Goal: Transaction & Acquisition: Obtain resource

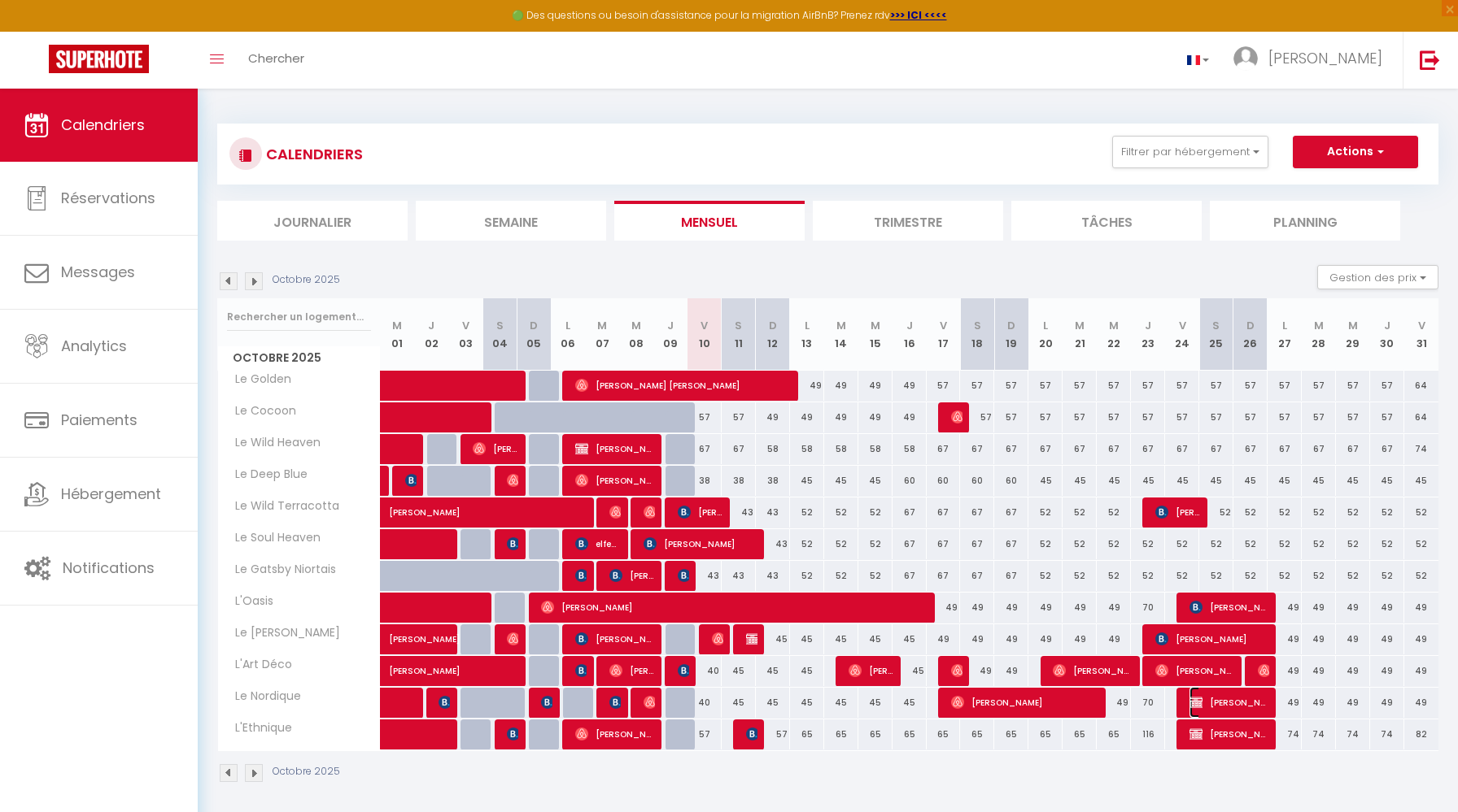
click at [1224, 706] on span "YANN PELLIET" at bounding box center [1229, 702] width 79 height 31
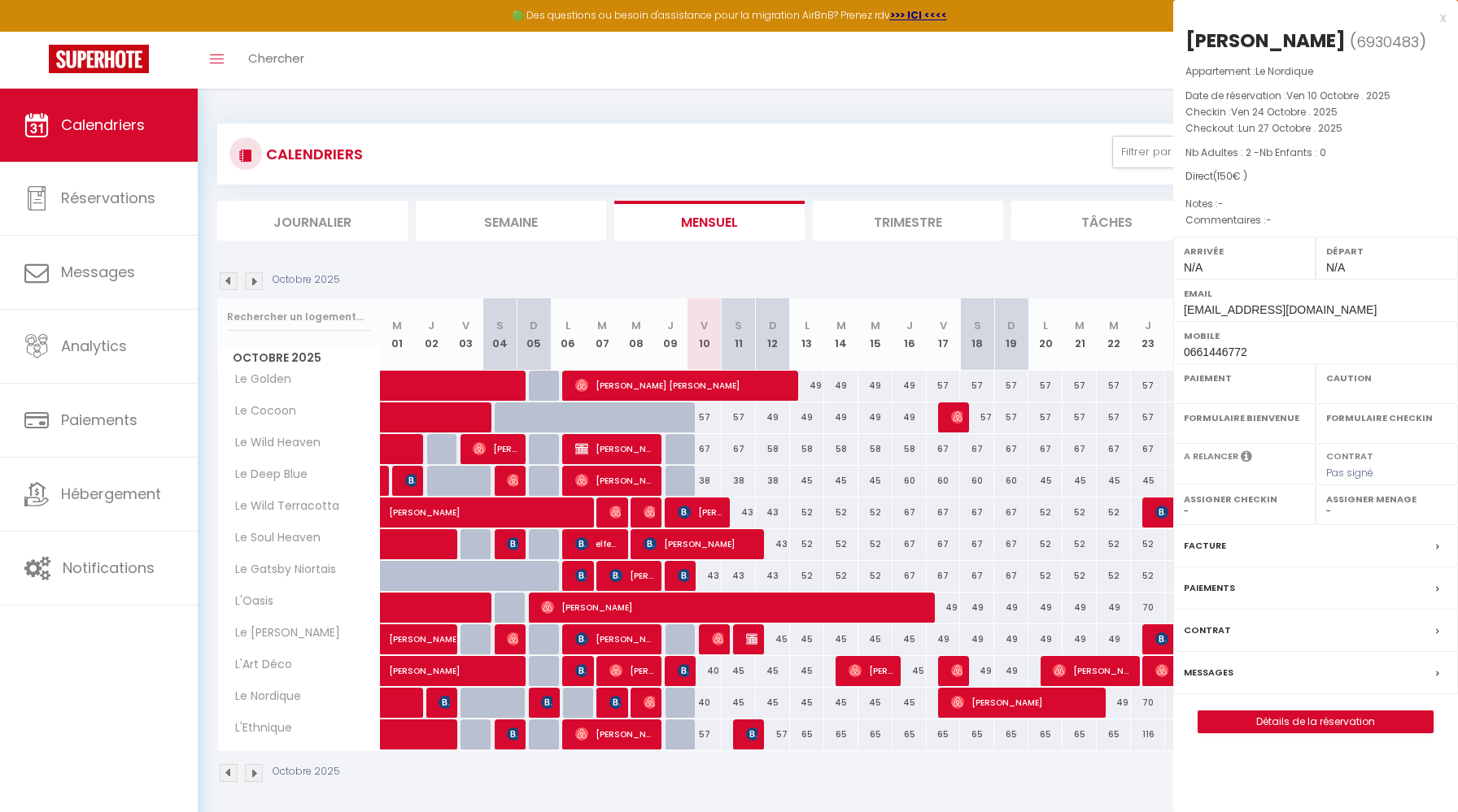
select select "KO"
select select "0"
select select "1"
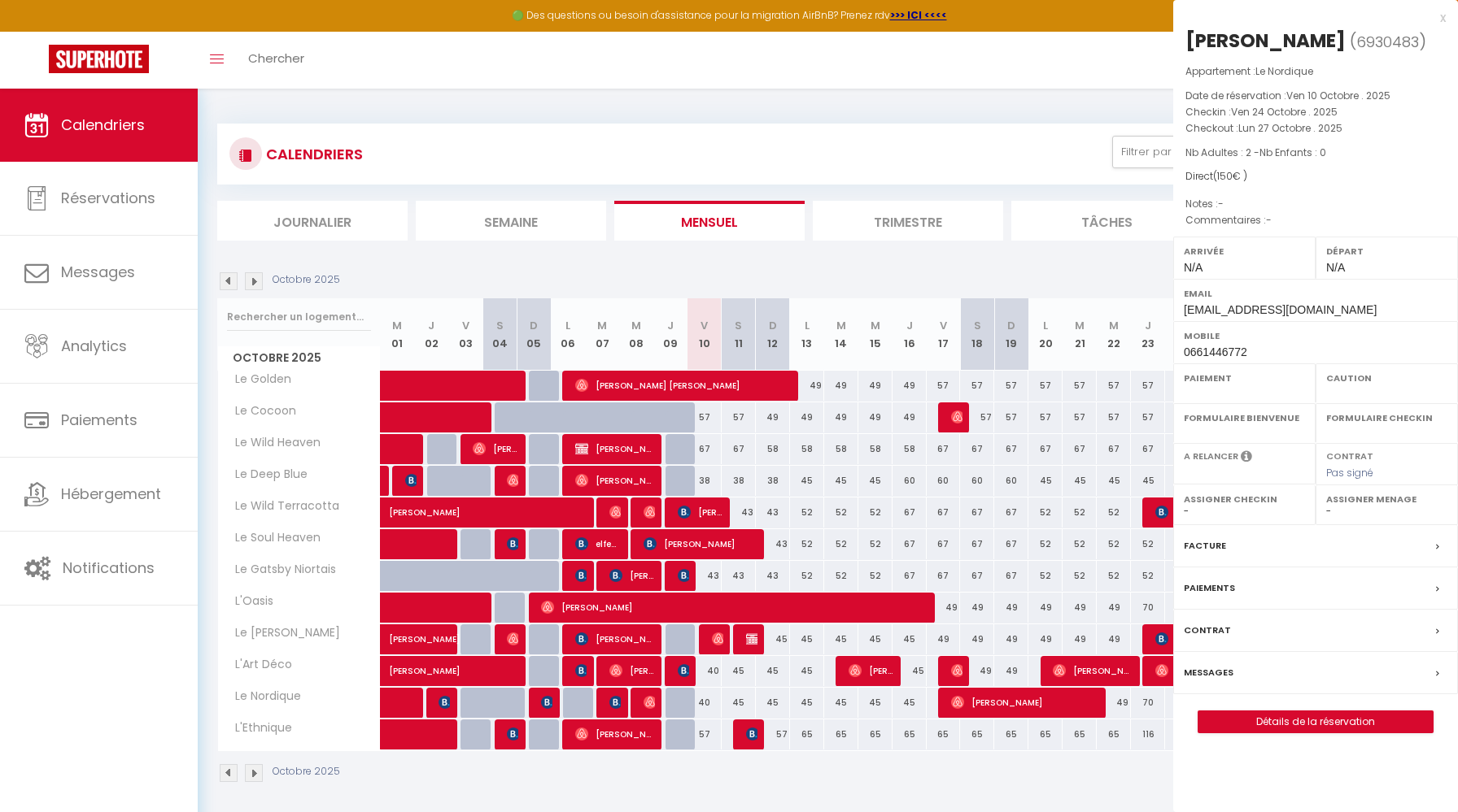
select select
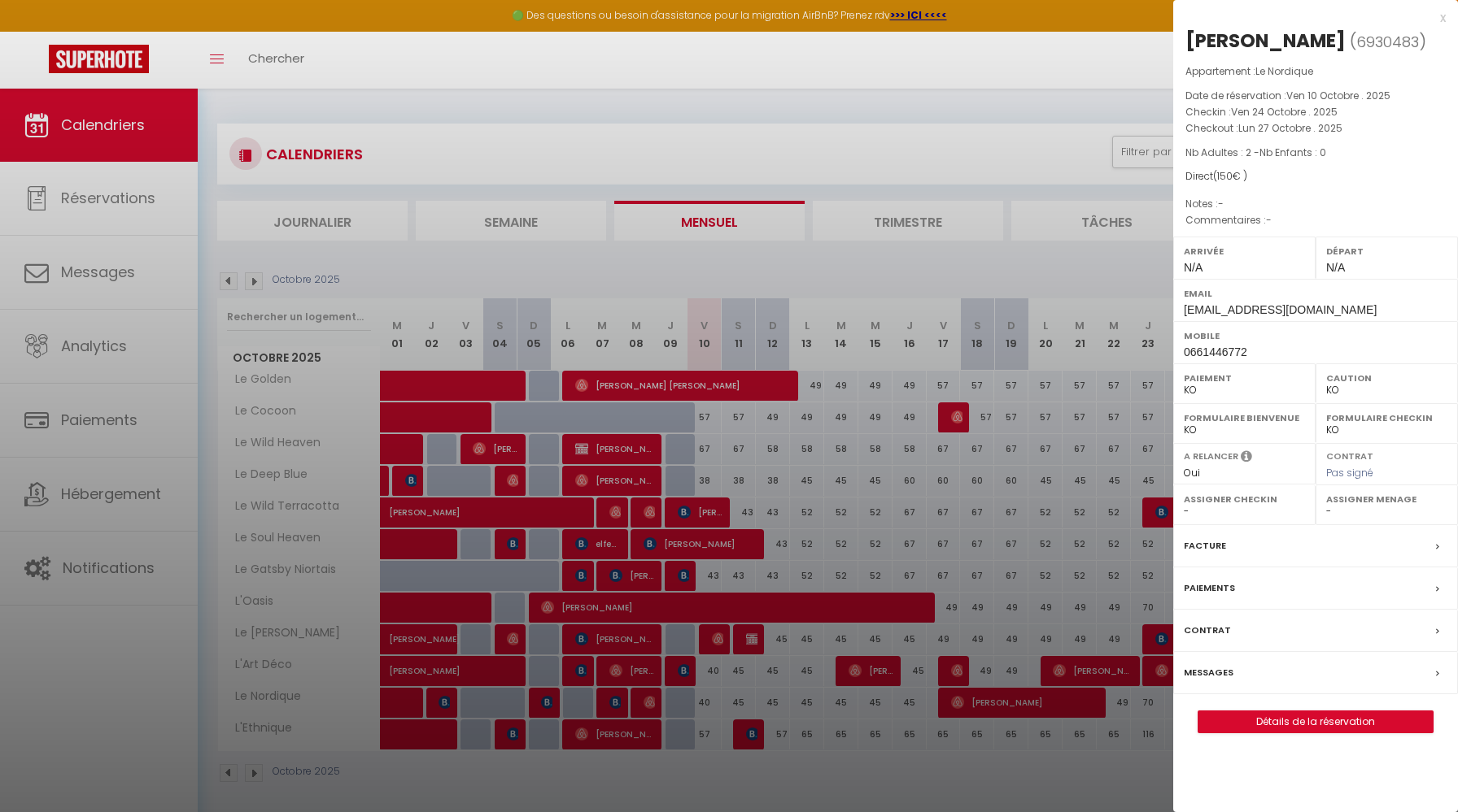
click at [967, 258] on div at bounding box center [729, 406] width 1458 height 812
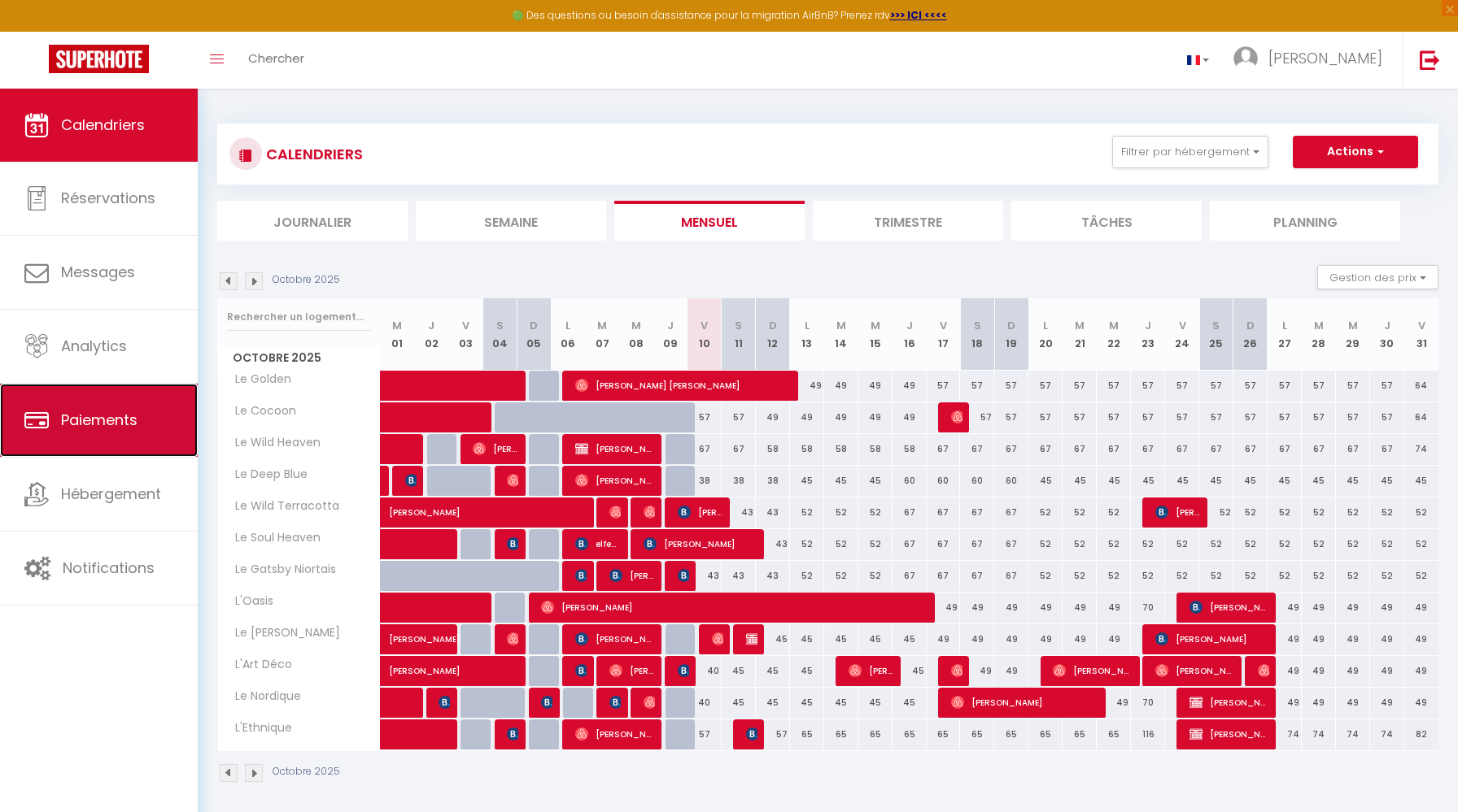
click at [110, 420] on span "Paiements" at bounding box center [99, 420] width 77 height 21
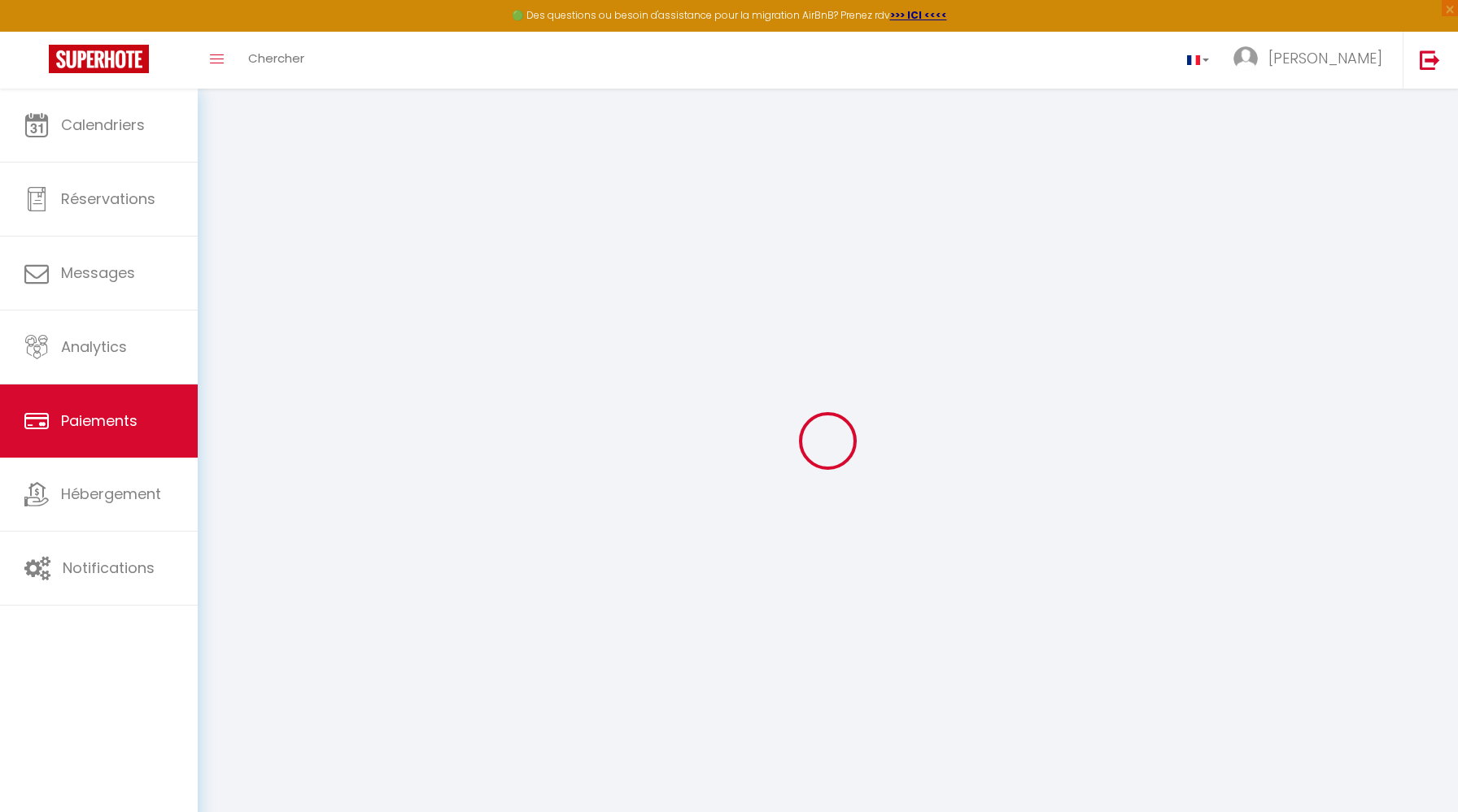
select select "2"
select select
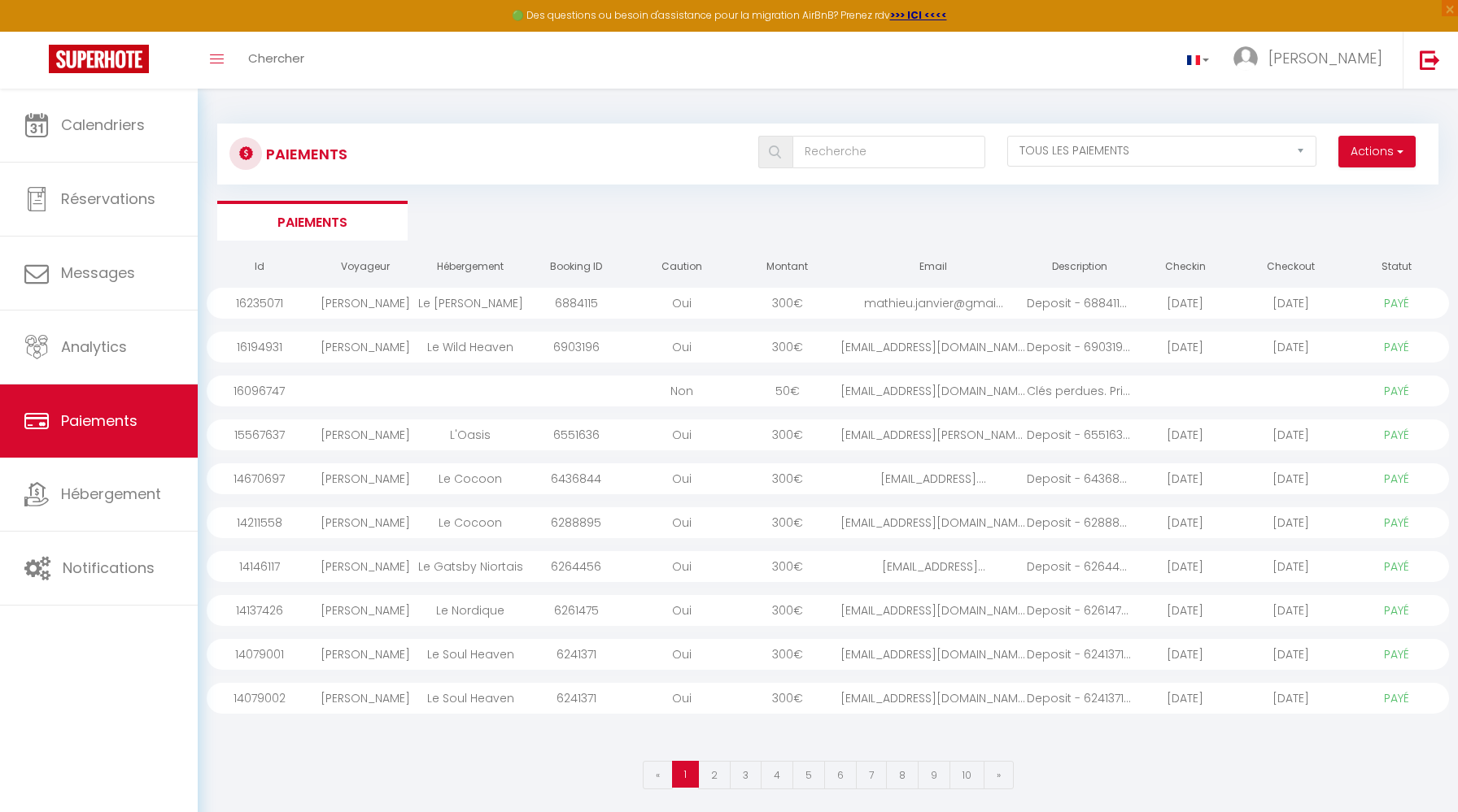
click at [1407, 133] on div "Paiements Actions Créer nouveau lien paiement Créer nouveau lien caution EN ATT…" at bounding box center [828, 154] width 1221 height 61
click at [1402, 148] on span "button" at bounding box center [1398, 151] width 9 height 16
click at [1378, 186] on link "Créer nouveau lien paiement" at bounding box center [1315, 186] width 200 height 22
select select
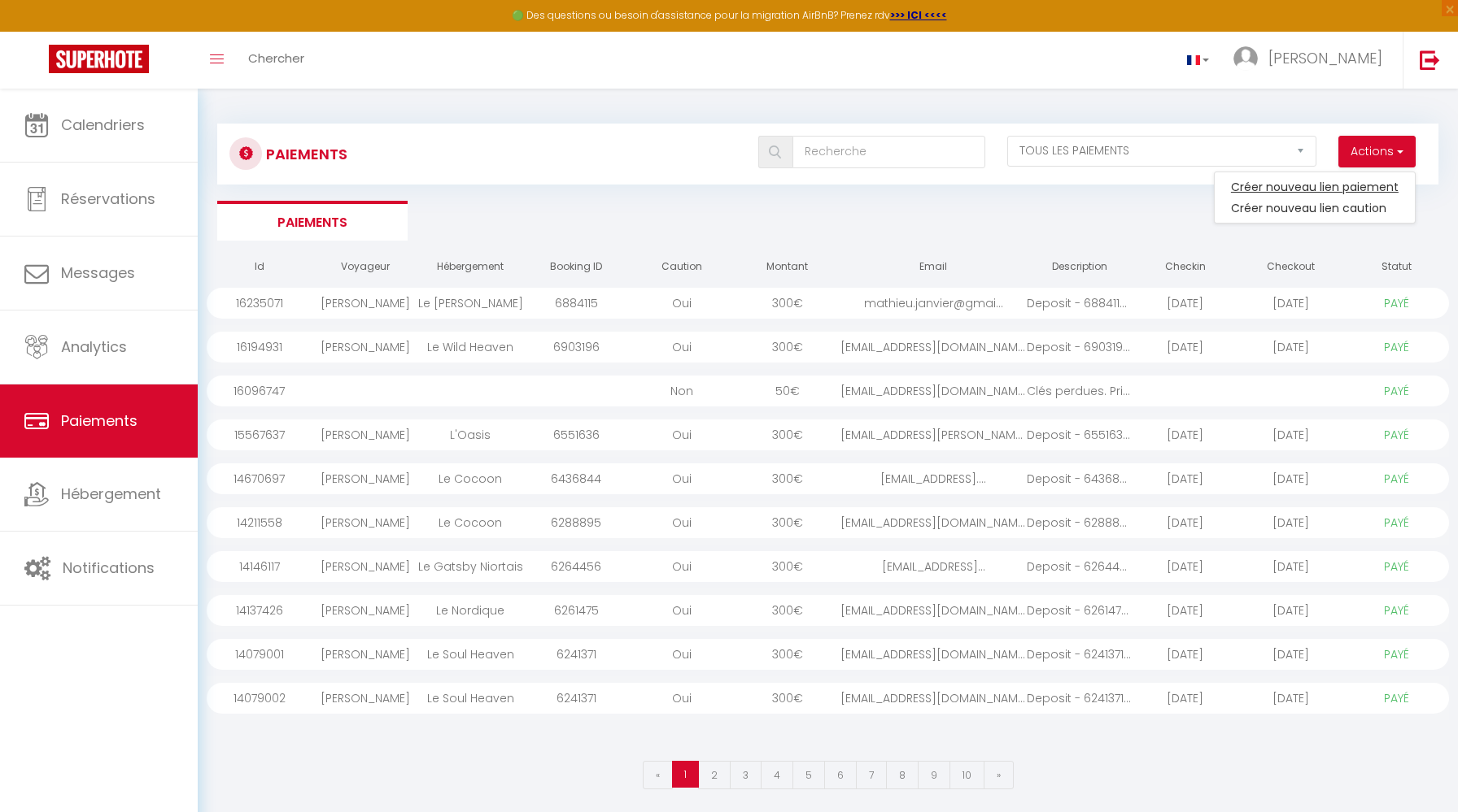
select select "other"
select select "16172"
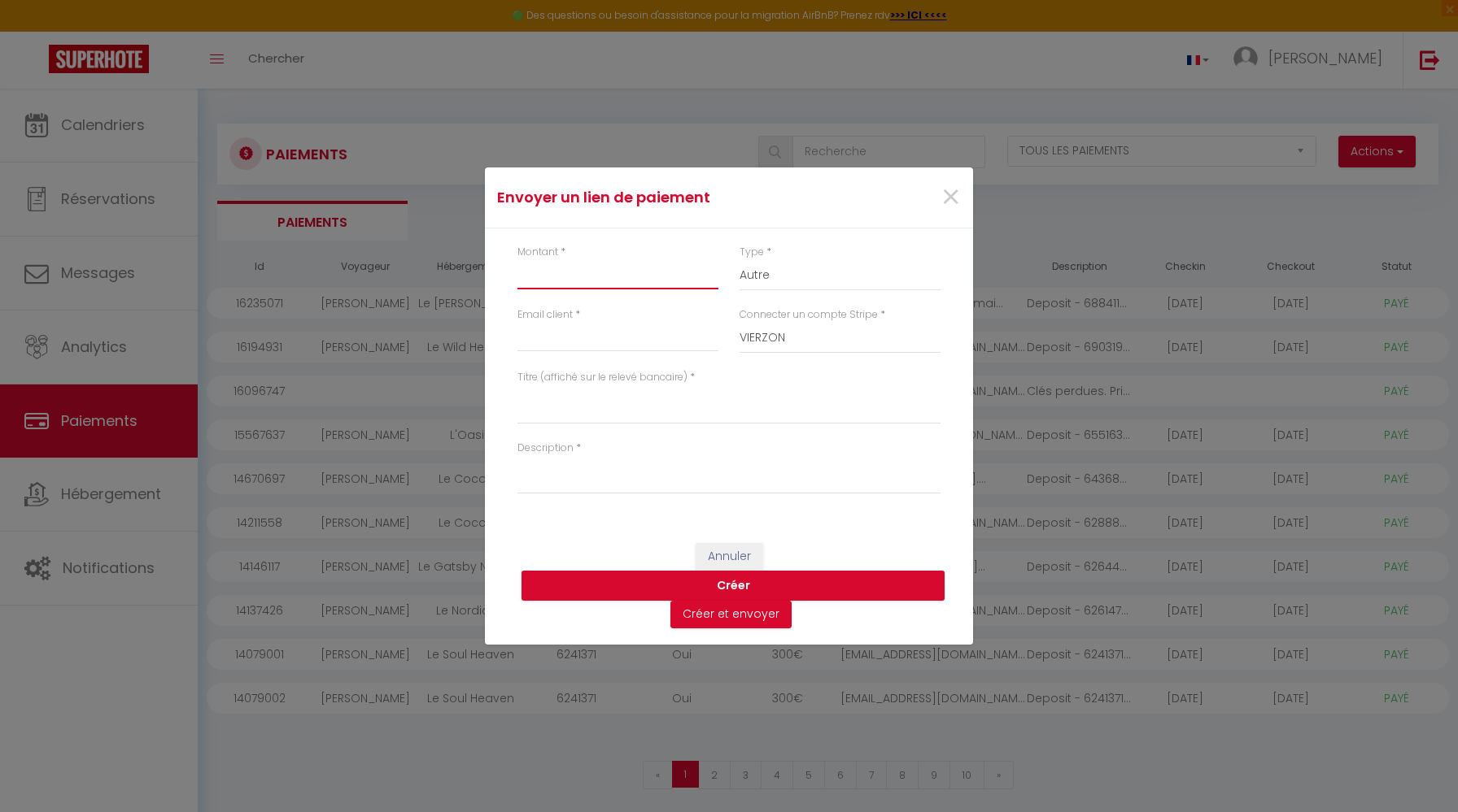
click at [621, 286] on input "Montant" at bounding box center [617, 275] width 201 height 29
type input "1087.50"
click at [814, 273] on select "Nuits Frais de ménage Taxe de séjour Autre" at bounding box center [840, 276] width 201 height 31
select select "nights"
click at [740, 261] on select "Nuits Frais de ménage Taxe de séjour Autre" at bounding box center [840, 276] width 201 height 31
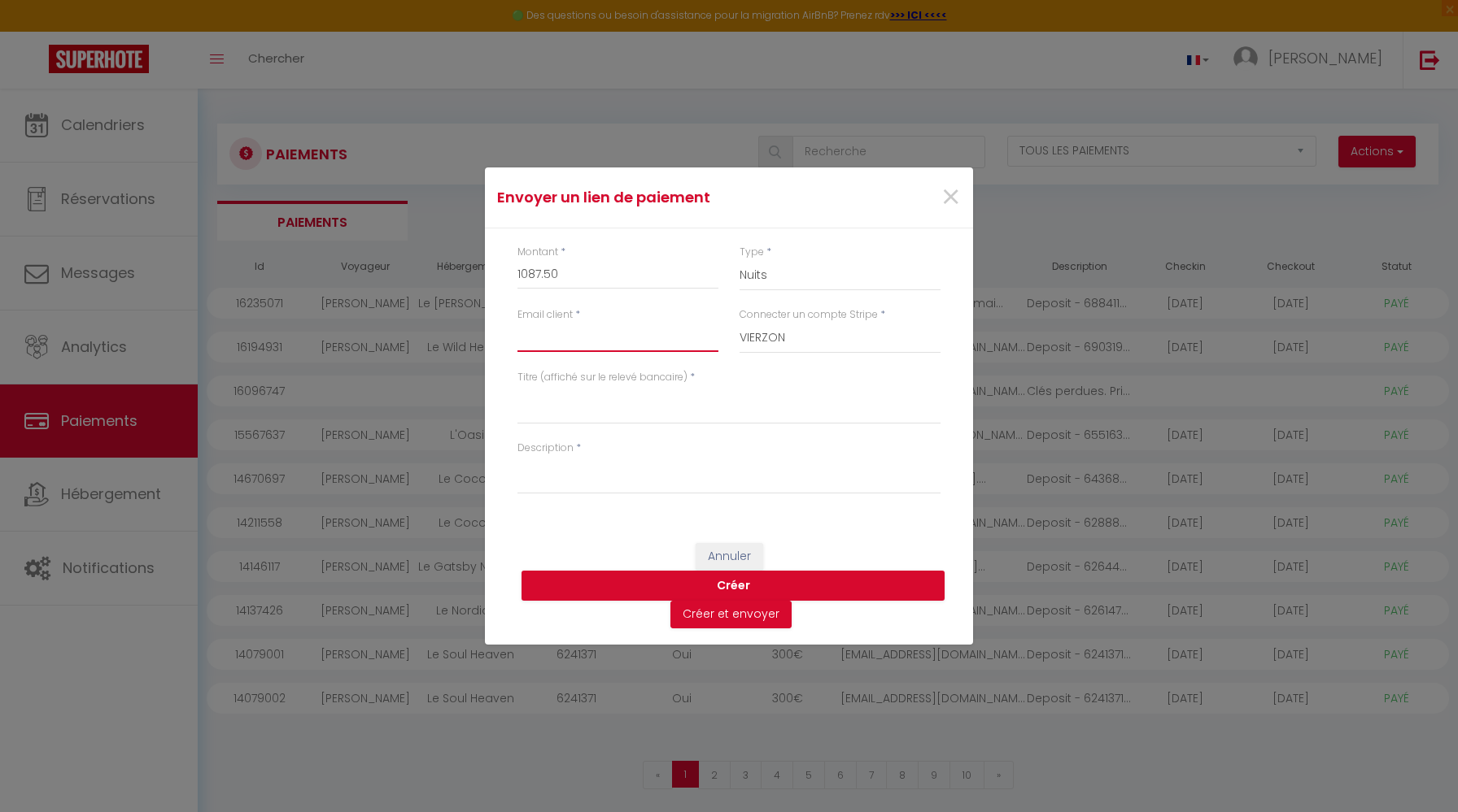
click at [670, 342] on input "Email" at bounding box center [617, 337] width 201 height 29
type input "jennifer.conciergeriepro@gmail.com"
click at [772, 342] on select "VIERZON CARHAIX NIORT" at bounding box center [840, 338] width 201 height 31
select select "16191"
click at [740, 323] on select "VIERZON CARHAIX NIORT" at bounding box center [840, 338] width 201 height 31
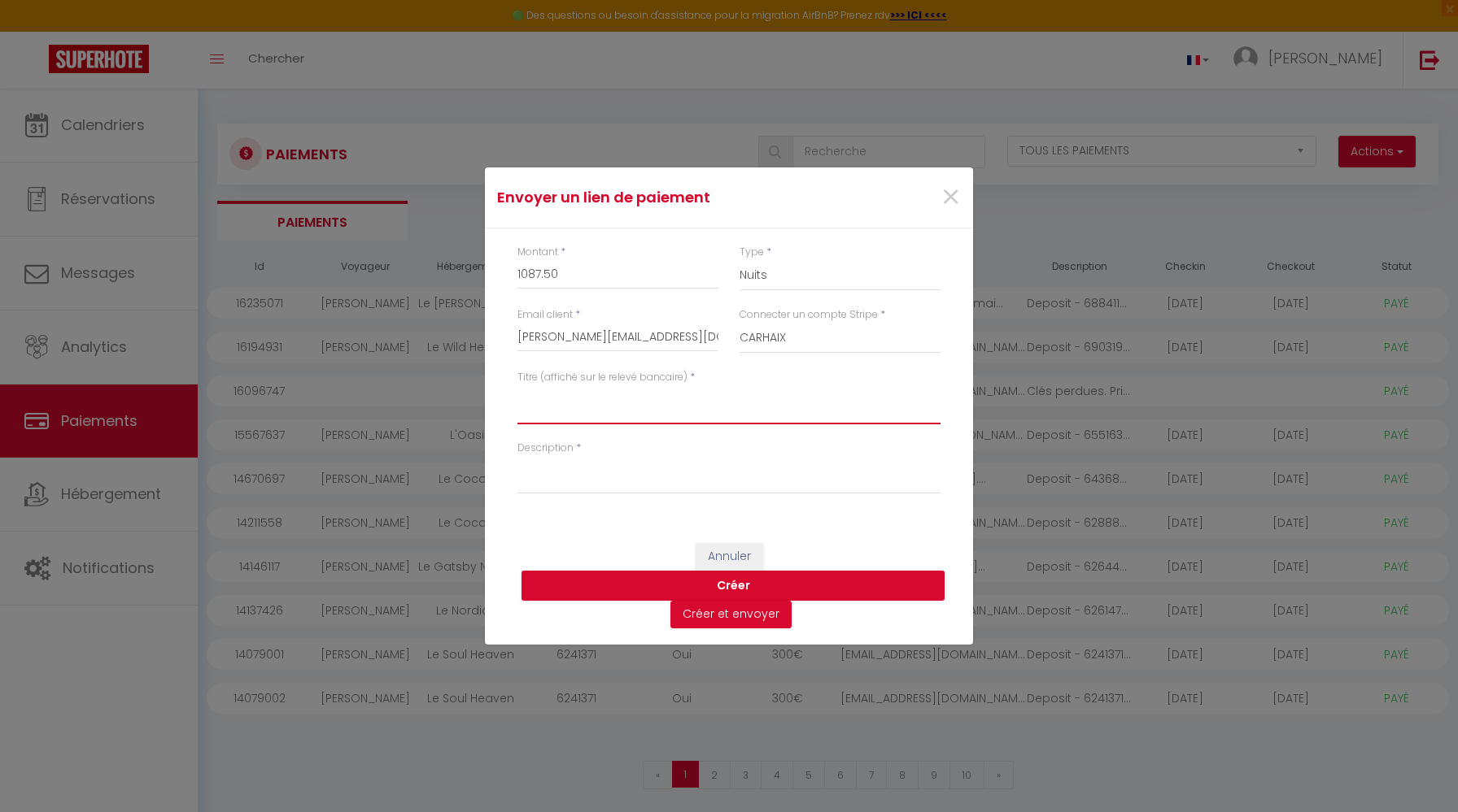
click at [600, 406] on textarea "Titre (affiché sur le relevé bancaire)" at bounding box center [729, 405] width 423 height 39
type textarea "A"
type textarea "o"
type textarea "Location Carhaix"
click at [634, 497] on div "Description *" at bounding box center [729, 476] width 445 height 71
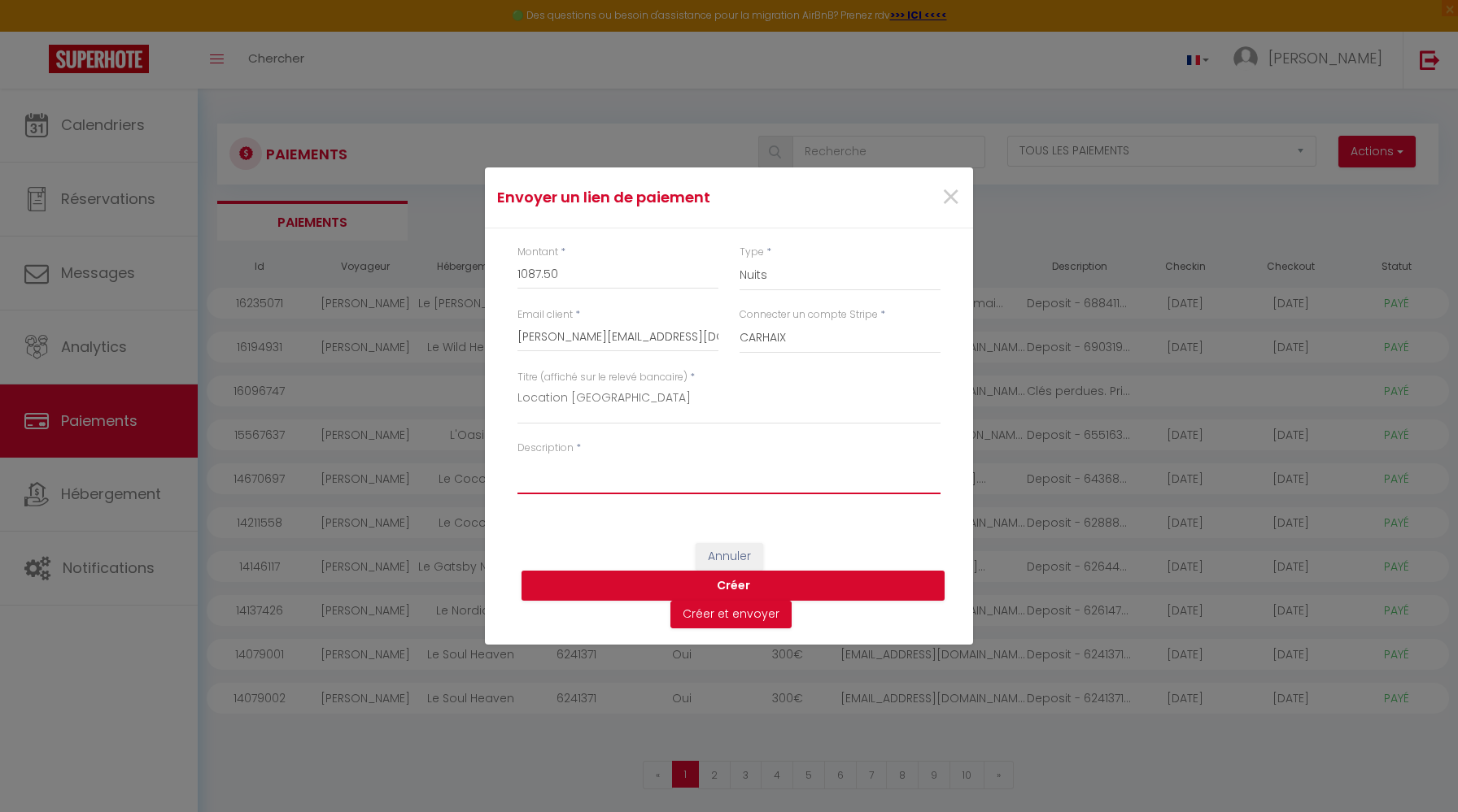
click at [628, 472] on textarea "Description" at bounding box center [729, 475] width 423 height 39
type textarea "L"
type textarea "o"
type textarea "Location de 2 appartements à Carhaix du 24/10 au 27/10 (5 voyageurs au total)"
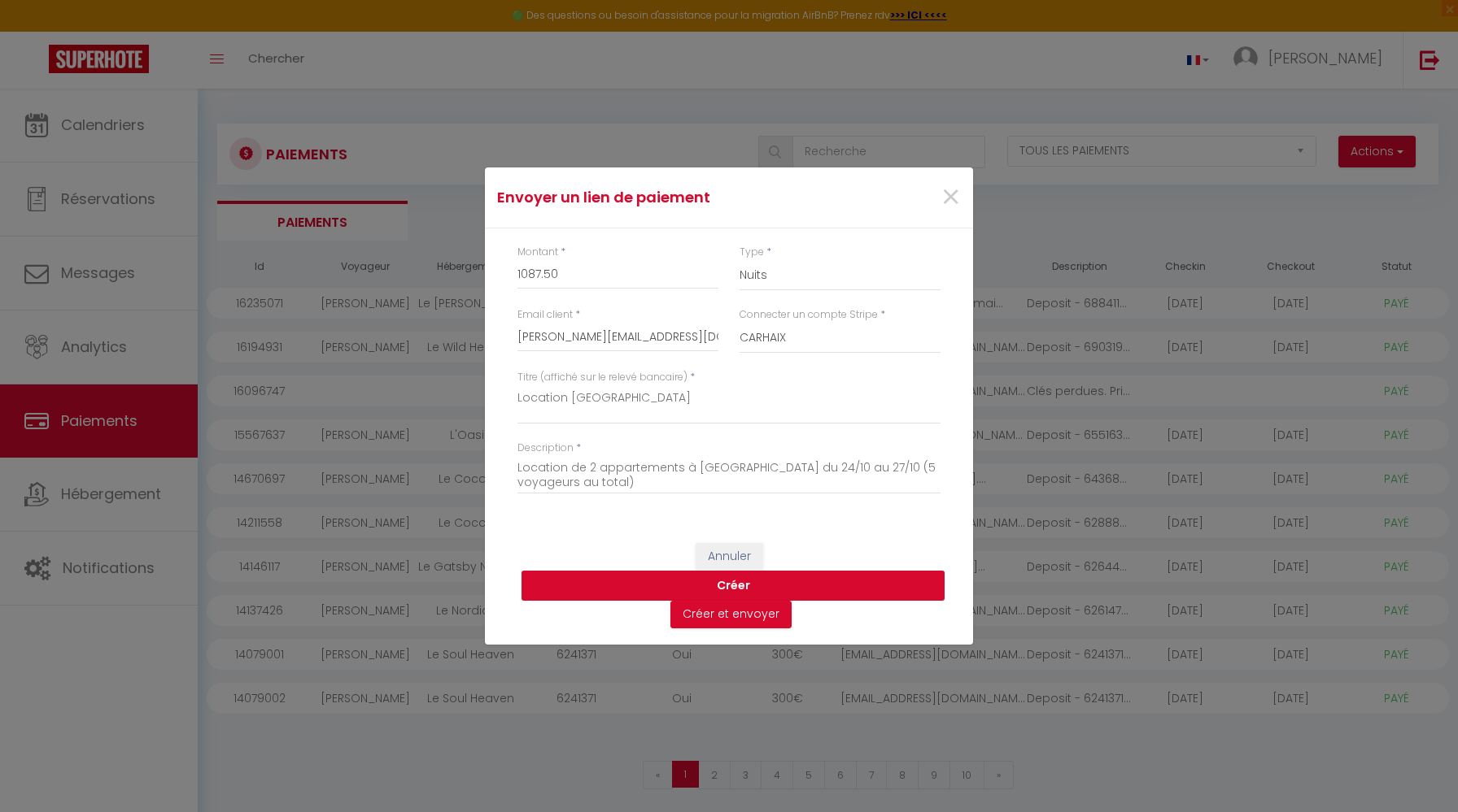
click at [783, 587] on button "Créer" at bounding box center [733, 587] width 423 height 31
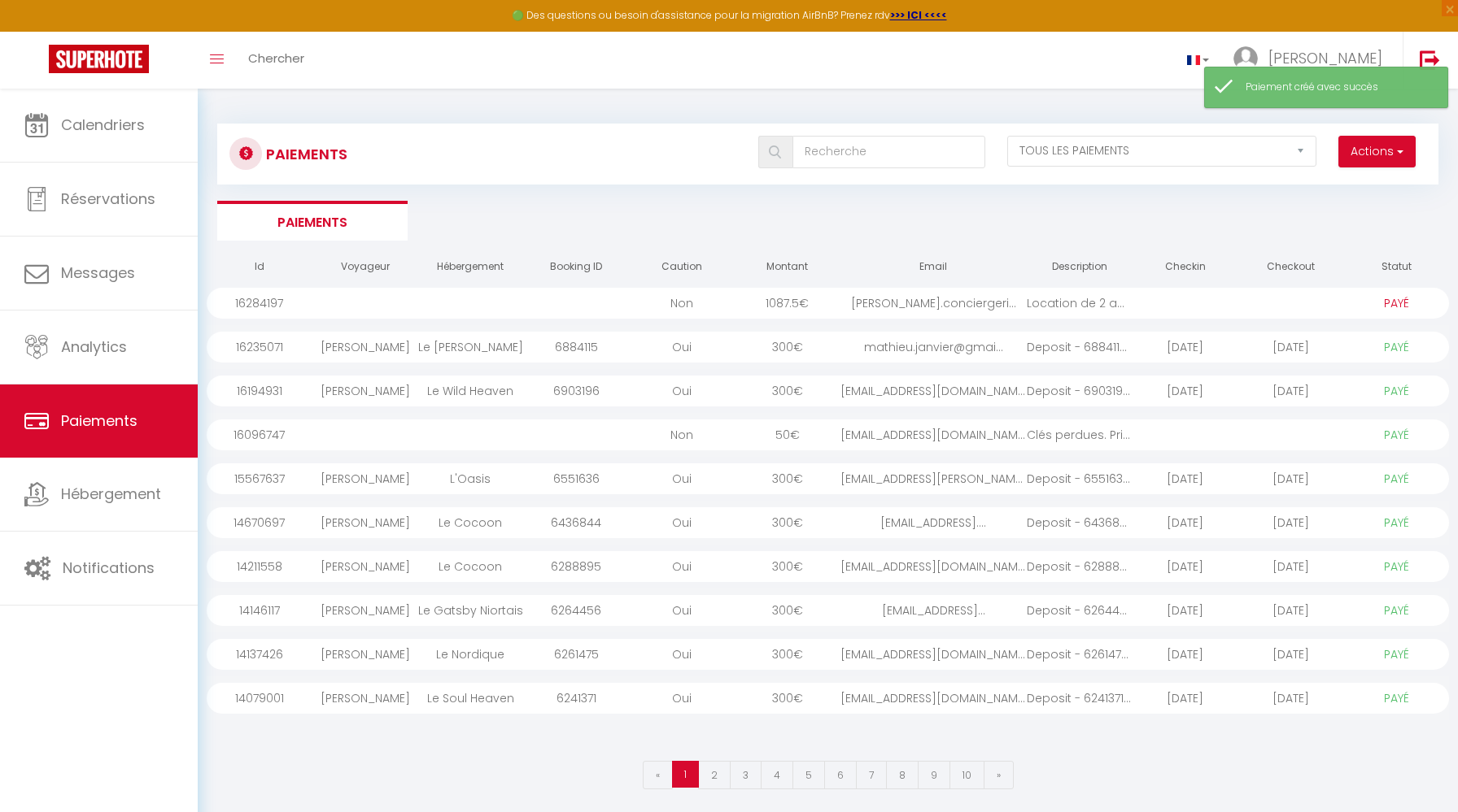
click at [932, 307] on div "jennifer.conciergeri..." at bounding box center [933, 304] width 186 height 31
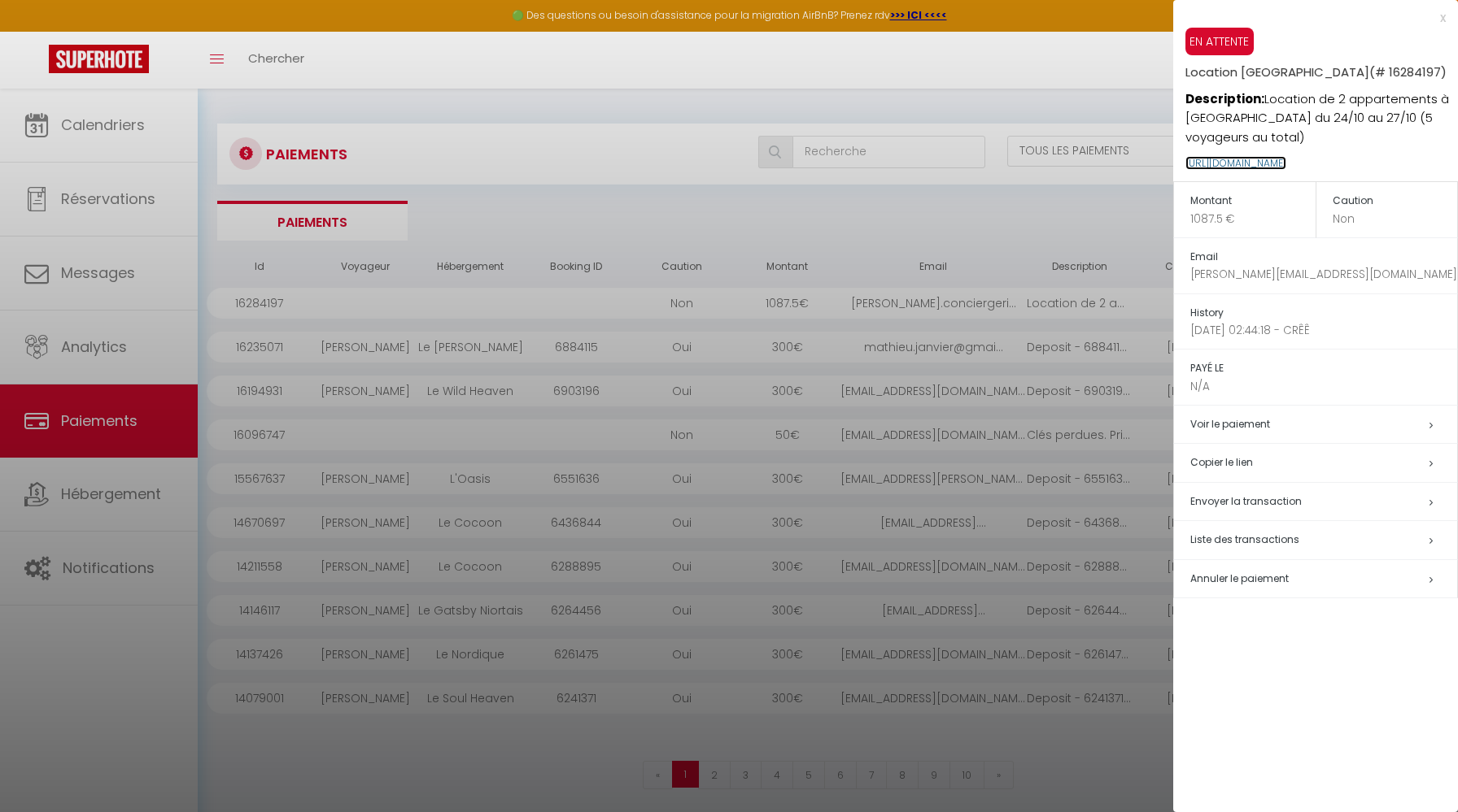
copy link "https://superhote.com/applink/p/LKv1RYoO"
click at [988, 205] on div at bounding box center [729, 406] width 1458 height 812
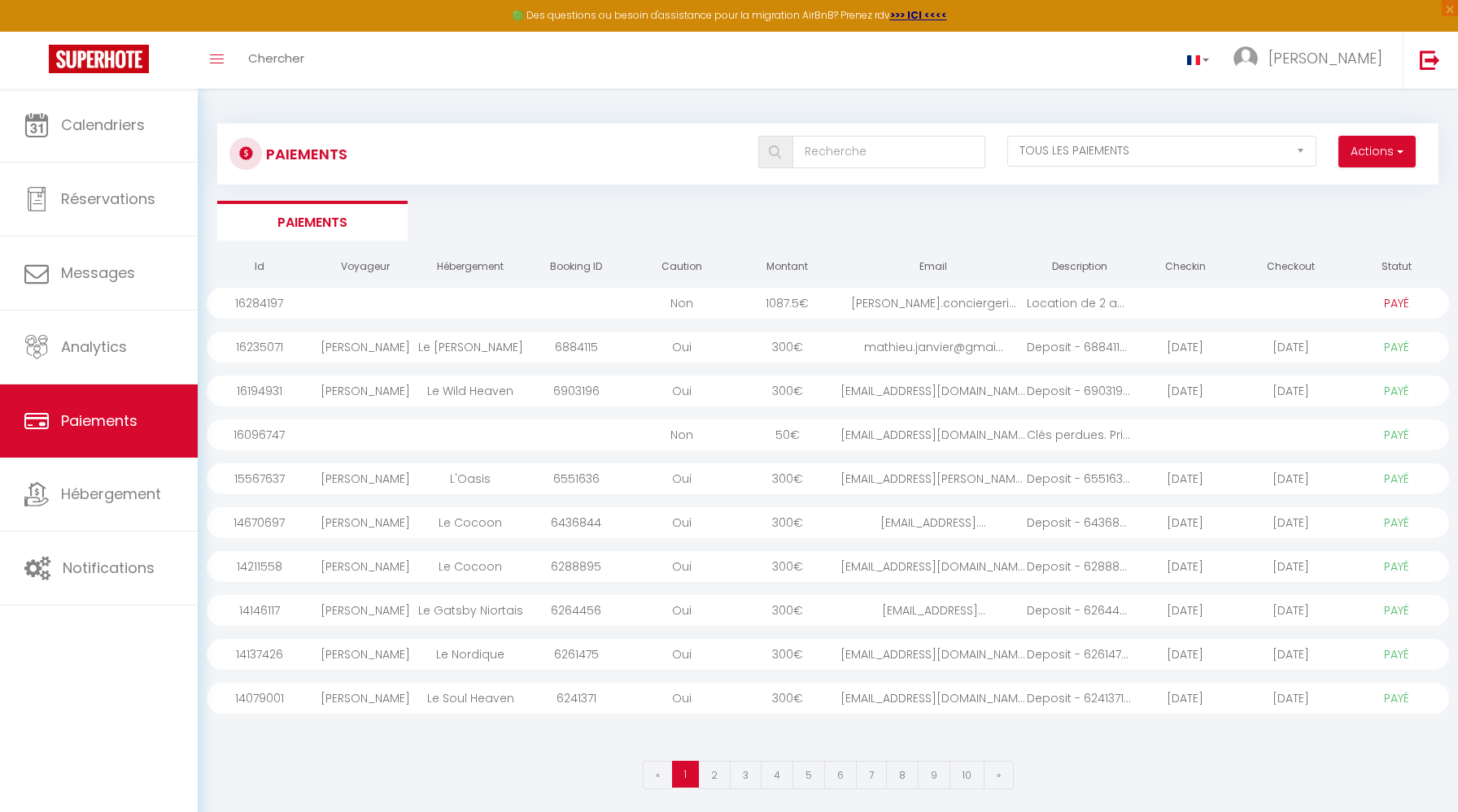
click at [1277, 311] on div at bounding box center [1290, 304] width 106 height 31
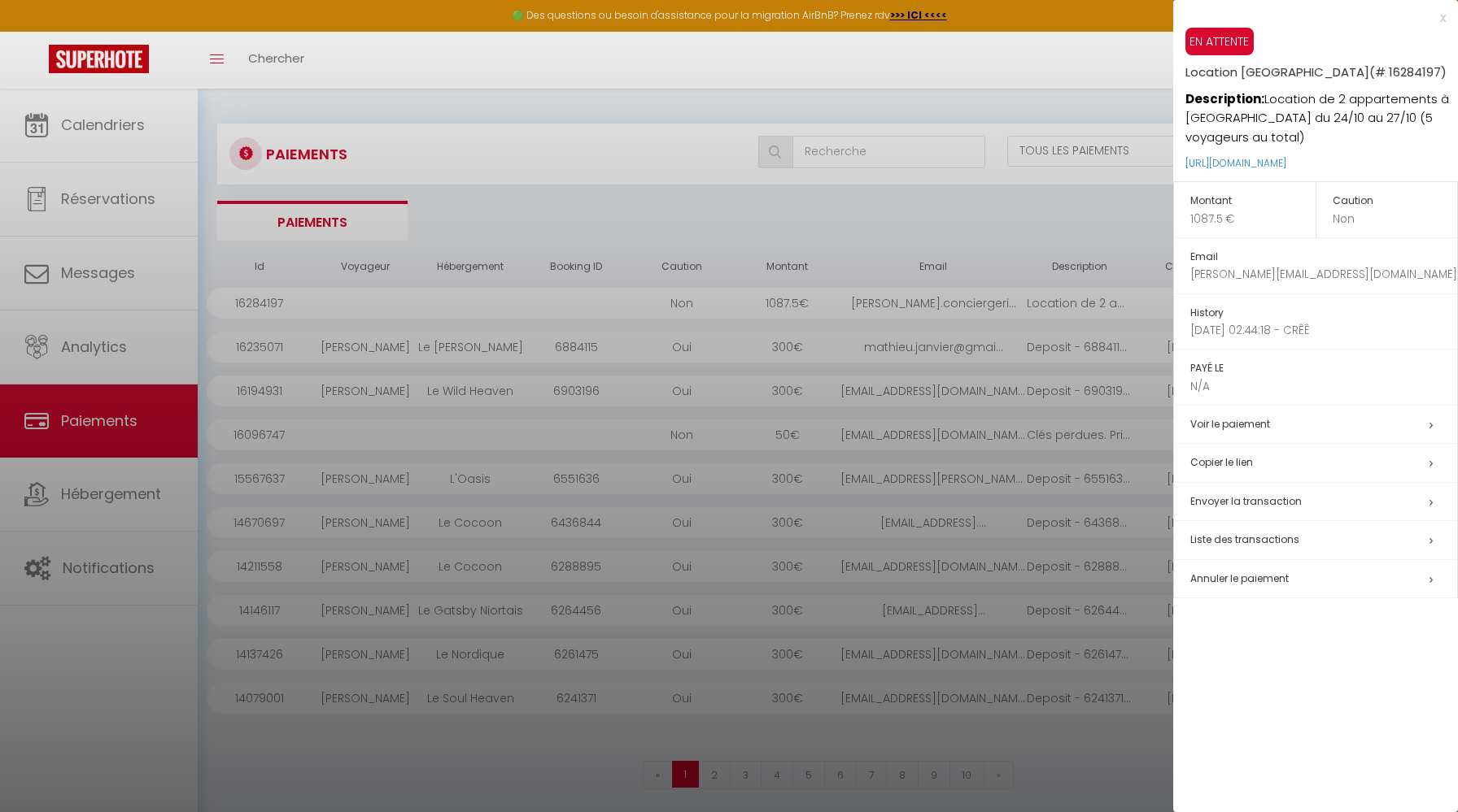
click at [1063, 218] on div at bounding box center [729, 406] width 1458 height 812
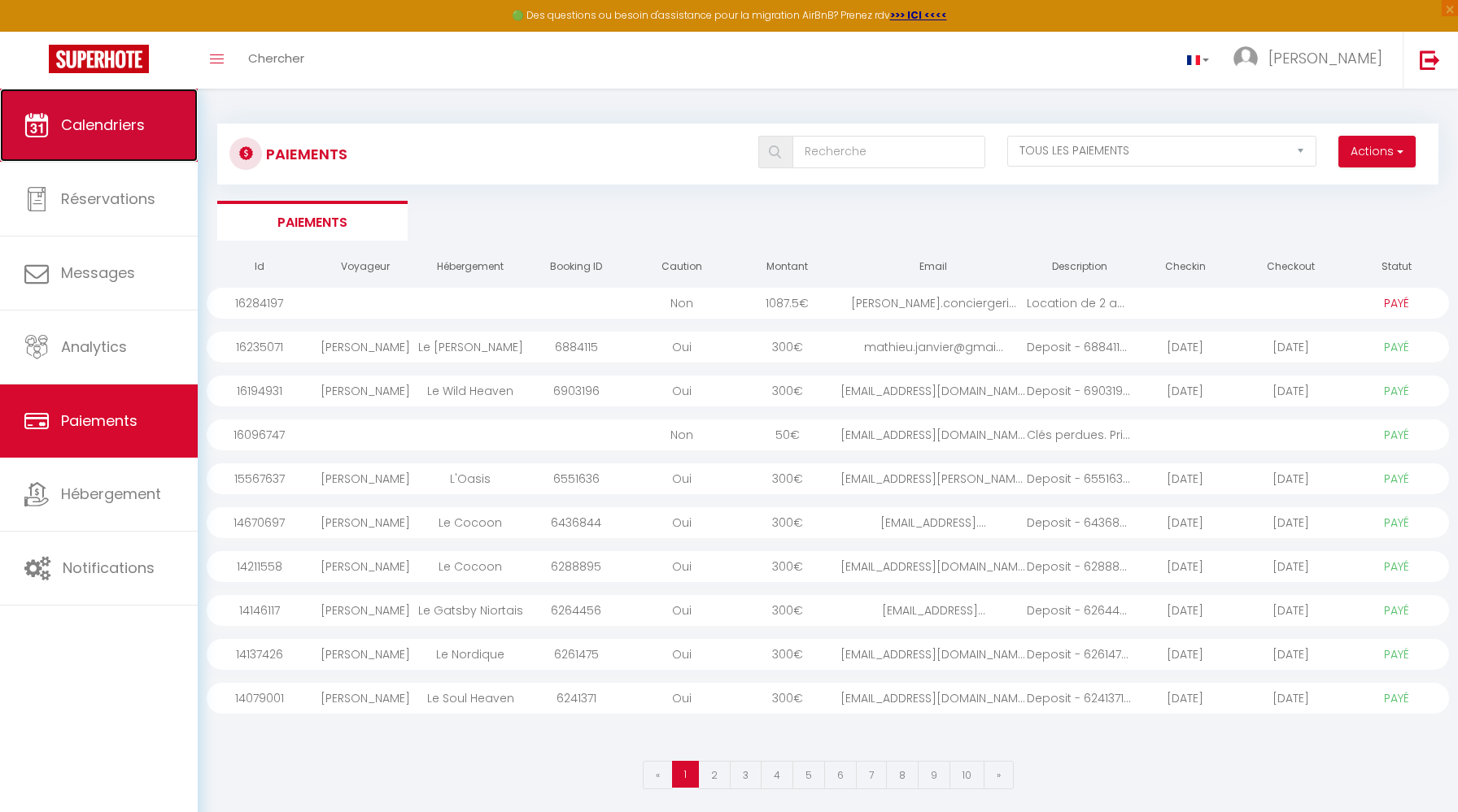
click at [110, 120] on span "Calendriers" at bounding box center [103, 125] width 84 height 21
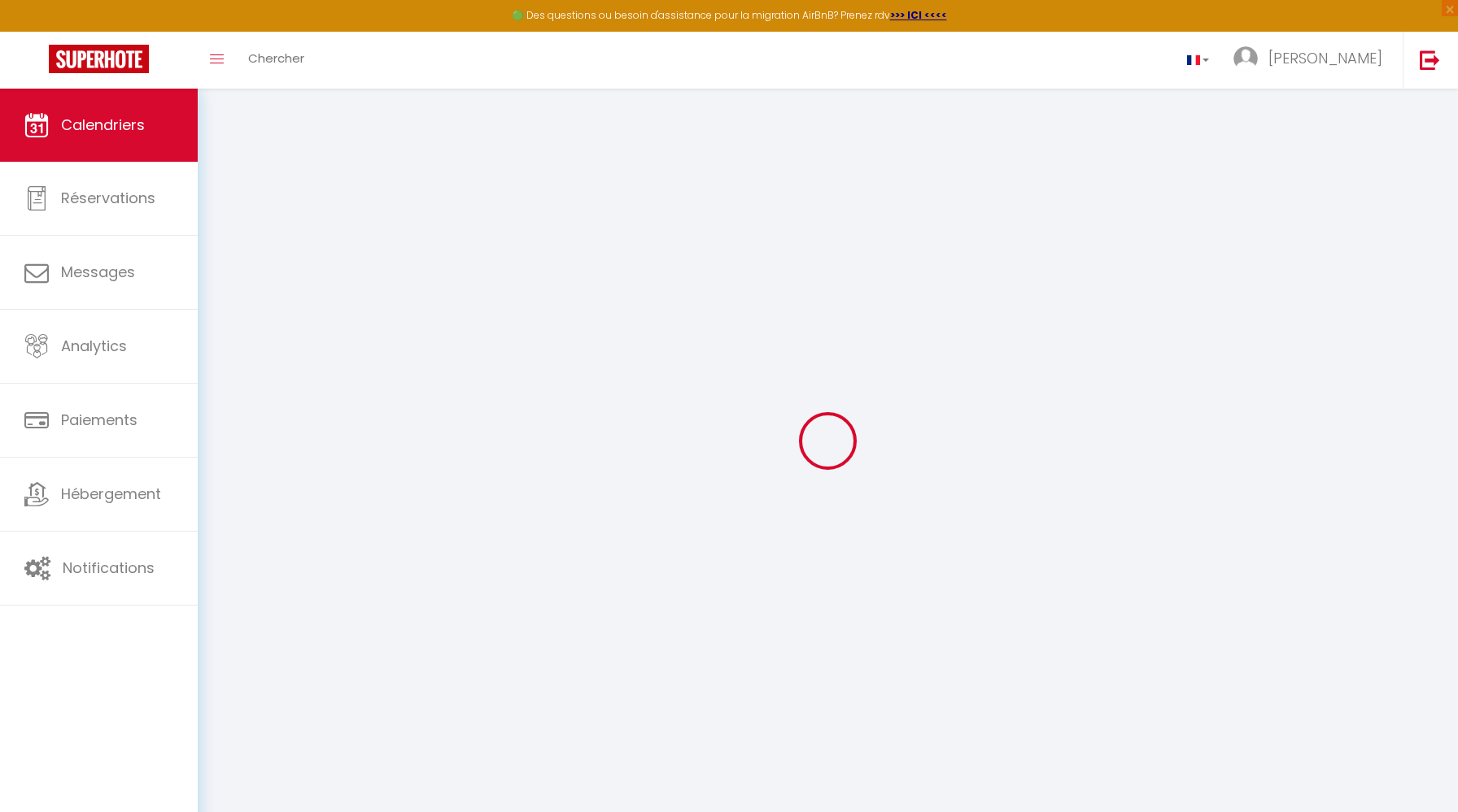
select select
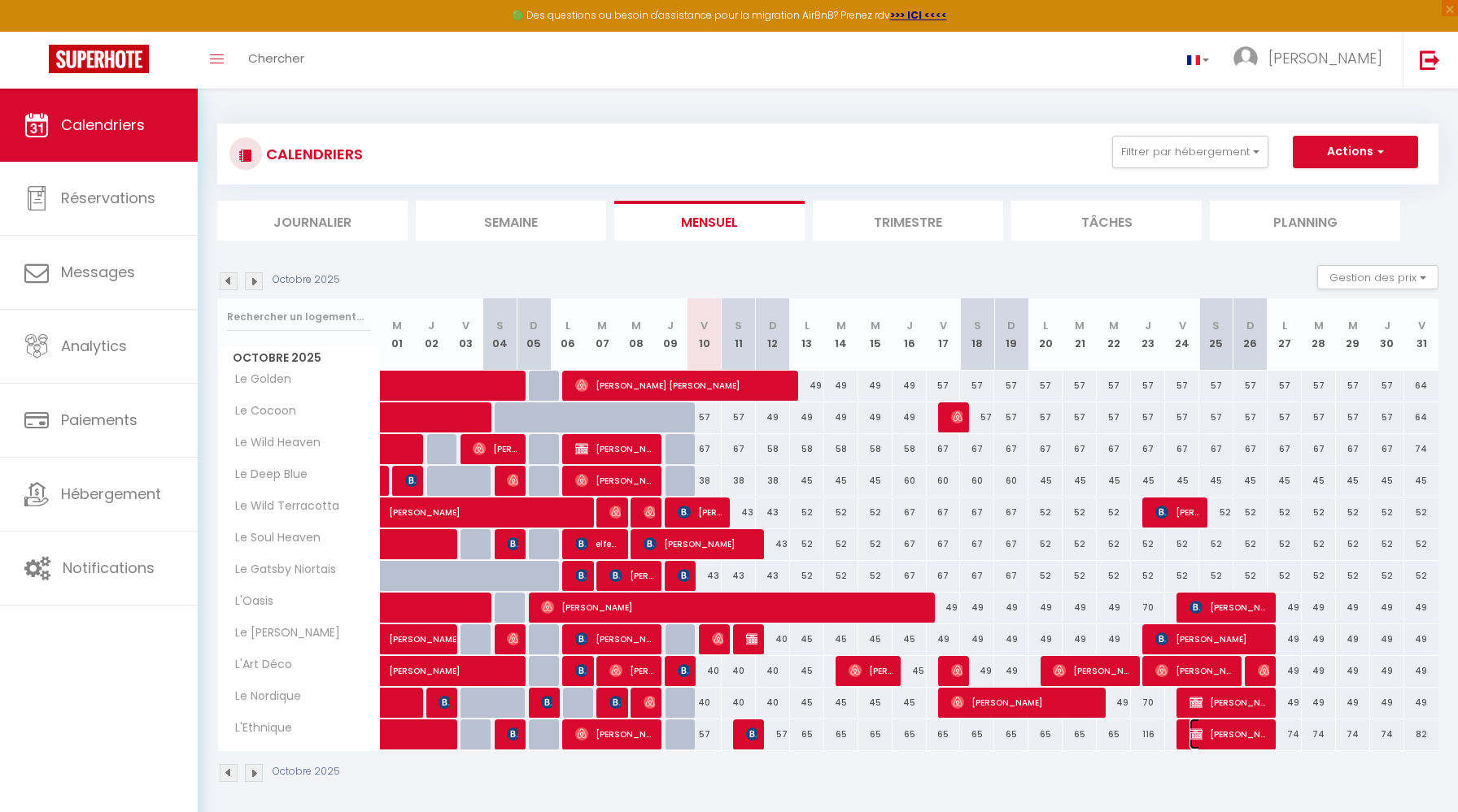
click at [1247, 728] on span "Yann PELLIET" at bounding box center [1229, 734] width 79 height 31
select select "KO"
select select "0"
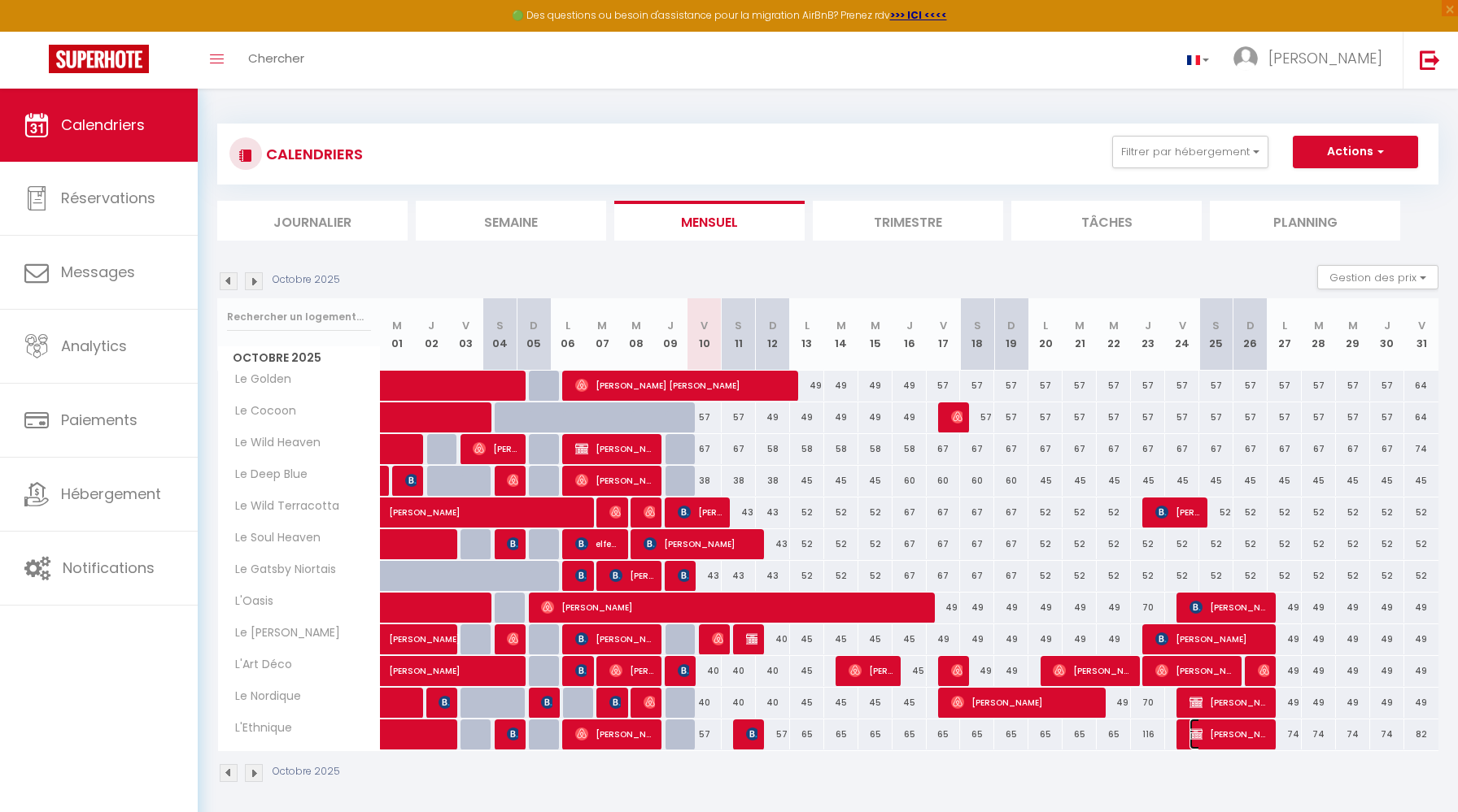
select select "1"
select select
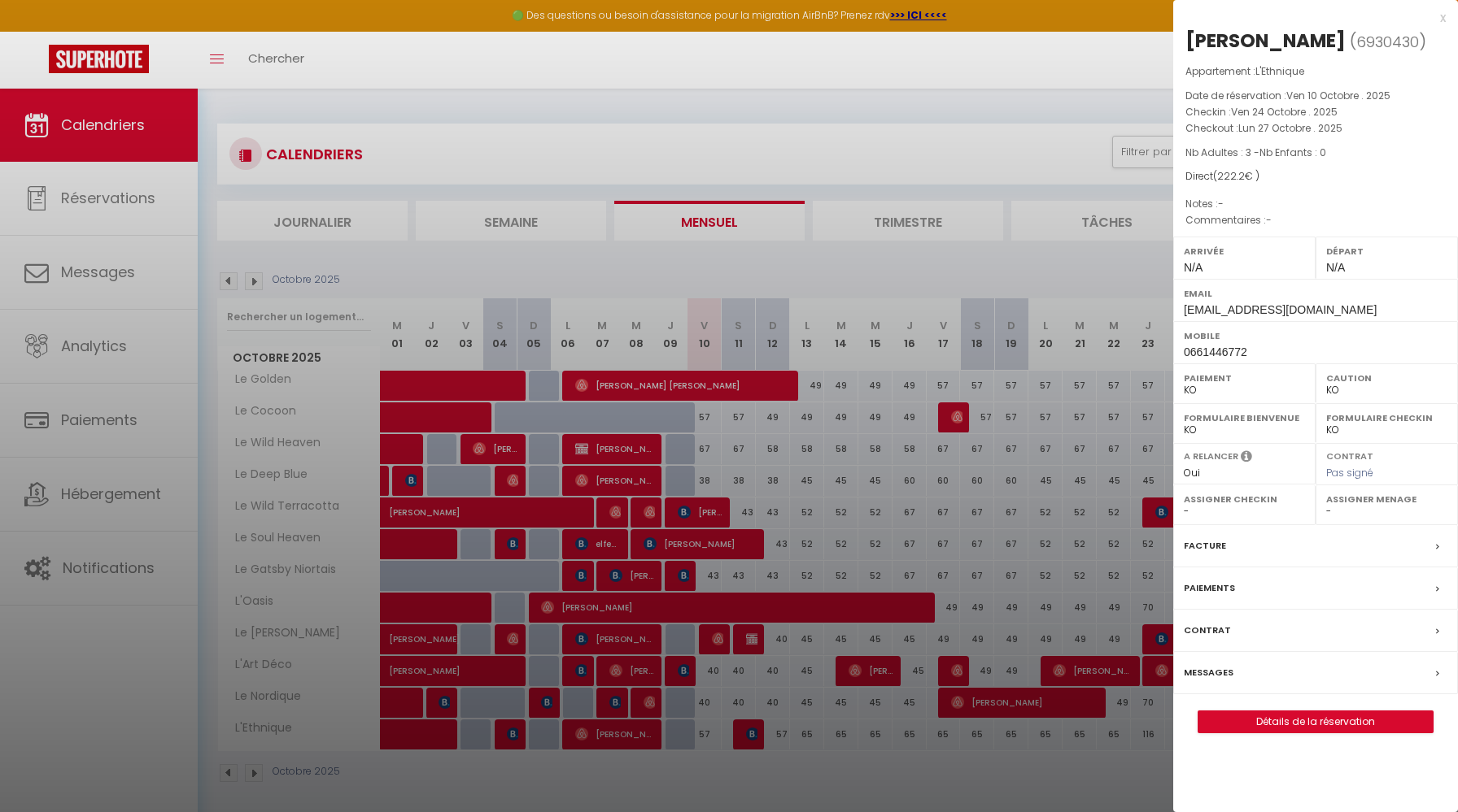
click at [1279, 542] on div "Facture" at bounding box center [1316, 546] width 285 height 42
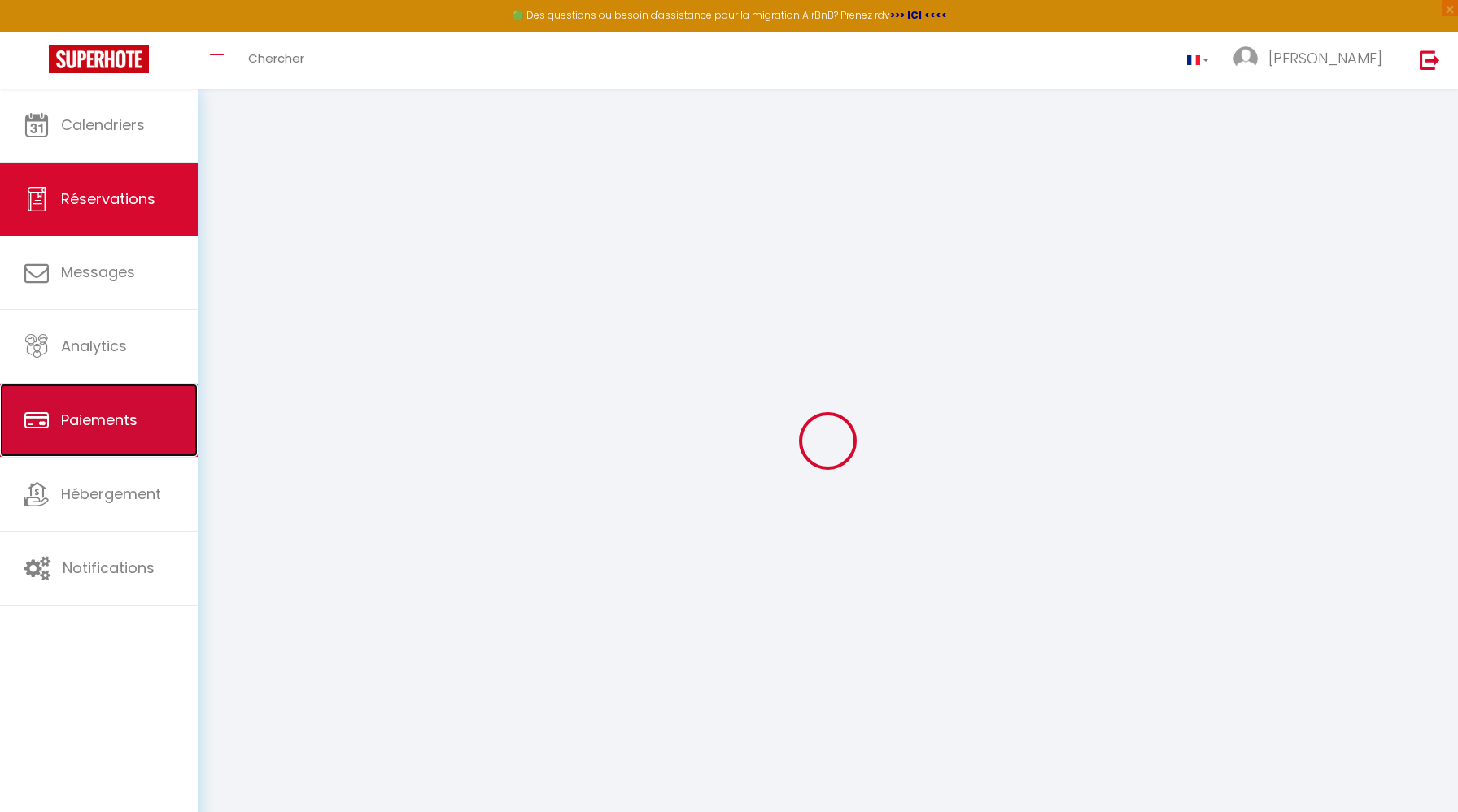
click at [123, 413] on span "Paiements" at bounding box center [99, 420] width 77 height 21
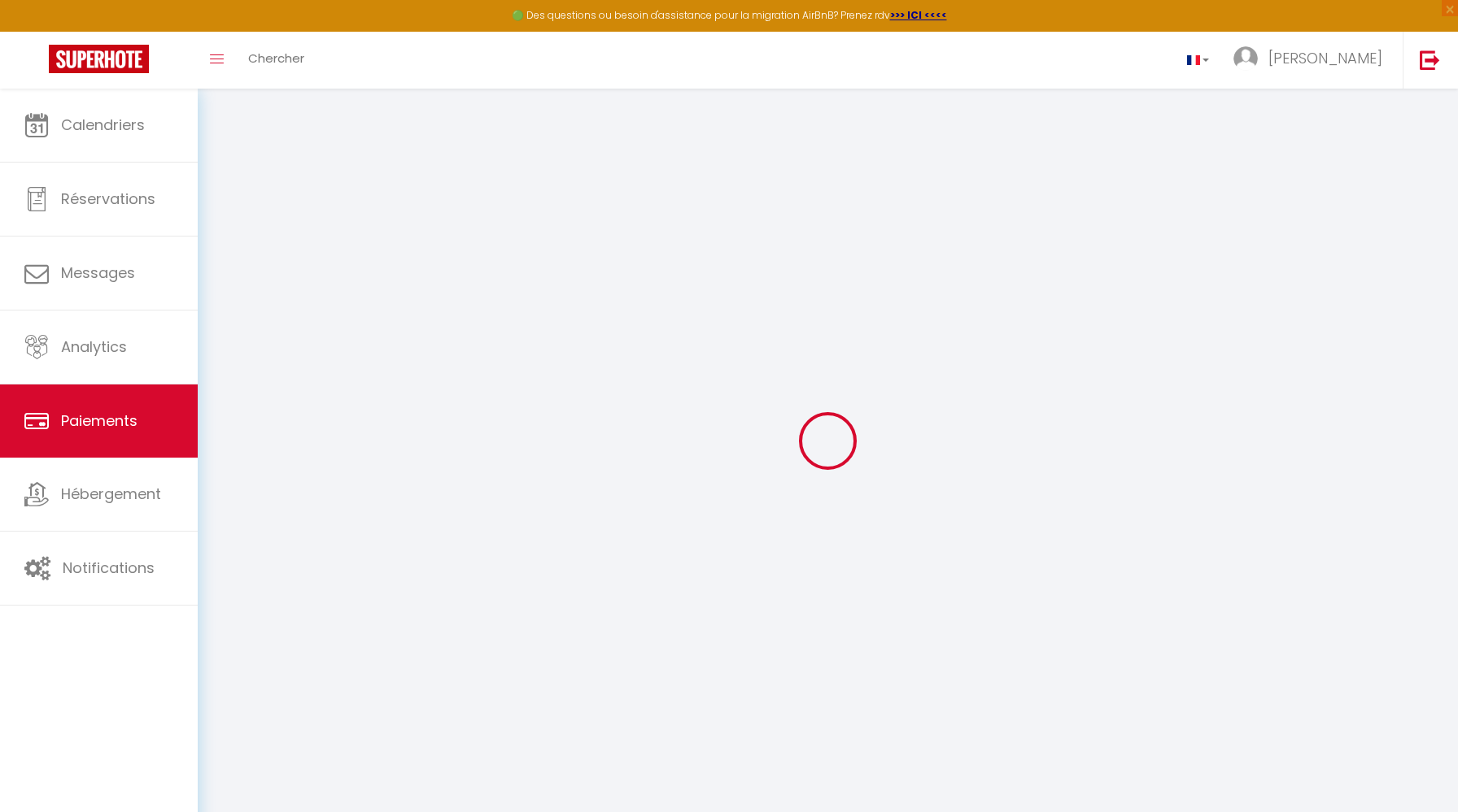
select select "2"
select select "0"
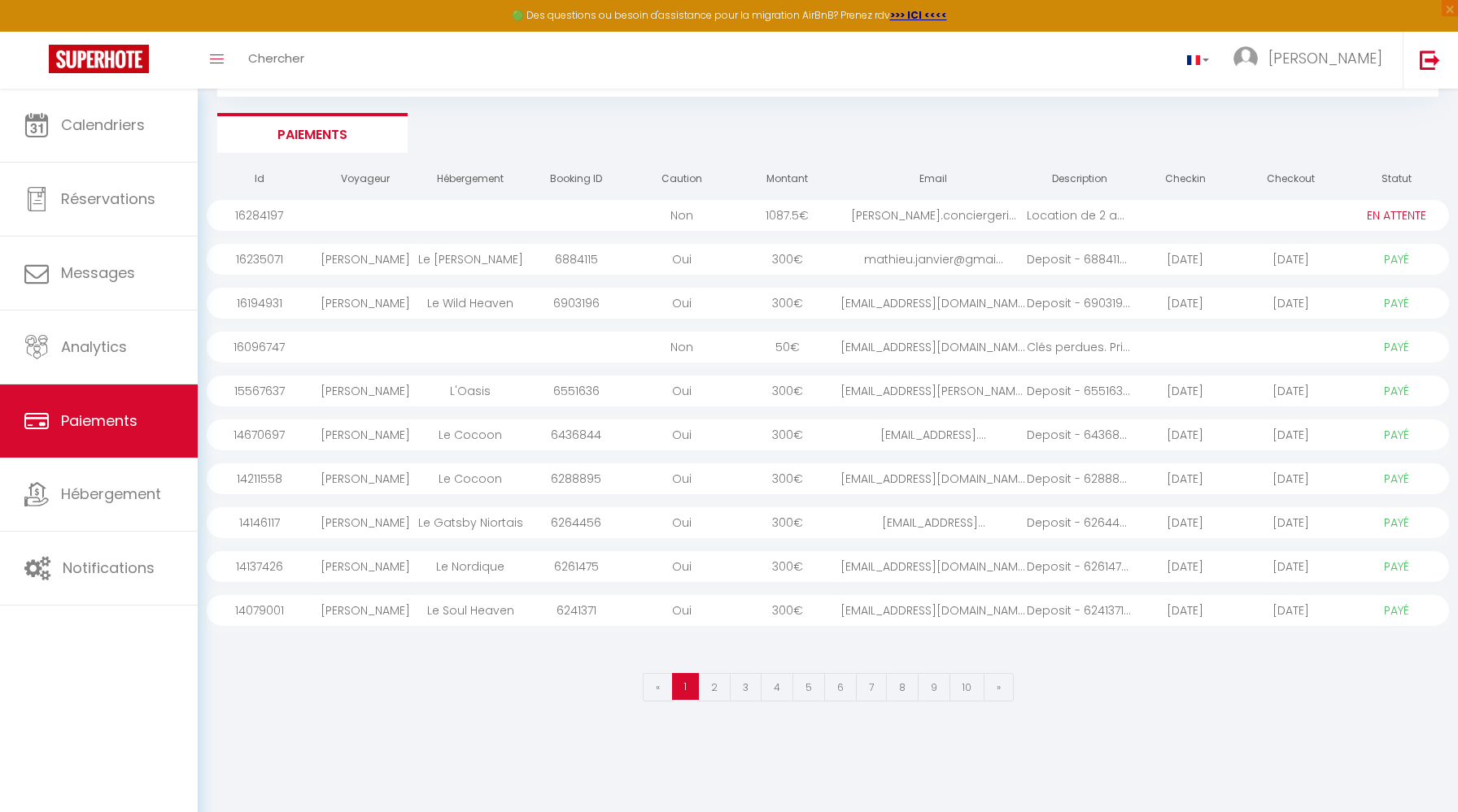
scroll to position [89, 0]
click at [717, 685] on link "2" at bounding box center [715, 686] width 33 height 28
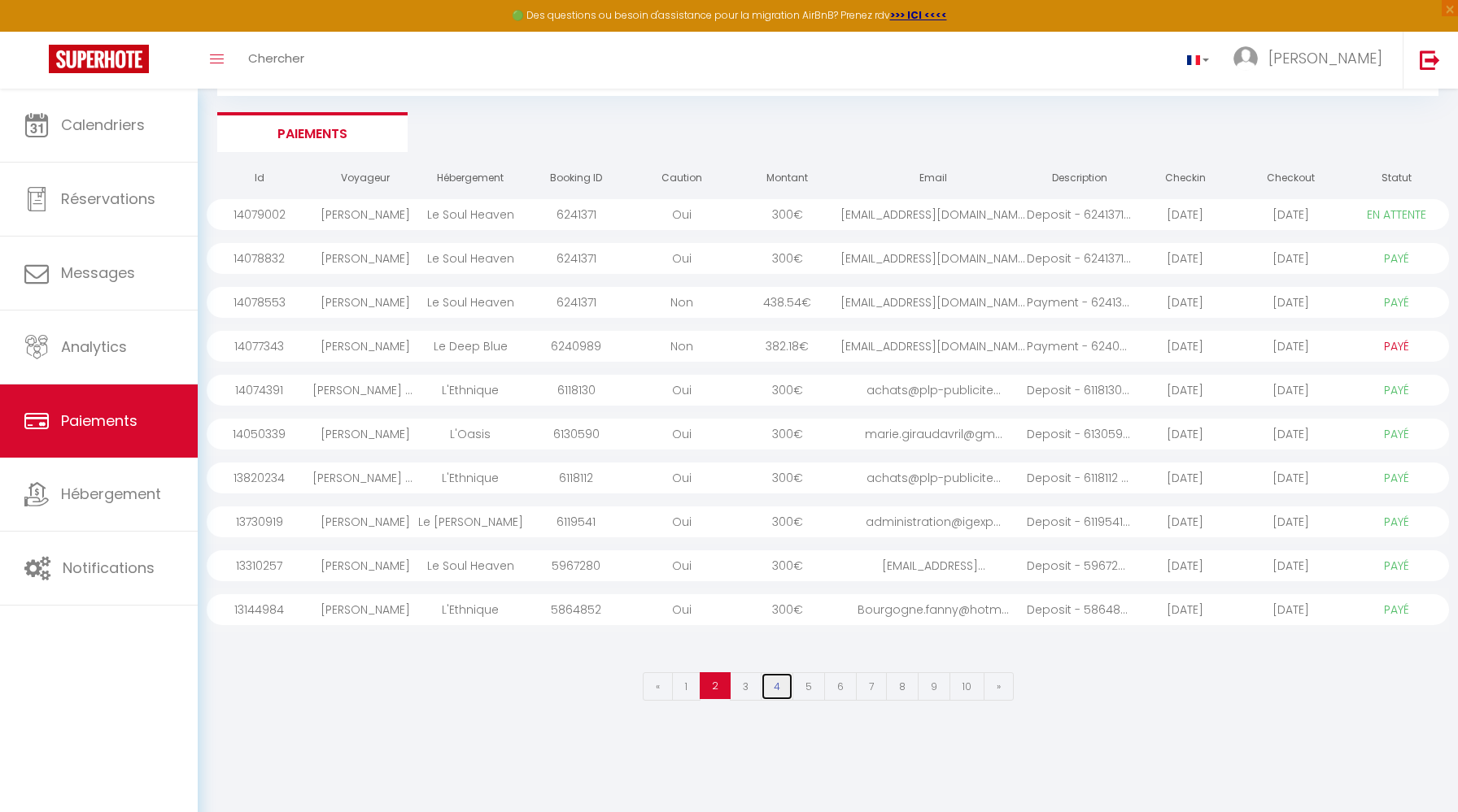
click at [766, 690] on link "4" at bounding box center [777, 686] width 33 height 28
select select "1"
click at [691, 689] on link "1" at bounding box center [685, 686] width 28 height 28
select select "0"
select select "1"
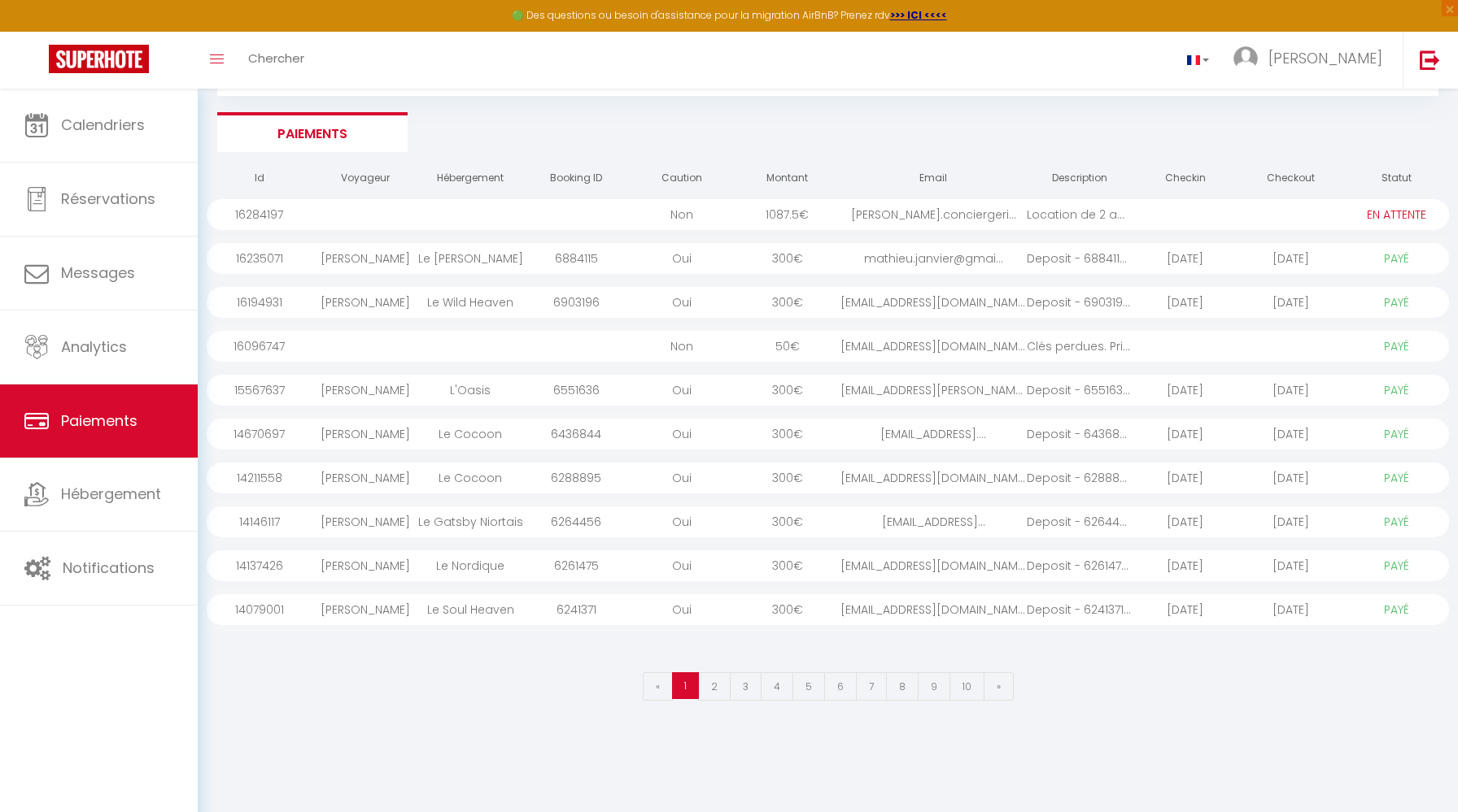
scroll to position [0, 0]
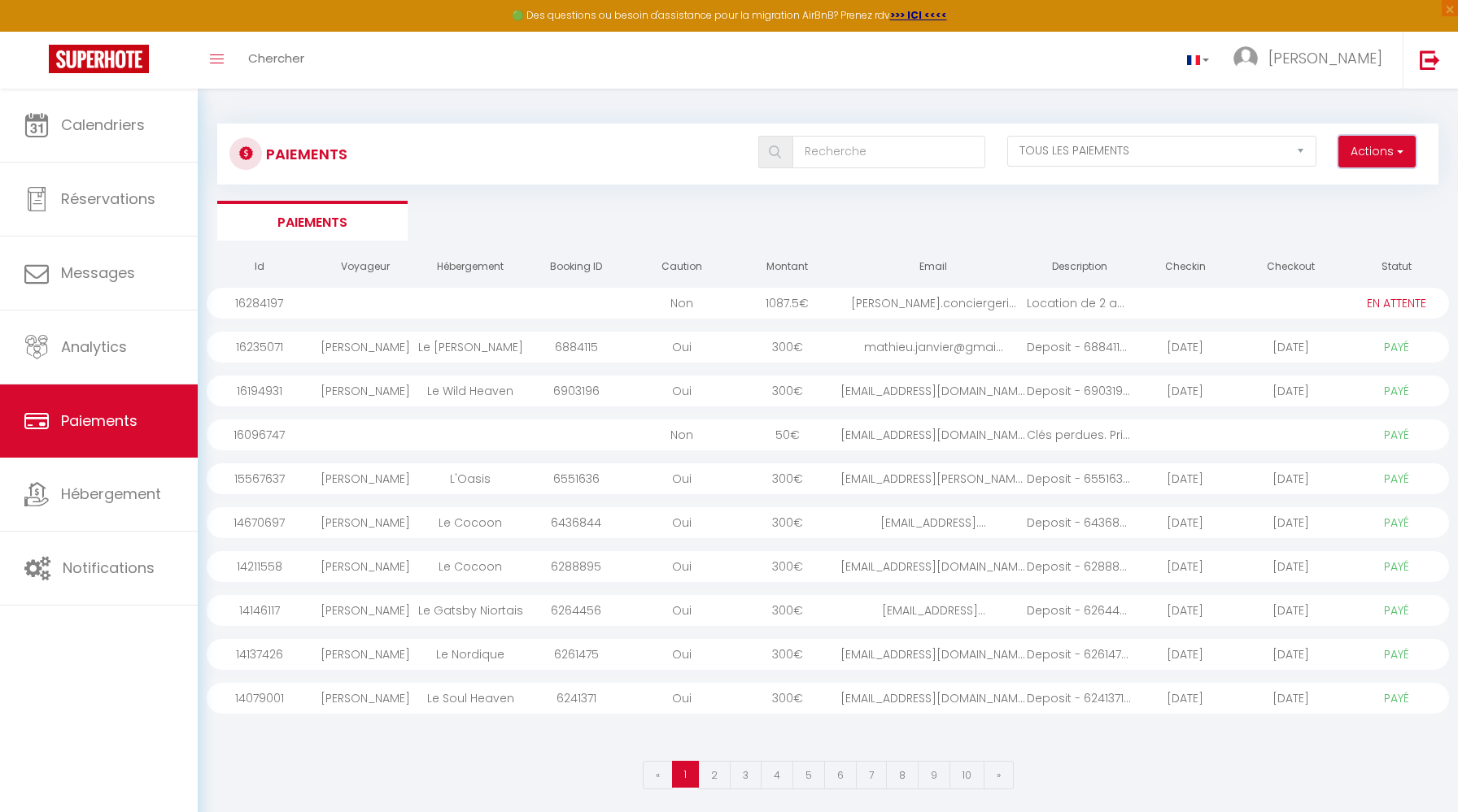
click at [1379, 143] on button "Actions" at bounding box center [1377, 152] width 78 height 33
click at [1362, 205] on link "Créer nouveau lien caution" at bounding box center [1315, 208] width 200 height 22
select select
select select "other"
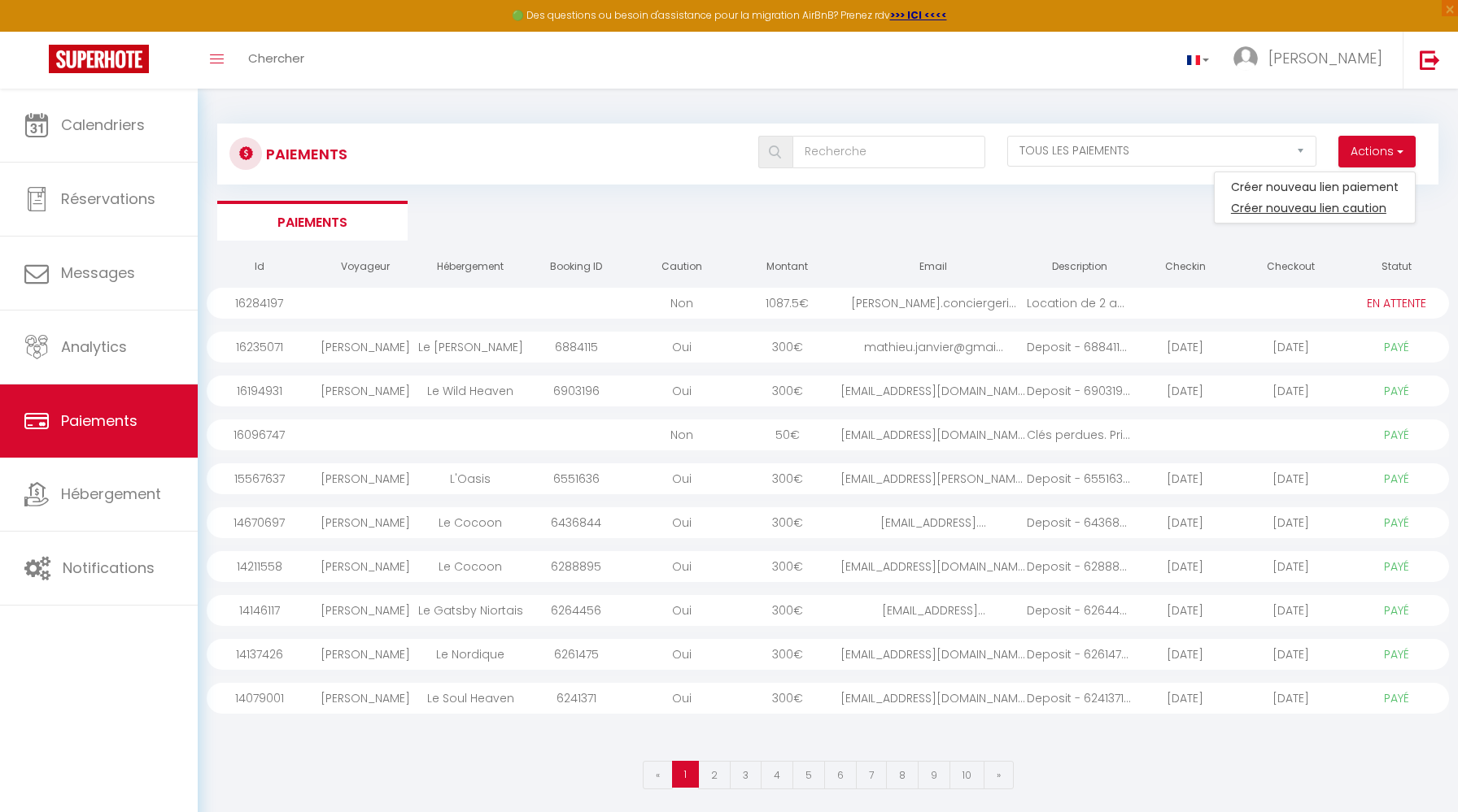
select select "16172"
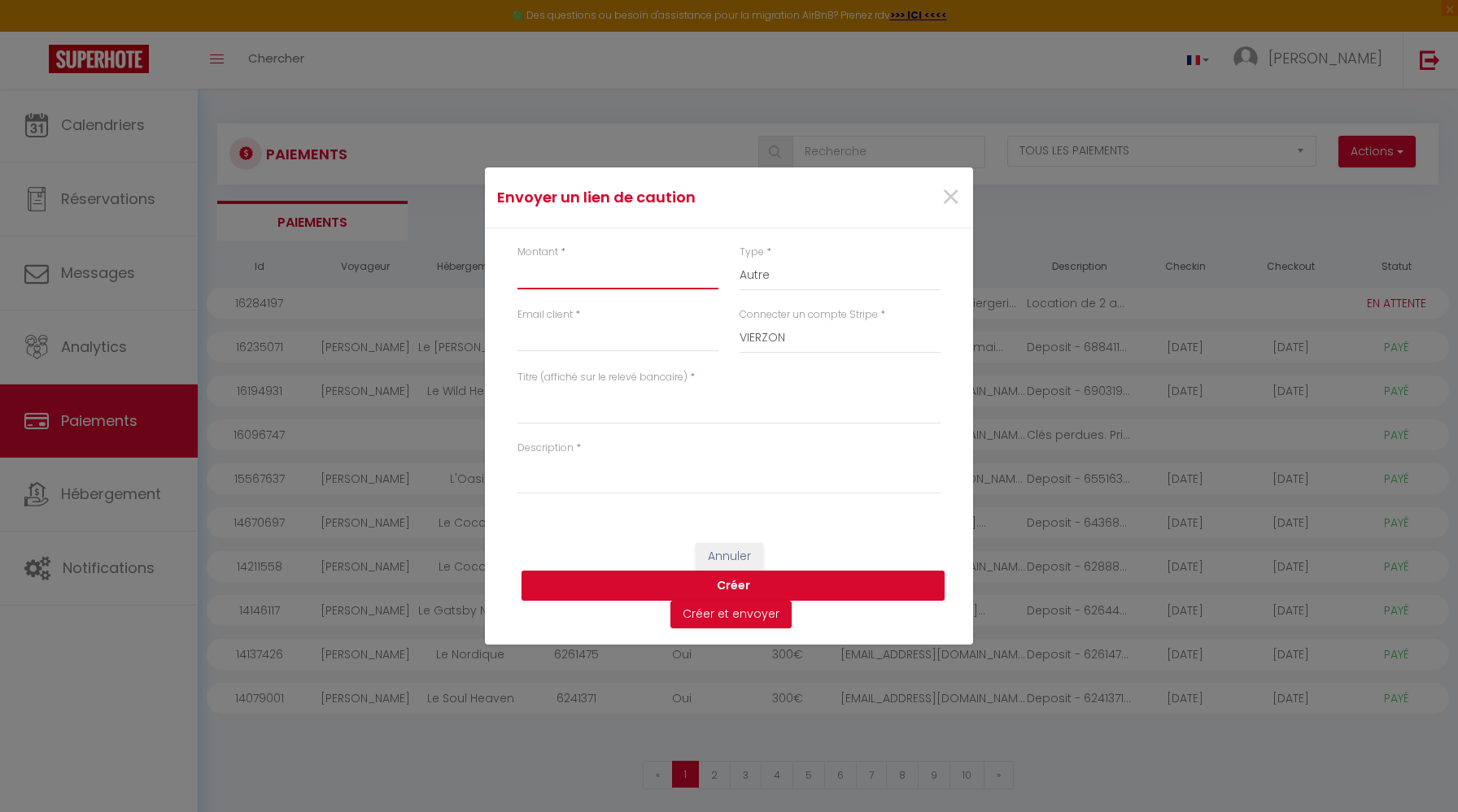
click at [612, 269] on input "Montant" at bounding box center [617, 275] width 201 height 29
type input "600"
click at [749, 261] on select "Nuits Frais de ménage Taxe de séjour Autre" at bounding box center [840, 276] width 201 height 31
click at [636, 340] on input "Email" at bounding box center [617, 337] width 201 height 29
click at [823, 331] on select "VIERZON CARHAIX NIORT" at bounding box center [840, 338] width 201 height 31
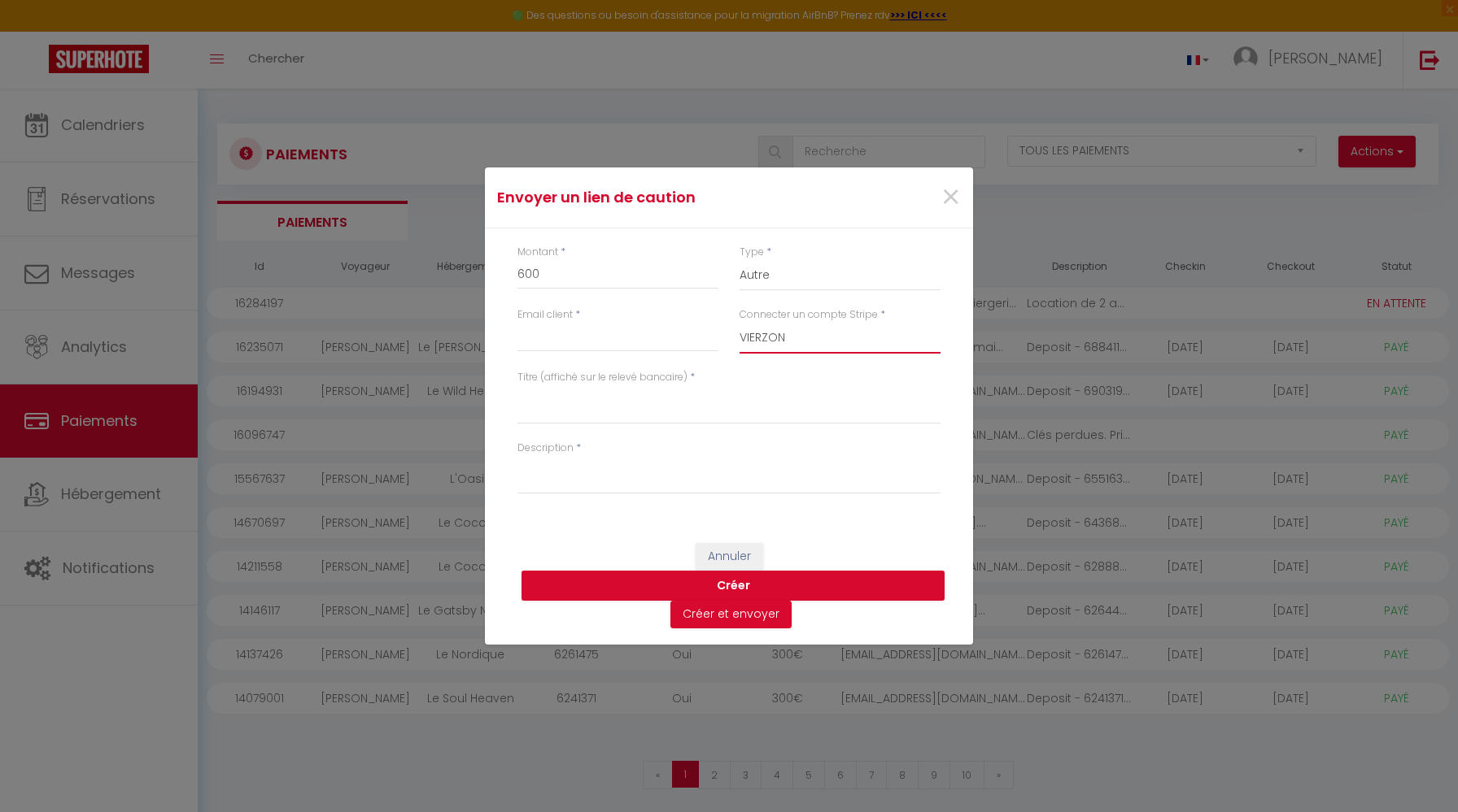
select select "16191"
click at [740, 323] on select "VIERZON CARHAIX NIORT" at bounding box center [840, 338] width 201 height 31
click at [603, 333] on input "Email" at bounding box center [617, 337] width 201 height 29
paste input "festivaldulivre@gmail.com"
type input "festivaldulivre@gmail.com"
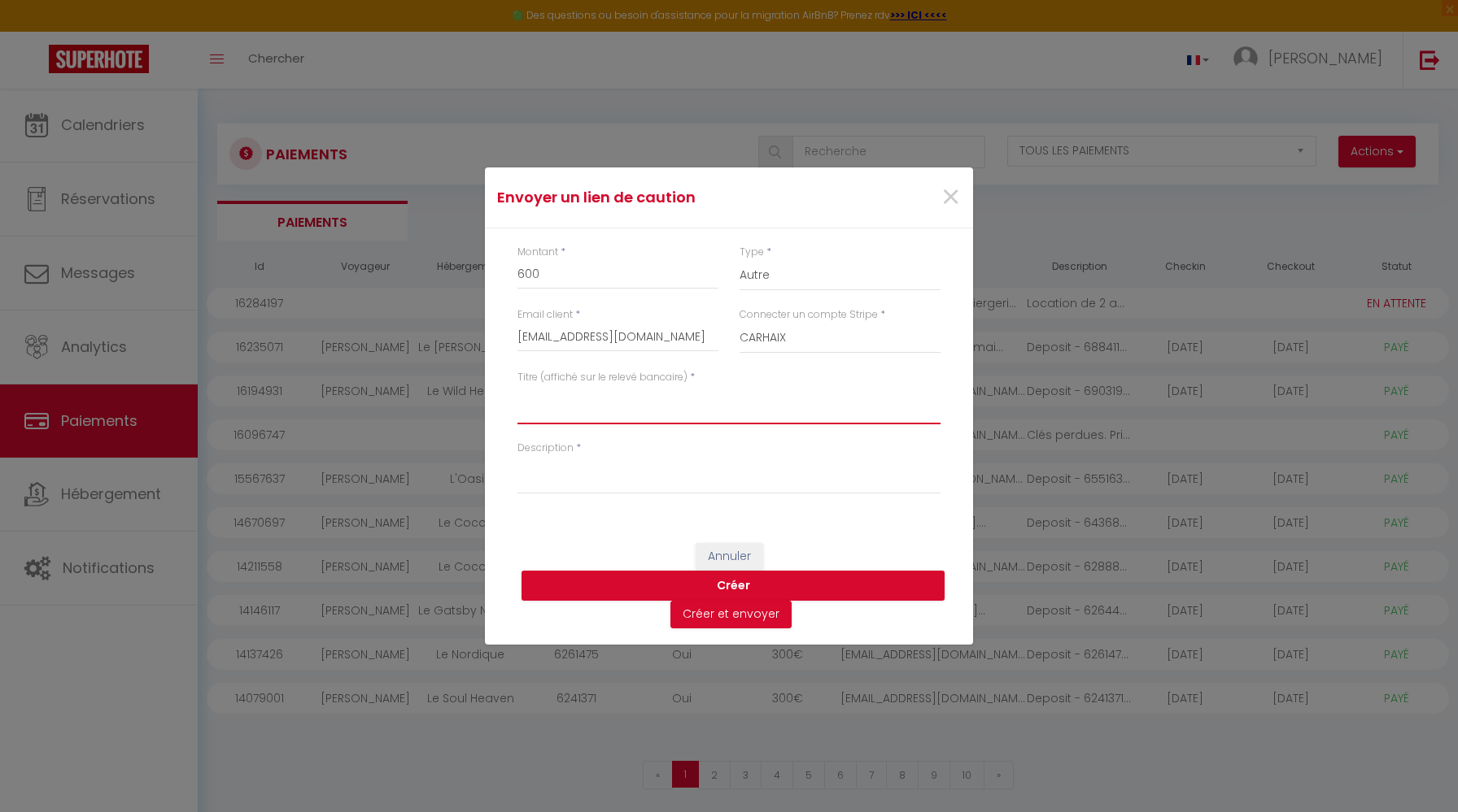
click at [648, 403] on textarea "Titre (affiché sur le relevé bancaire)" at bounding box center [729, 405] width 423 height 39
type textarea "Caution 2 logements Carhaix"
click at [543, 455] on label "Description" at bounding box center [545, 449] width 56 height 16
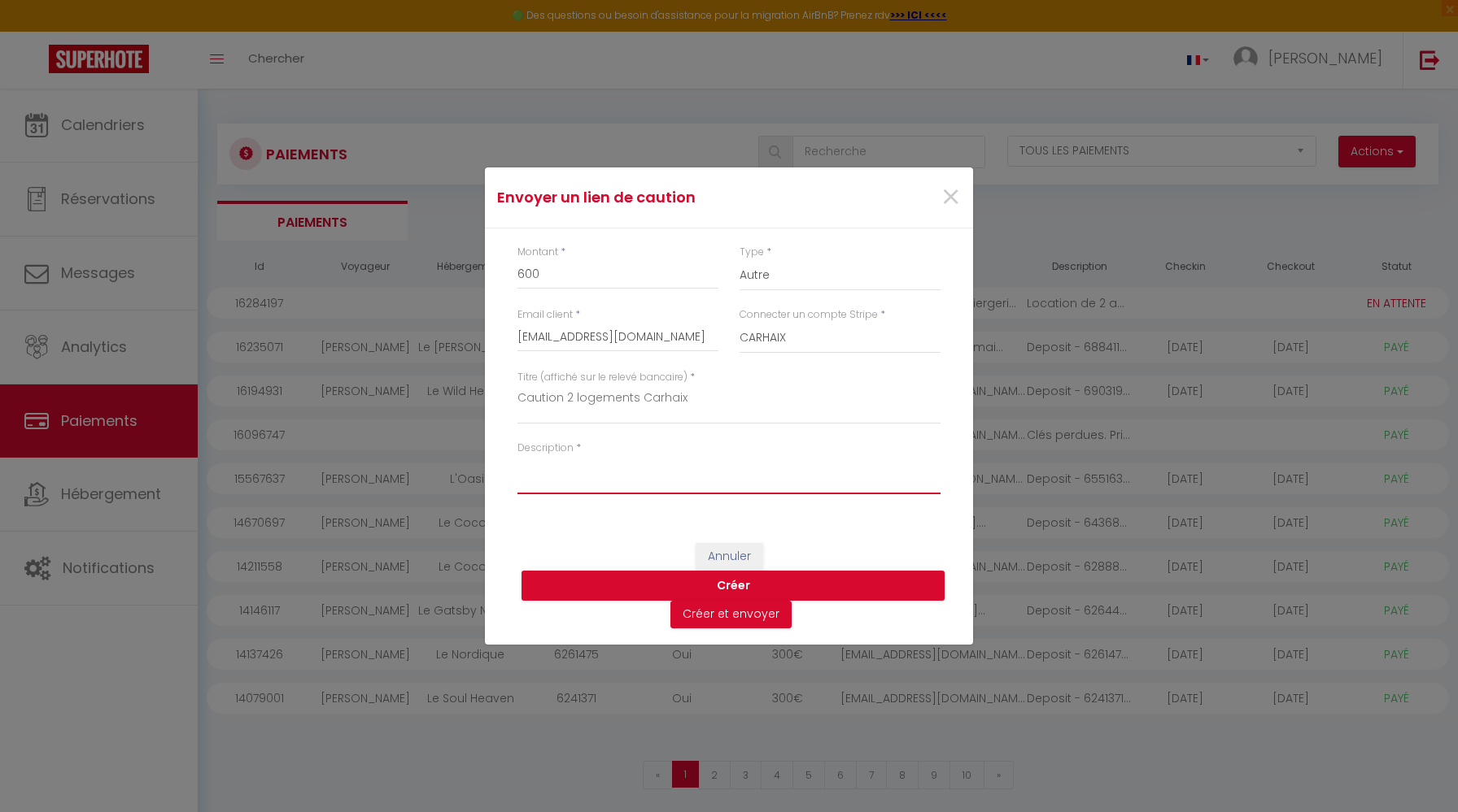
click at [543, 456] on textarea "Description" at bounding box center [729, 475] width 423 height 39
type textarea "C"
type textarea "2"
drag, startPoint x: 915, startPoint y: 466, endPoint x: 612, endPoint y: 476, distance: 303.2
click at [612, 476] on textarea "300€/logement. Ce montant ne sera prélevé sur le compte bancaire" at bounding box center [729, 475] width 423 height 39
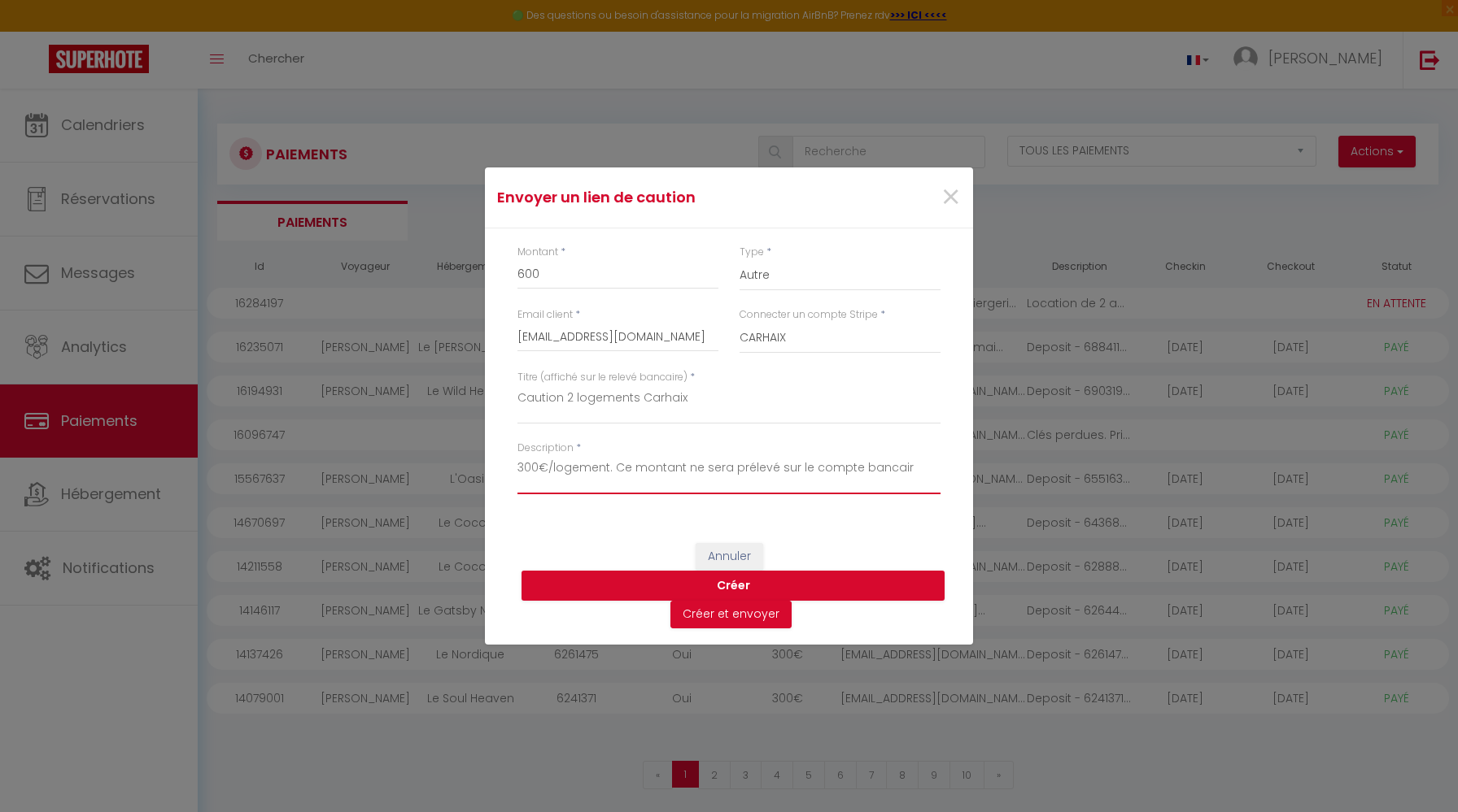
drag, startPoint x: 907, startPoint y: 464, endPoint x: 609, endPoint y: 463, distance: 298.0
click at [609, 463] on textarea "300€/logement. Ce montant ne sera prélevé sur le compte bancair" at bounding box center [729, 475] width 423 height 39
type textarea "300€/logement."
click at [659, 585] on button "Créer" at bounding box center [733, 587] width 423 height 31
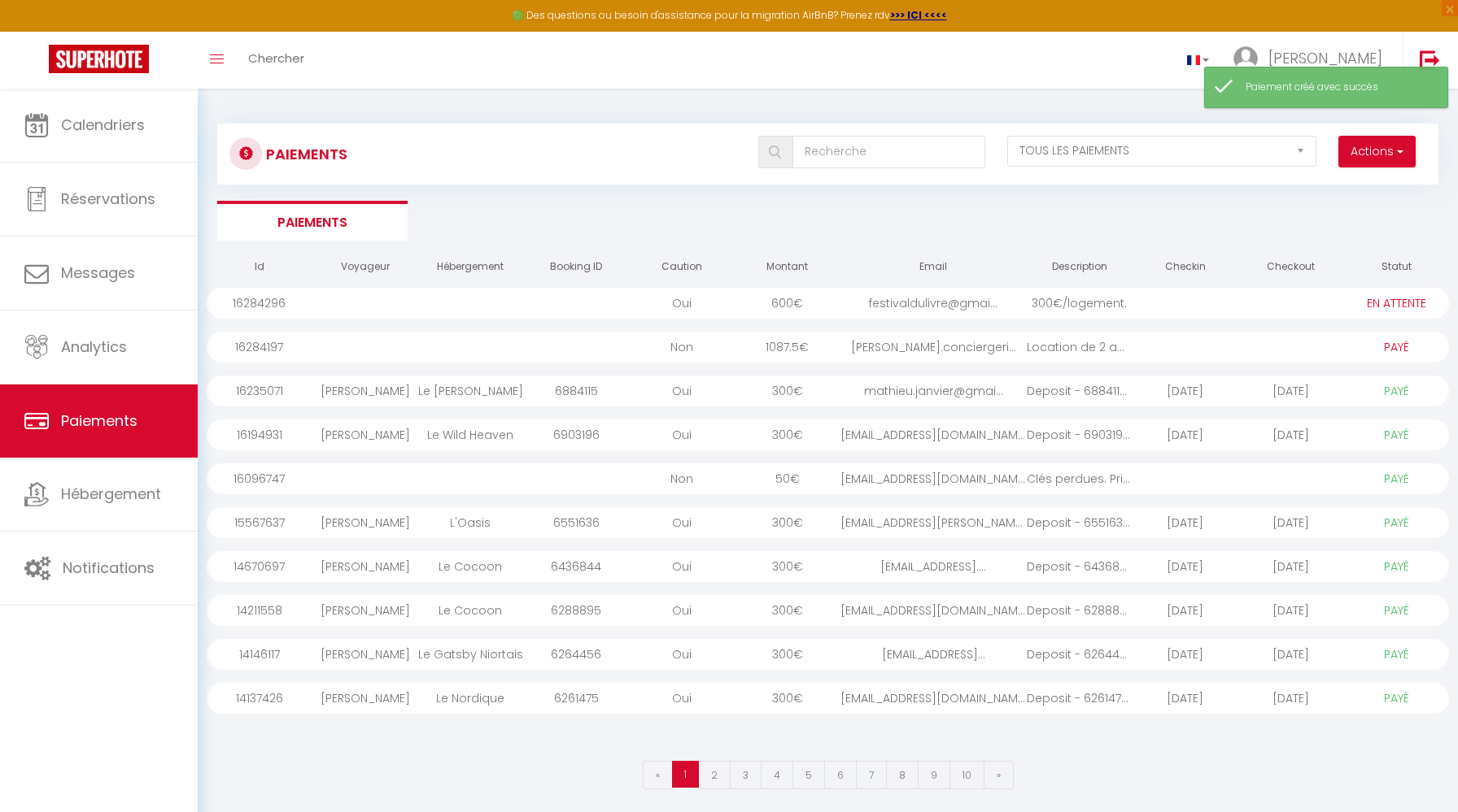
click at [1215, 346] on div at bounding box center [1185, 347] width 106 height 31
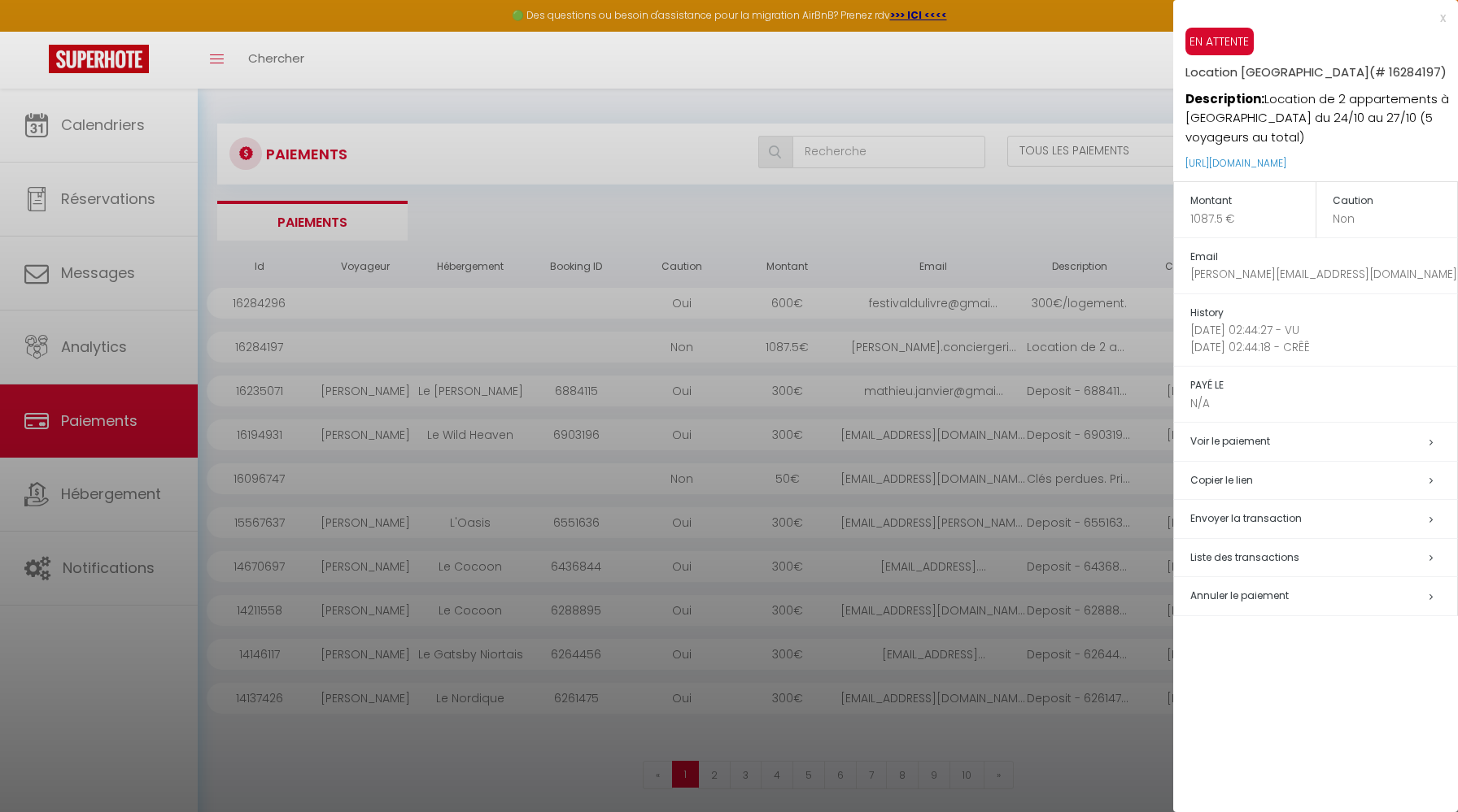
click at [1217, 265] on div "Email jennifer.conciergeriepro@gmail.com" at bounding box center [1323, 265] width 267 height 35
click at [1044, 243] on div at bounding box center [729, 406] width 1458 height 812
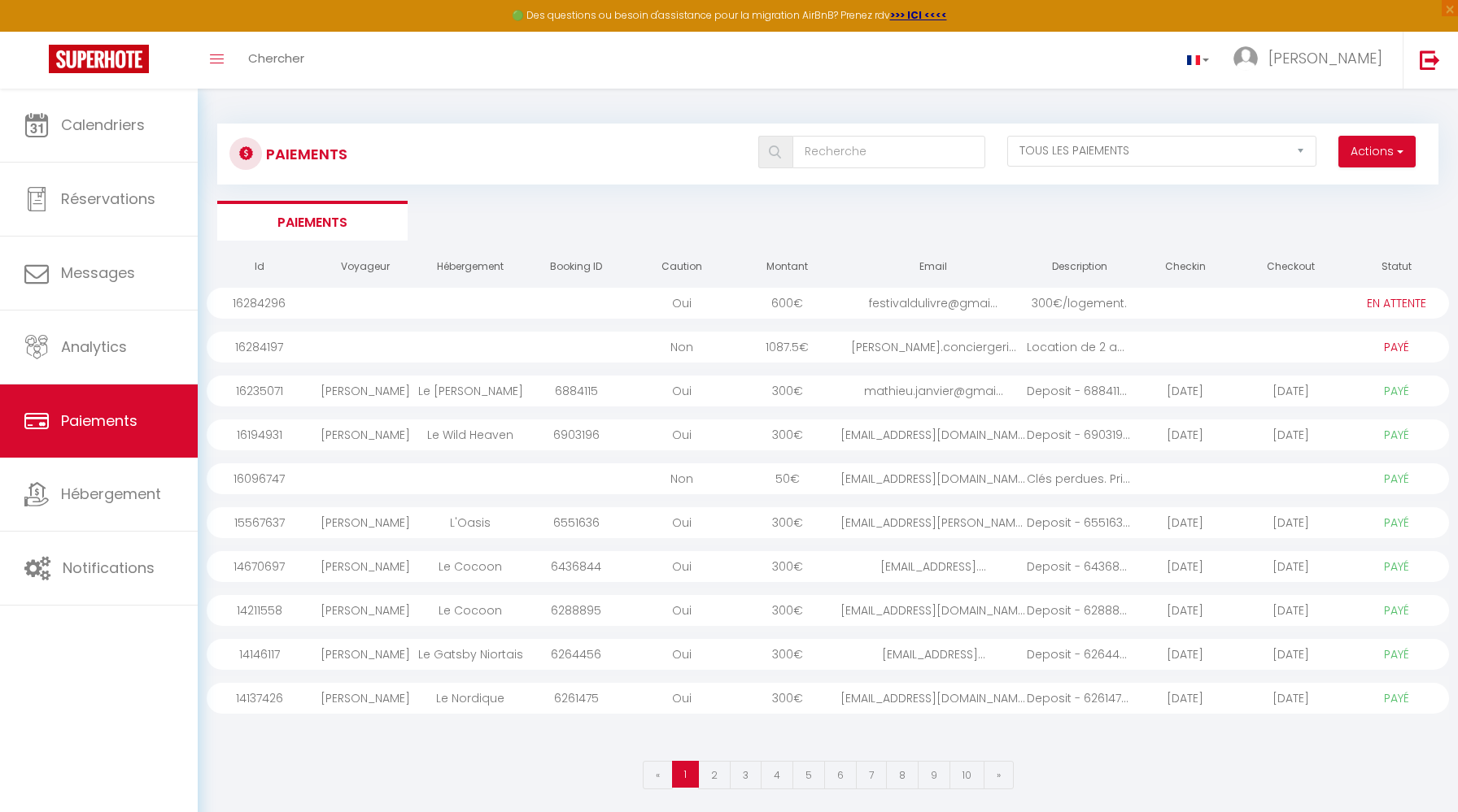
click at [722, 304] on div "Oui" at bounding box center [681, 304] width 106 height 31
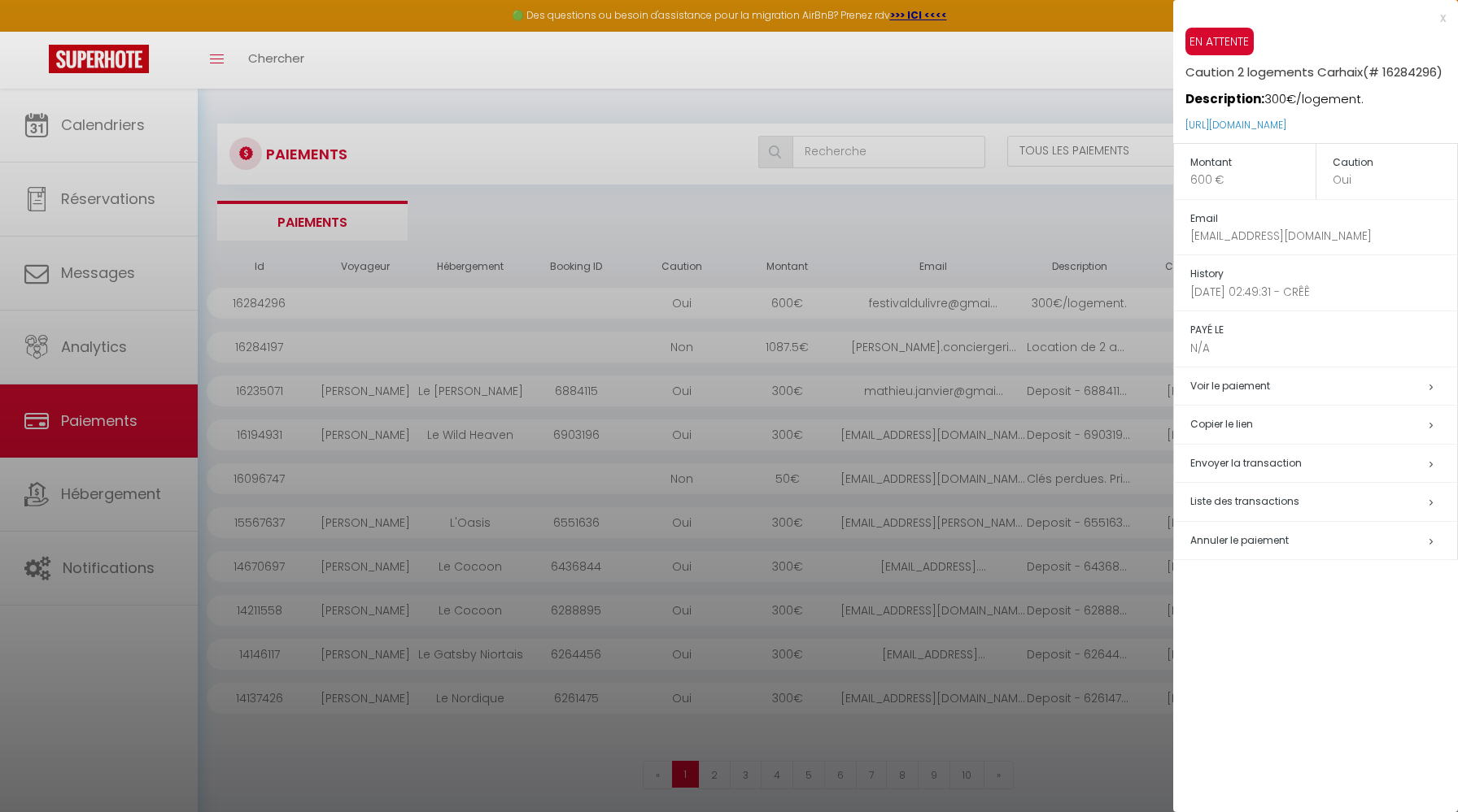
click at [1442, 18] on div "x" at bounding box center [1310, 17] width 273 height 20
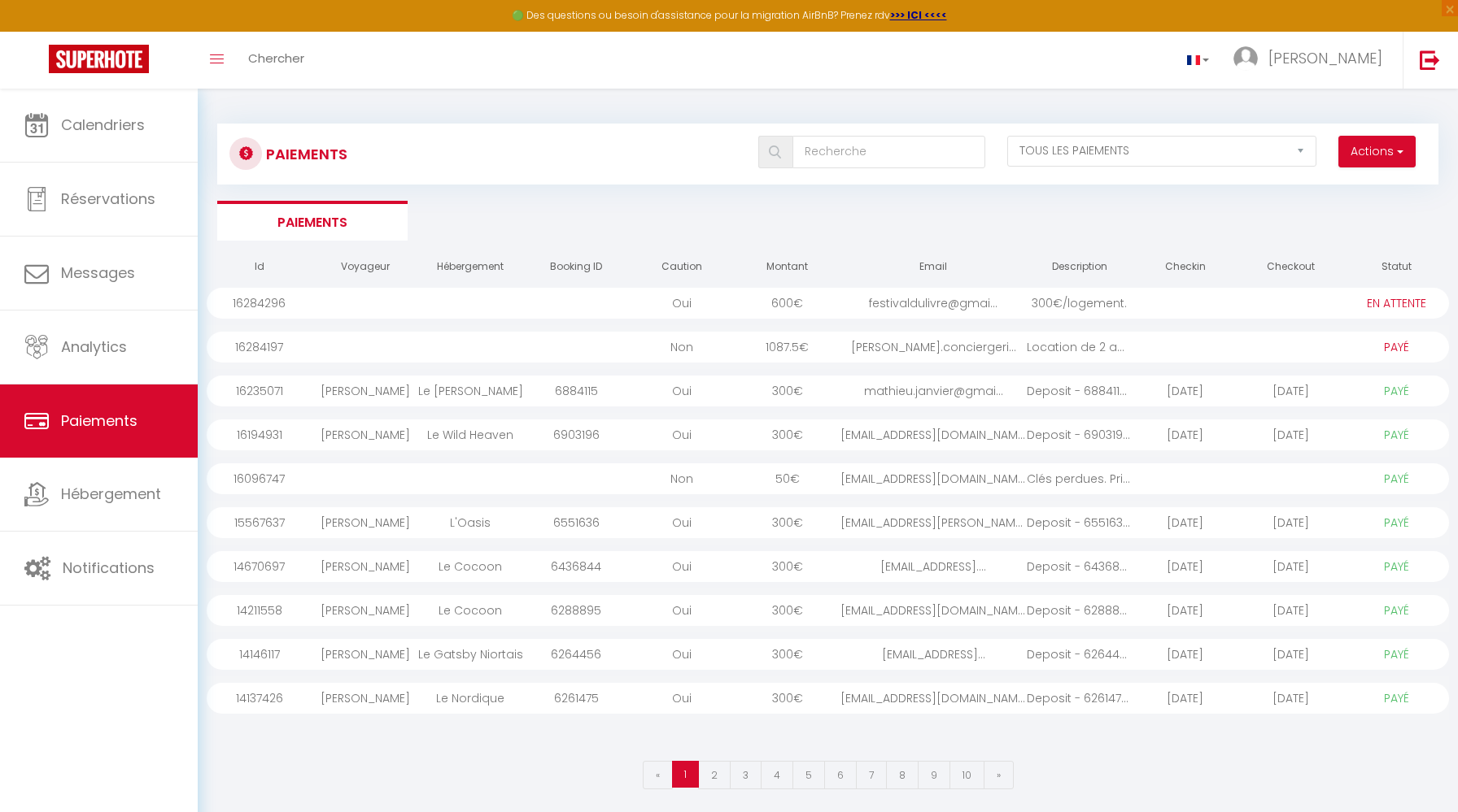
click at [1257, 312] on div at bounding box center [1290, 304] width 106 height 31
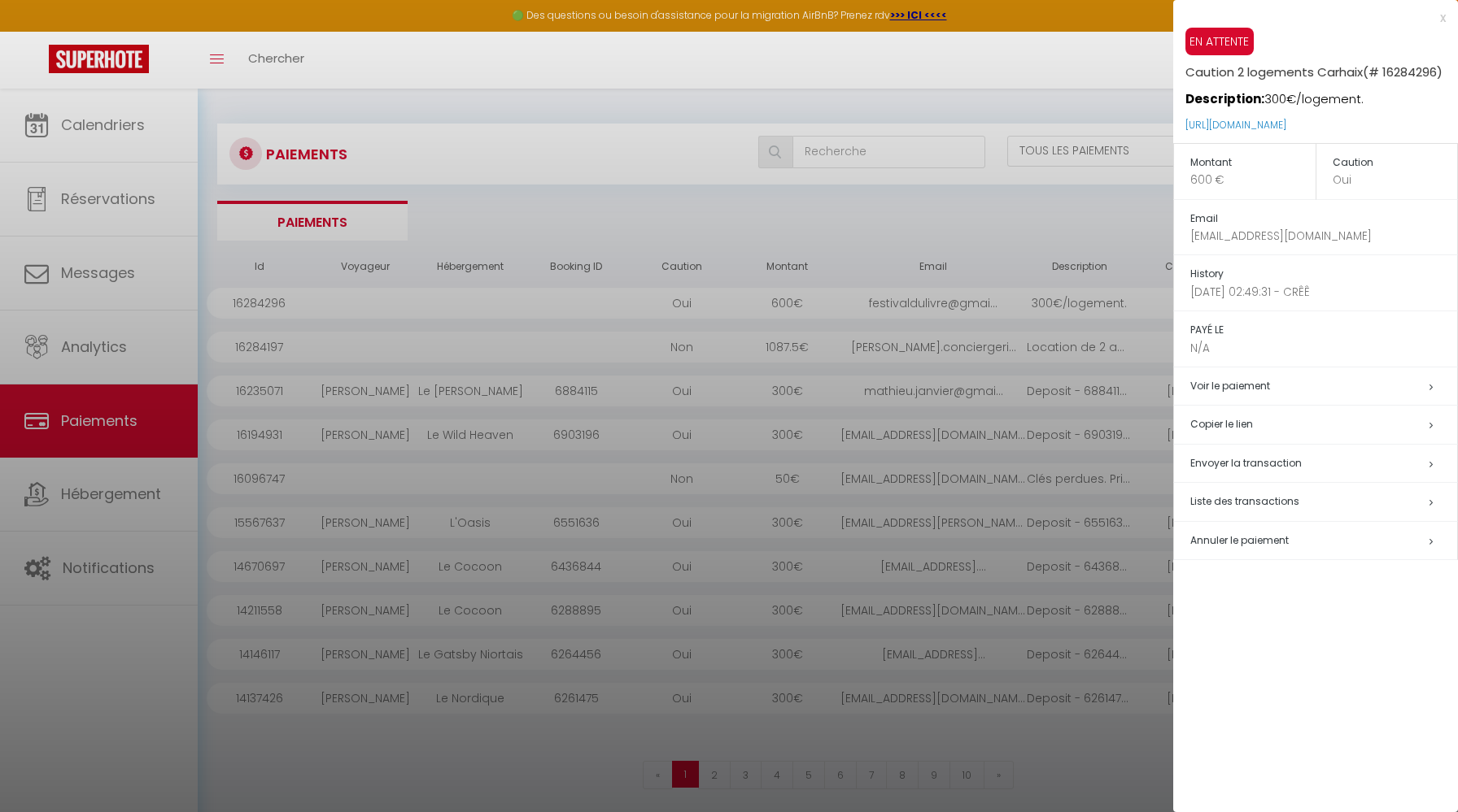
click at [1247, 425] on h5 "Copier le lien" at bounding box center [1323, 425] width 267 height 19
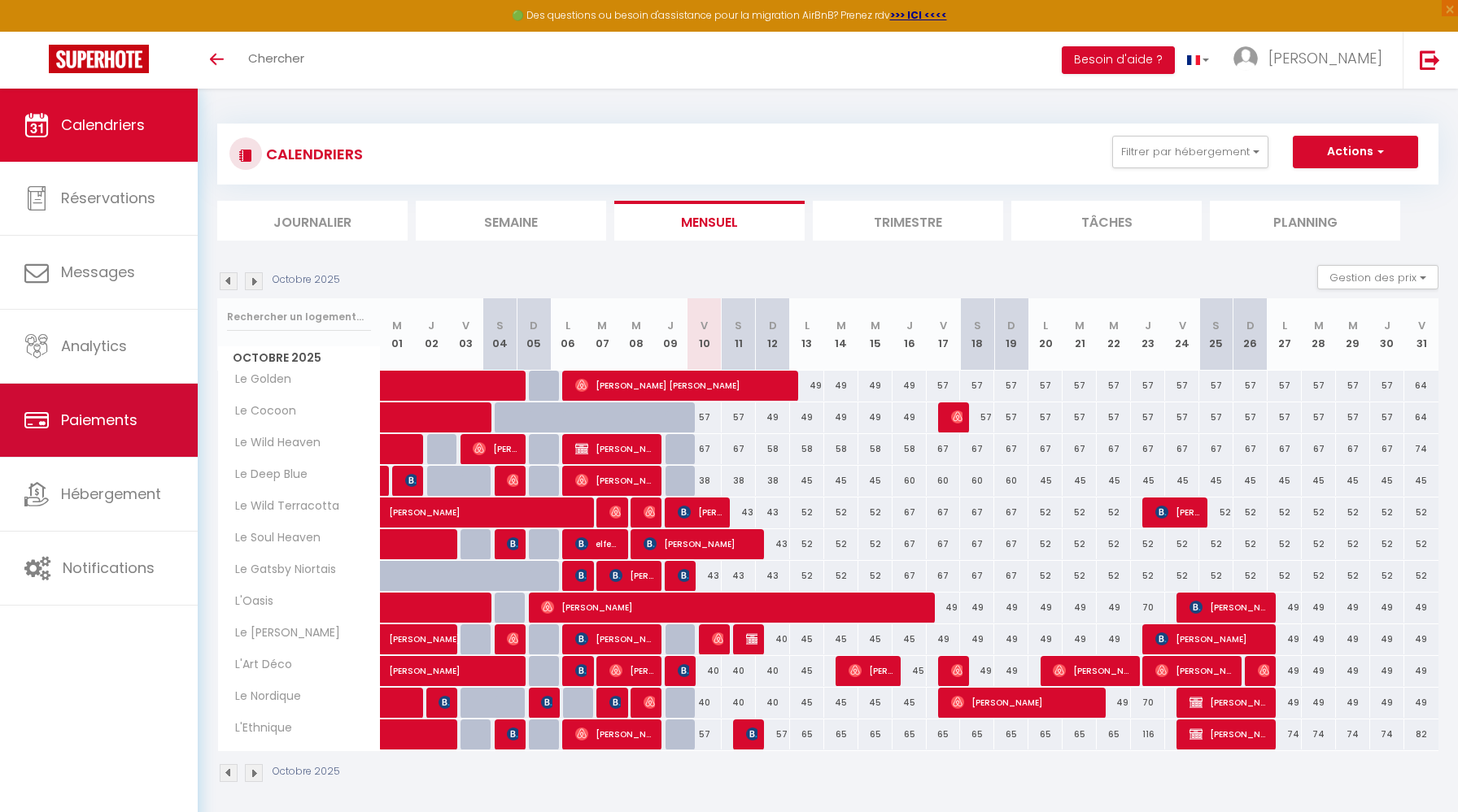
click at [147, 431] on link "Paiements" at bounding box center [98, 420] width 198 height 73
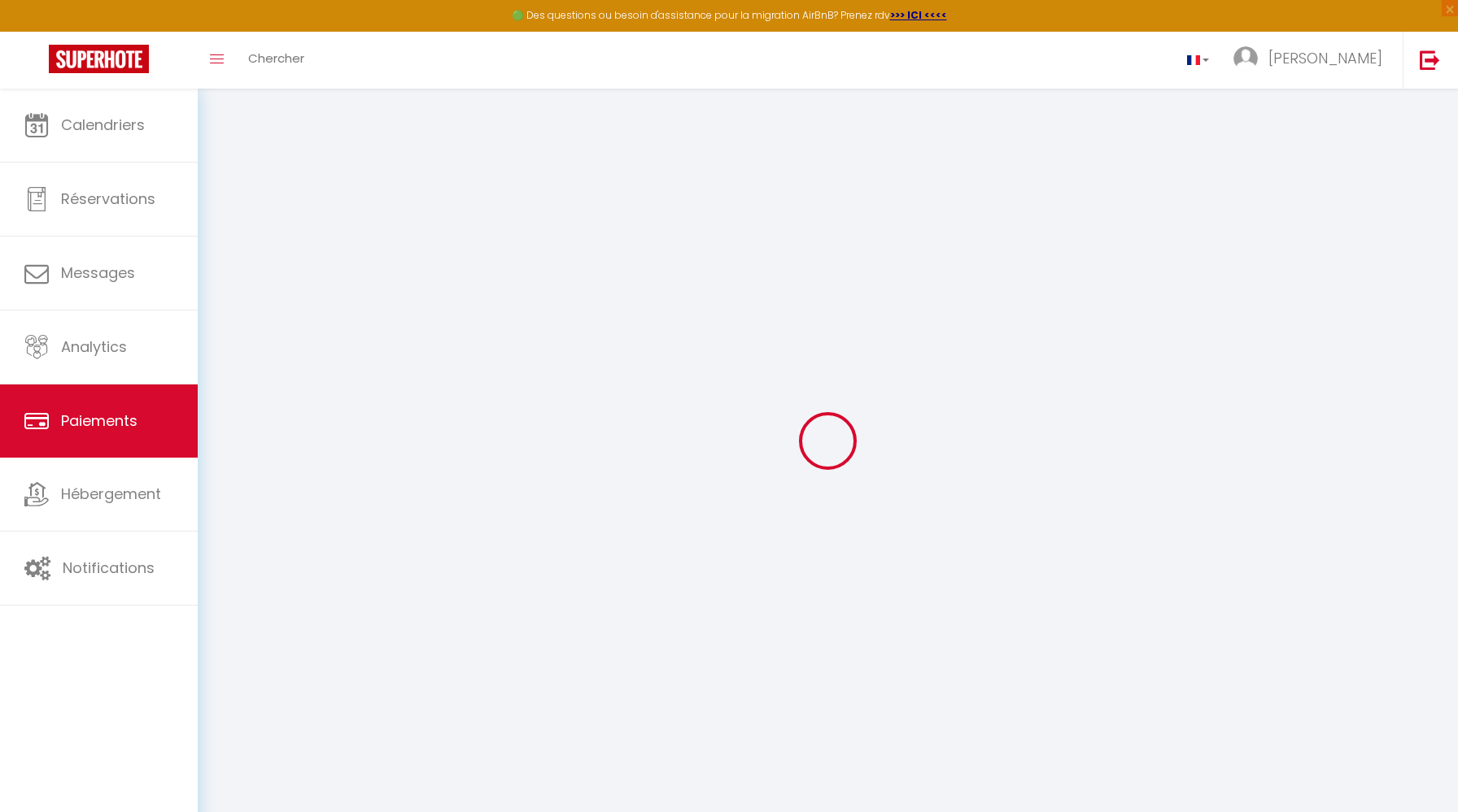
select select "2"
select select "0"
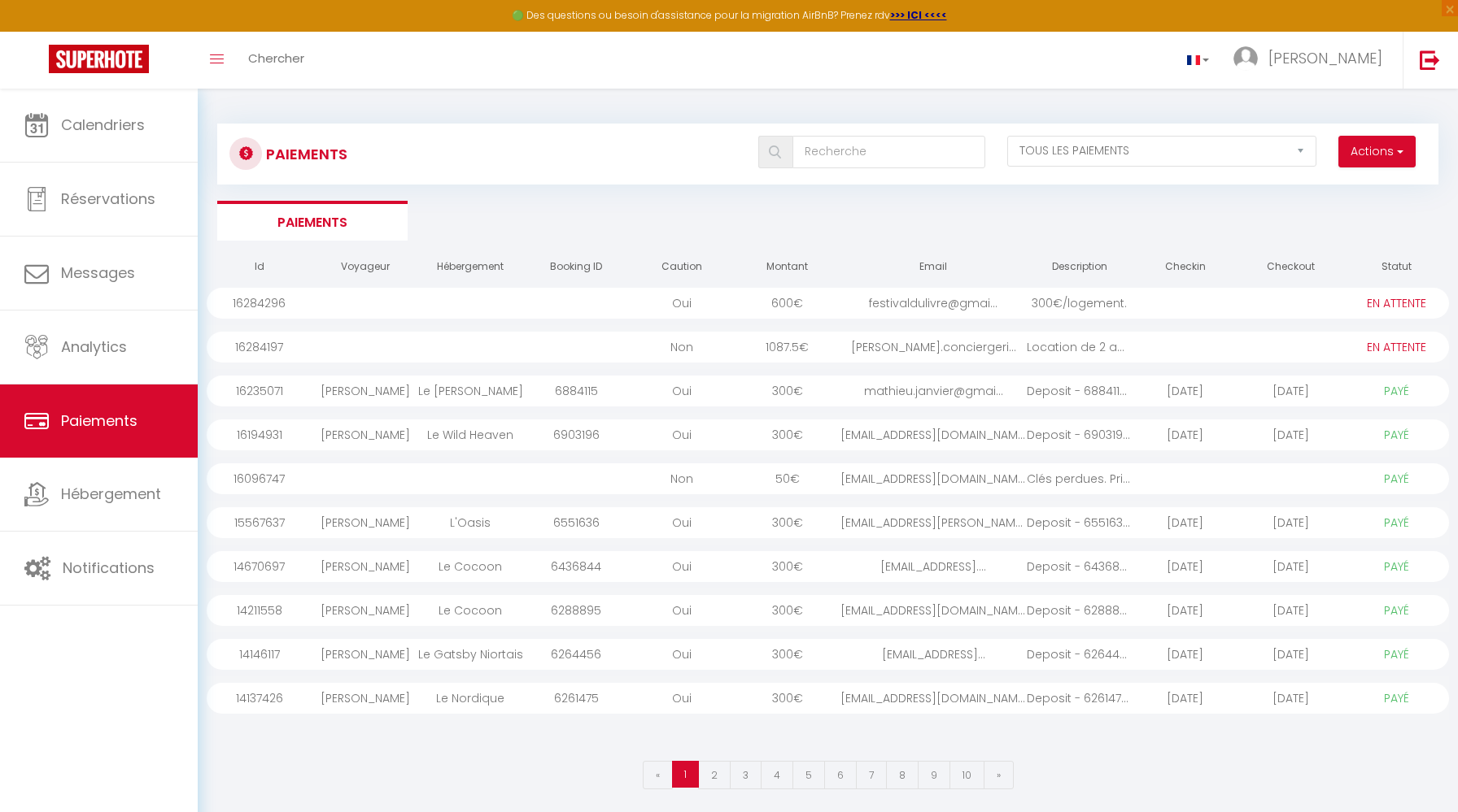
click at [363, 305] on div at bounding box center [365, 304] width 106 height 31
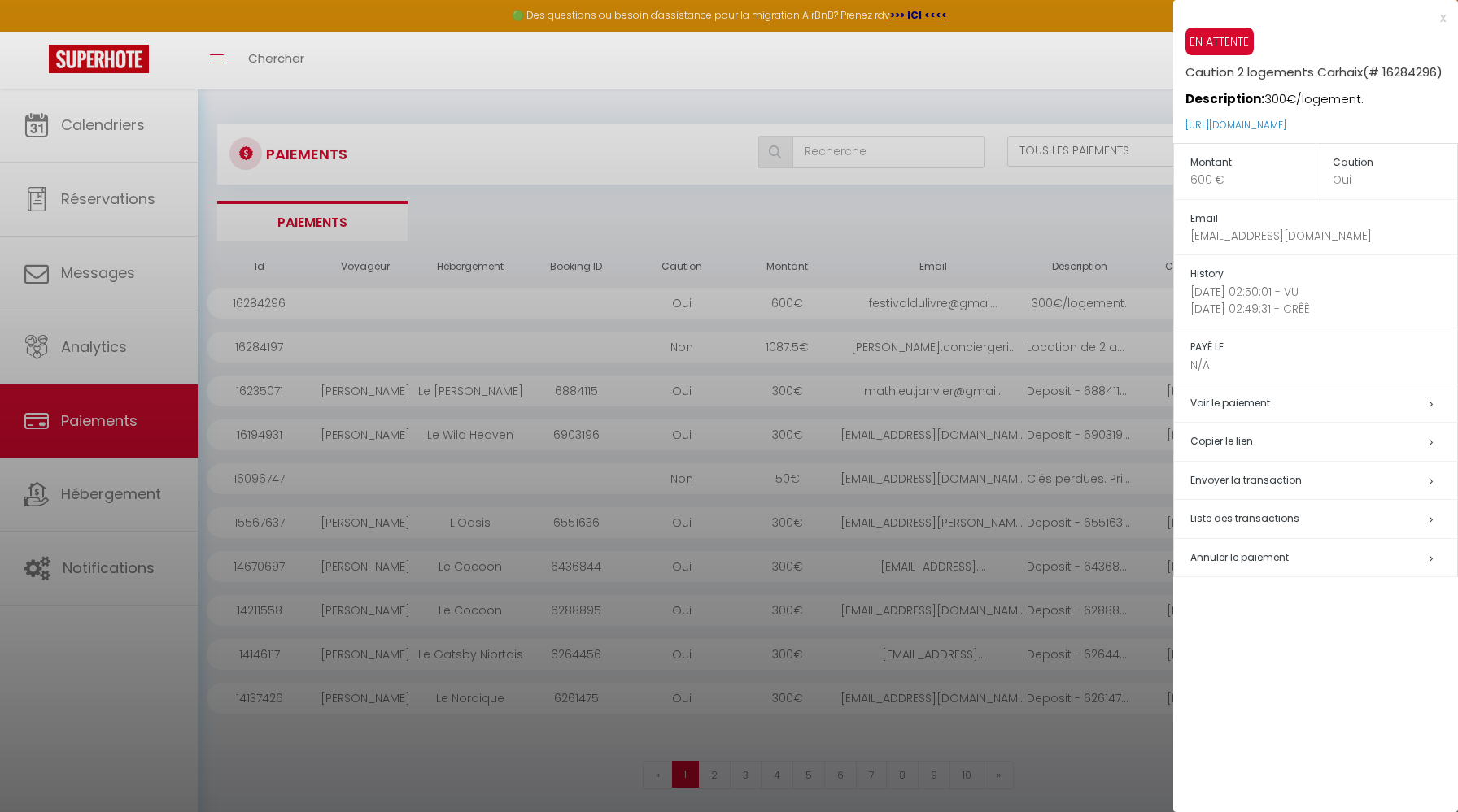
scroll to position [89, 0]
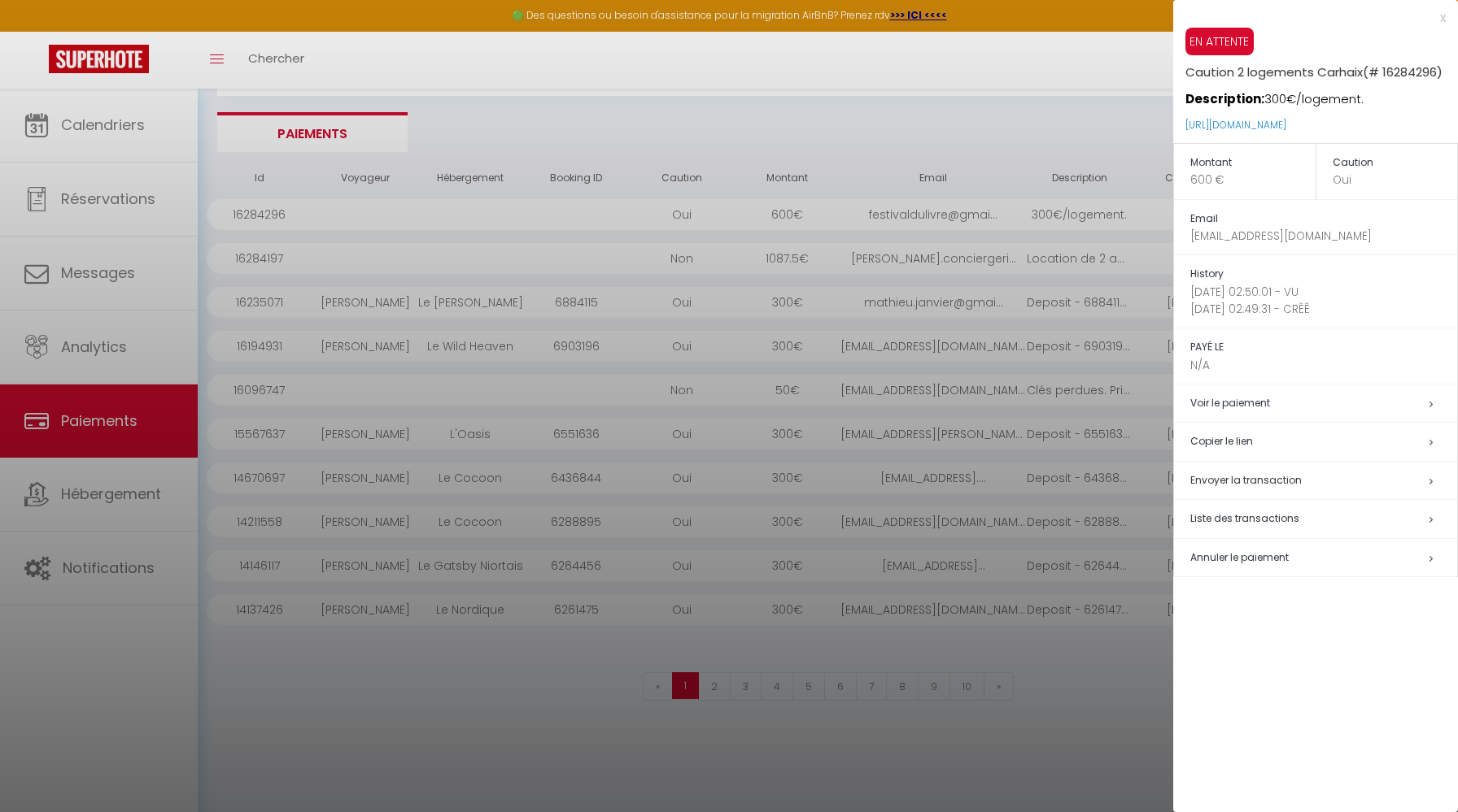
click at [1442, 16] on div "x" at bounding box center [1310, 17] width 273 height 20
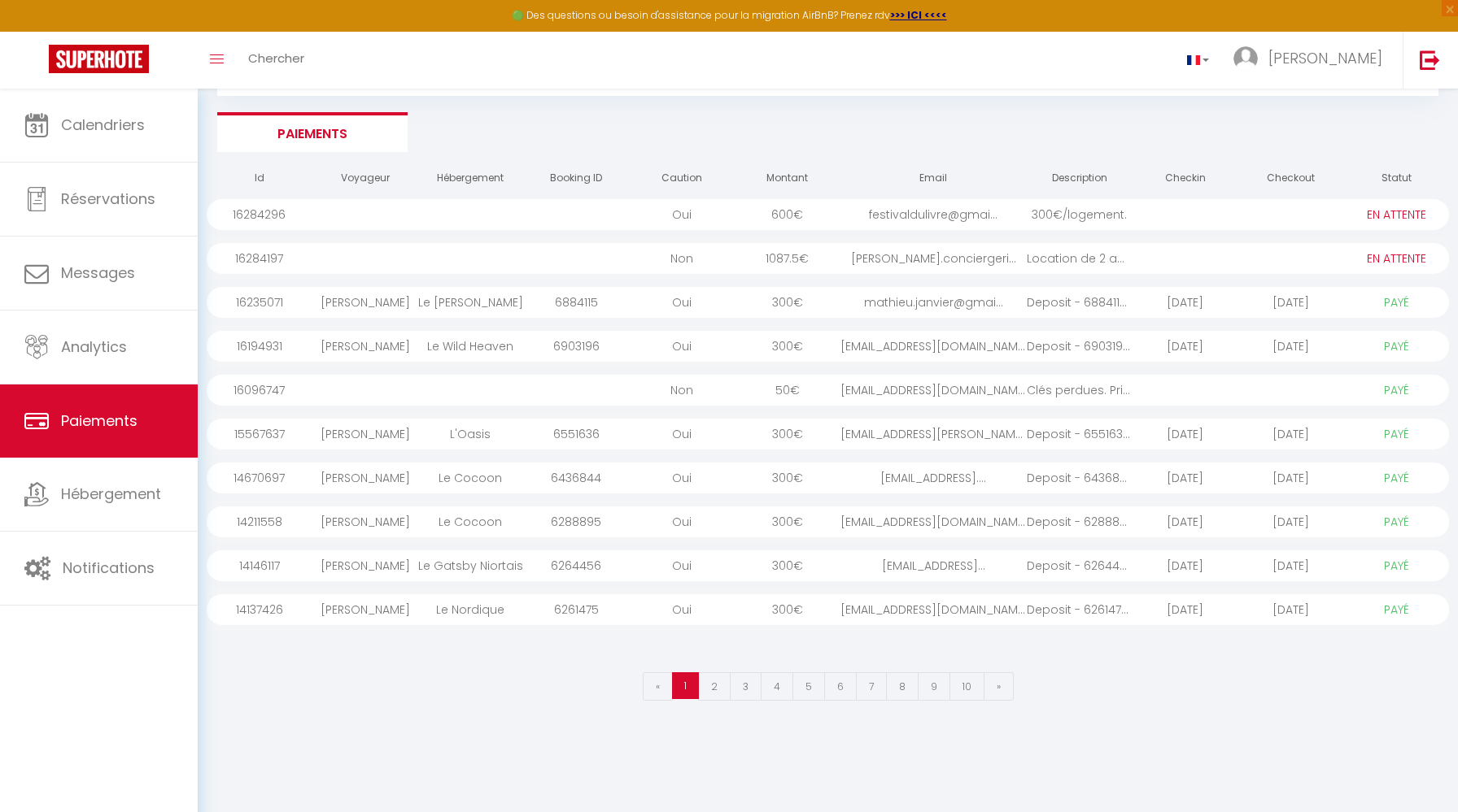
scroll to position [0, 0]
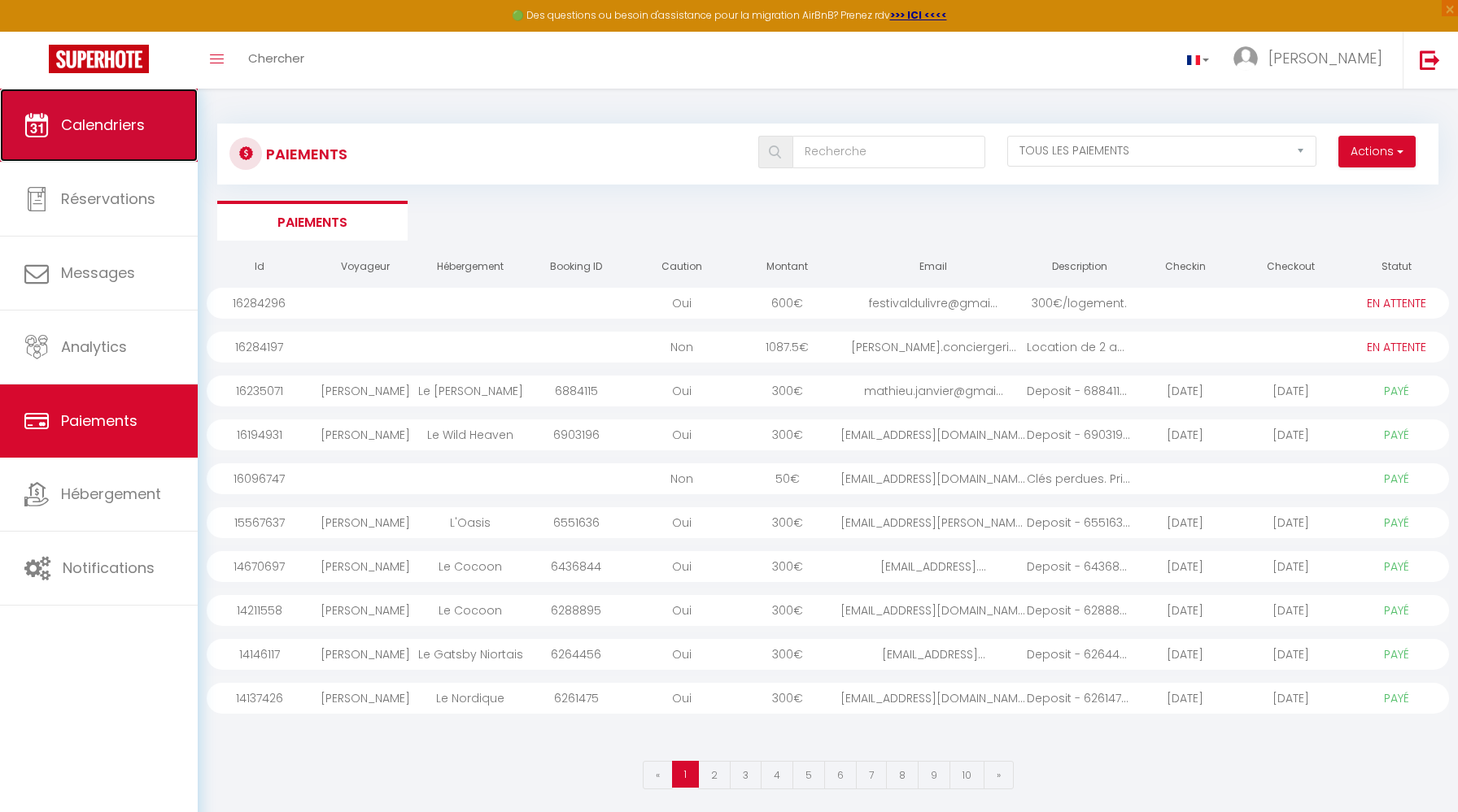
click at [95, 146] on link "Calendriers" at bounding box center [98, 125] width 198 height 73
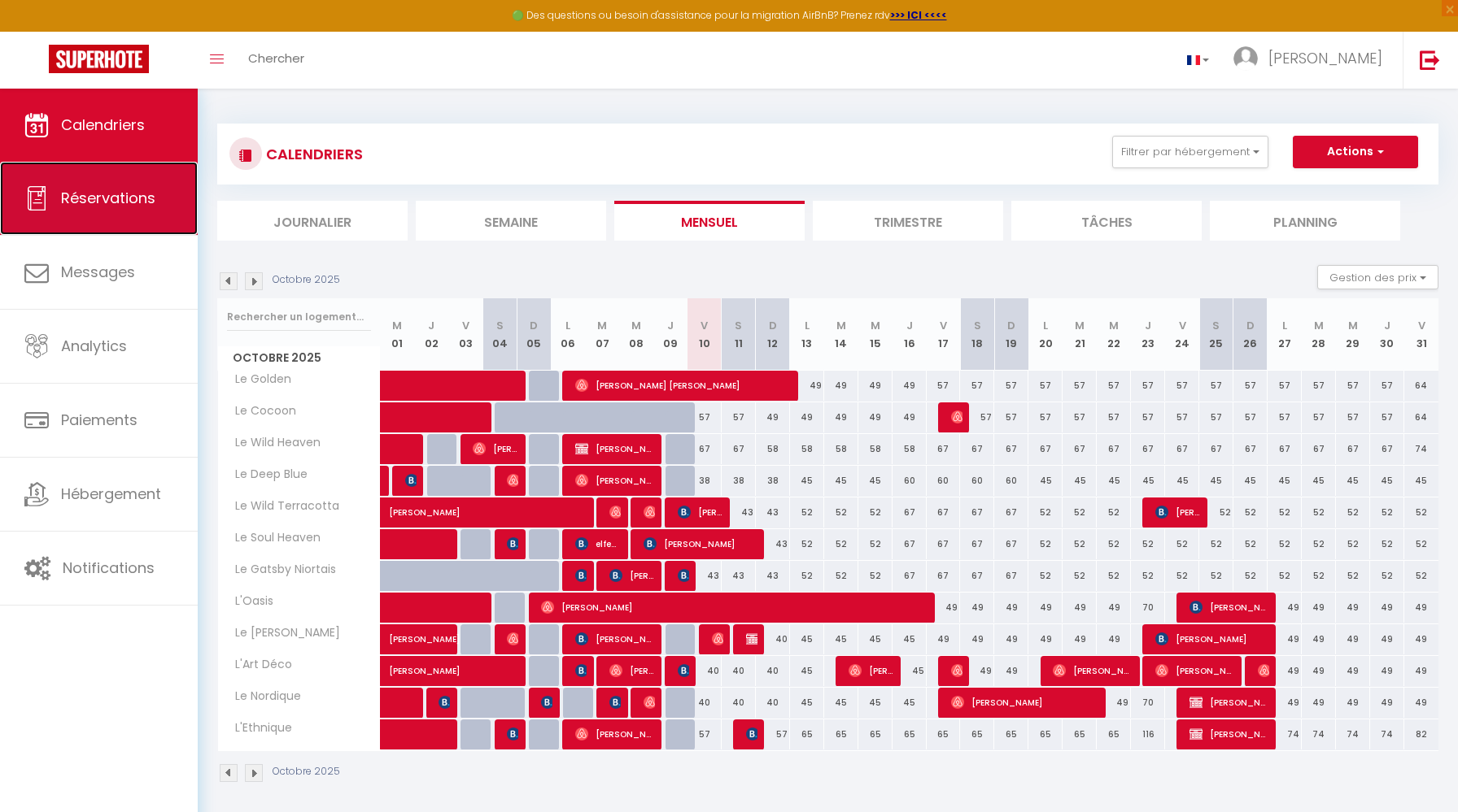
click at [110, 183] on link "Réservations" at bounding box center [98, 198] width 198 height 73
select select "not_cancelled"
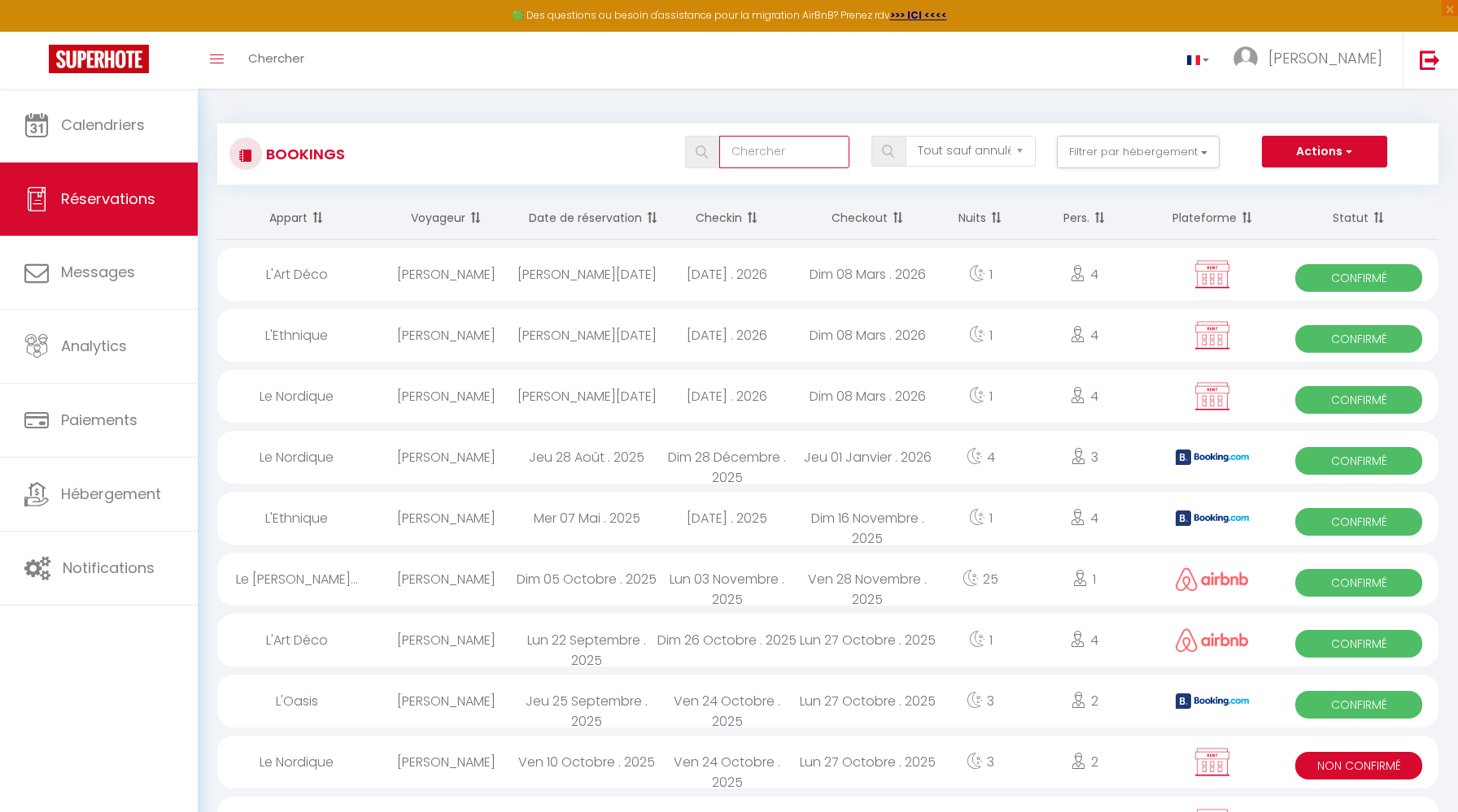
click at [809, 148] on input "text" at bounding box center [784, 152] width 130 height 33
type input "y"
type input "yann"
select select
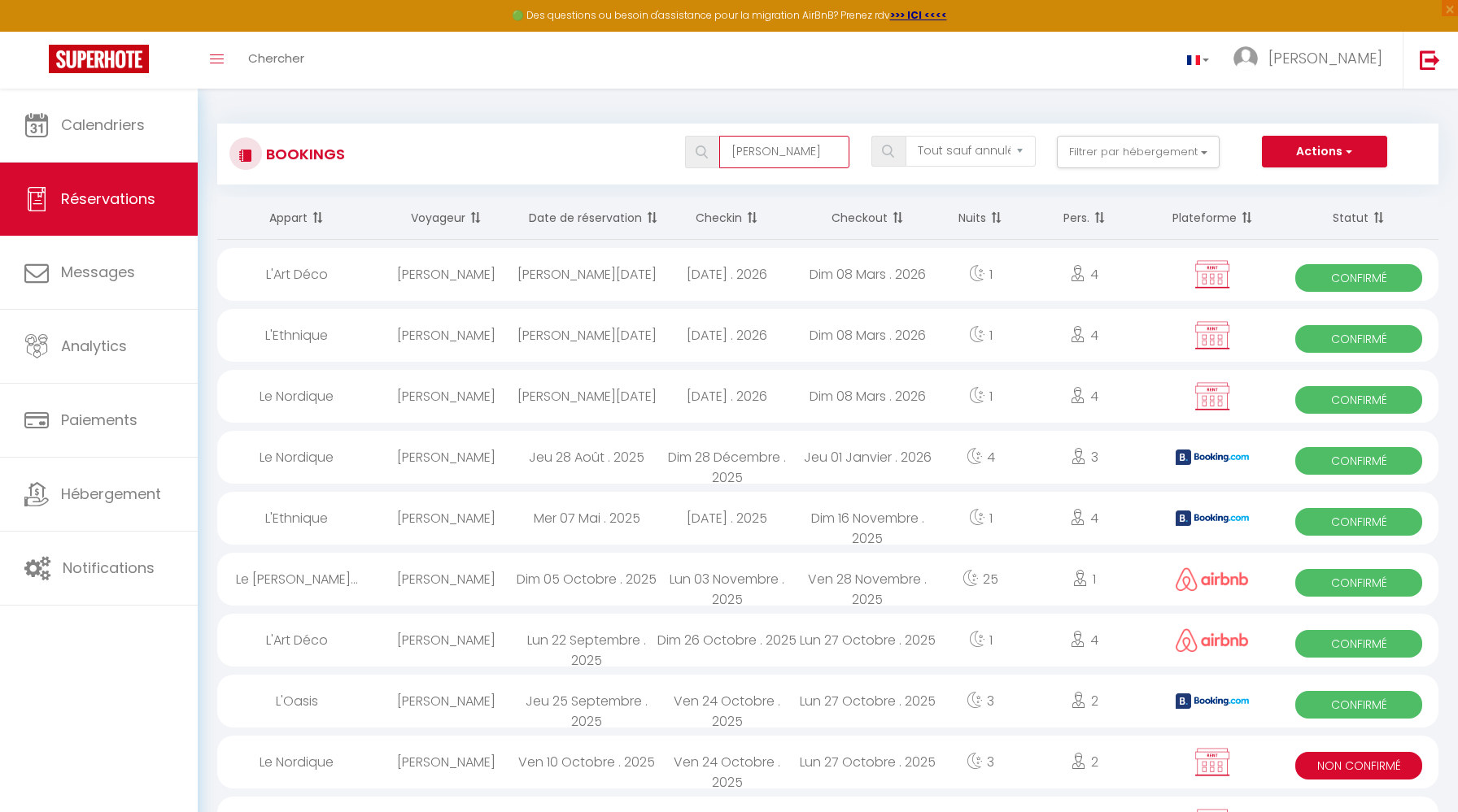
select select
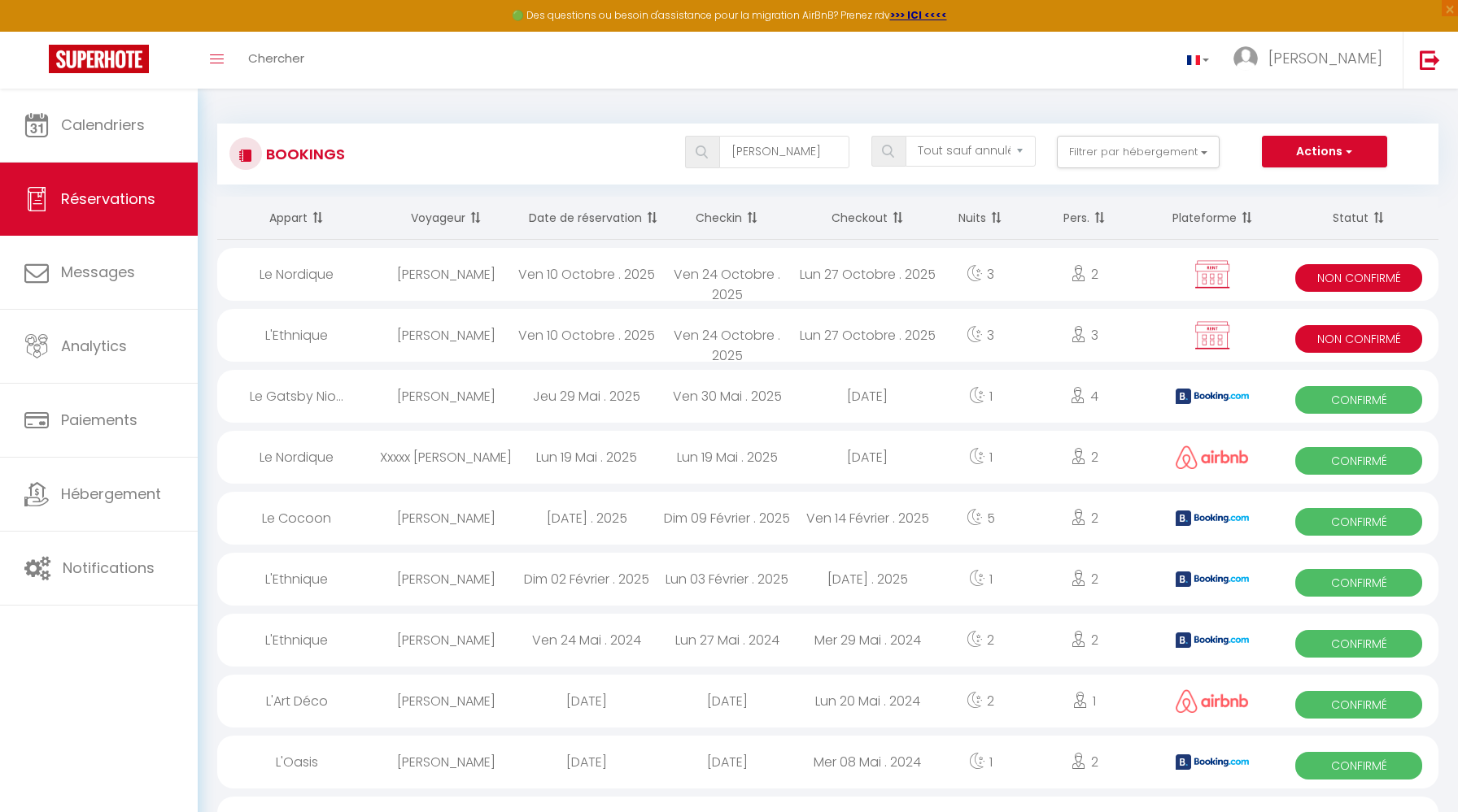
click at [905, 280] on div "Lun 27 Octobre . 2025" at bounding box center [868, 274] width 141 height 53
select select "KO"
select select "0"
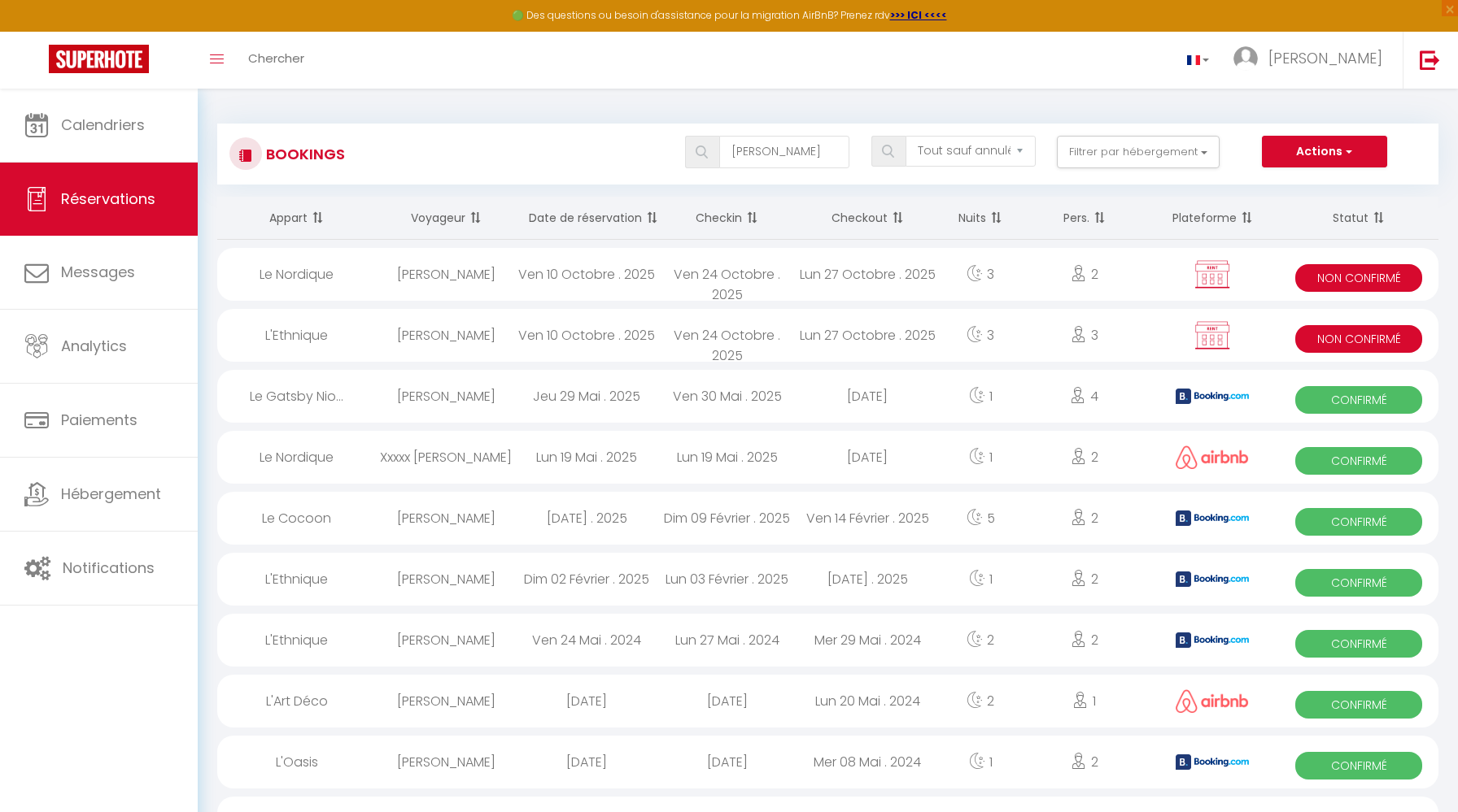
select select "1"
select select
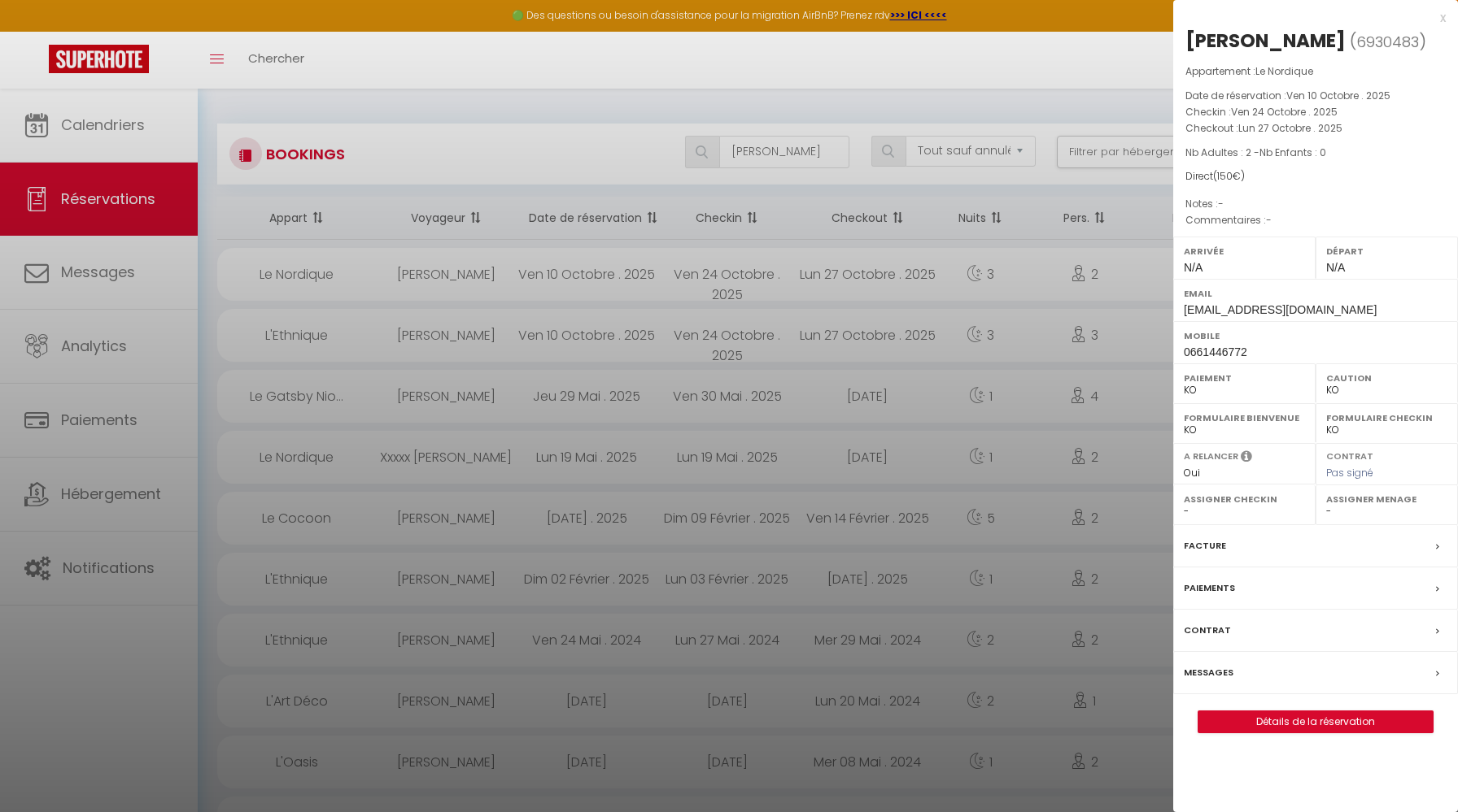
click at [1262, 588] on div "Paiements" at bounding box center [1316, 589] width 285 height 42
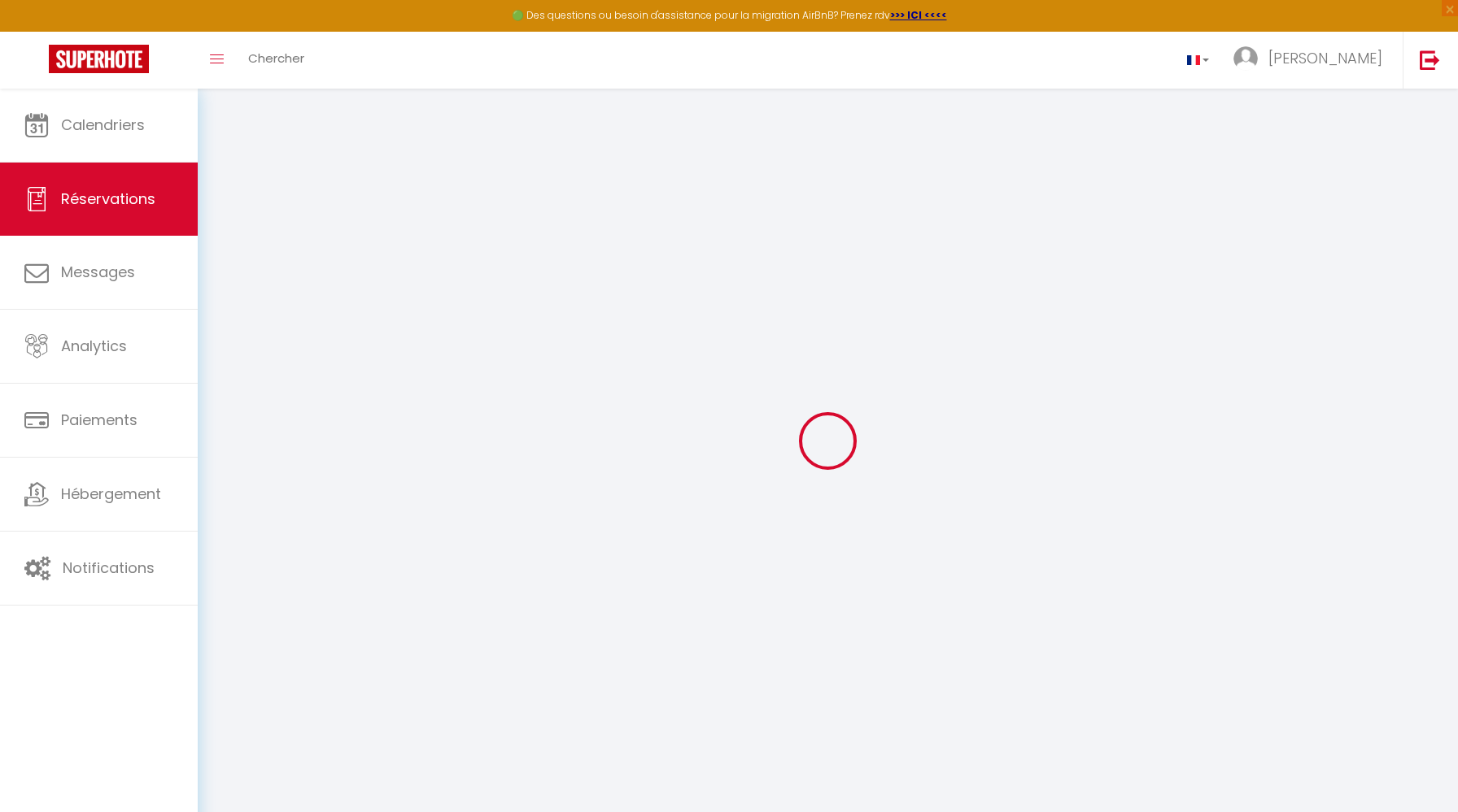
select select "0"
select select
checkbox input "false"
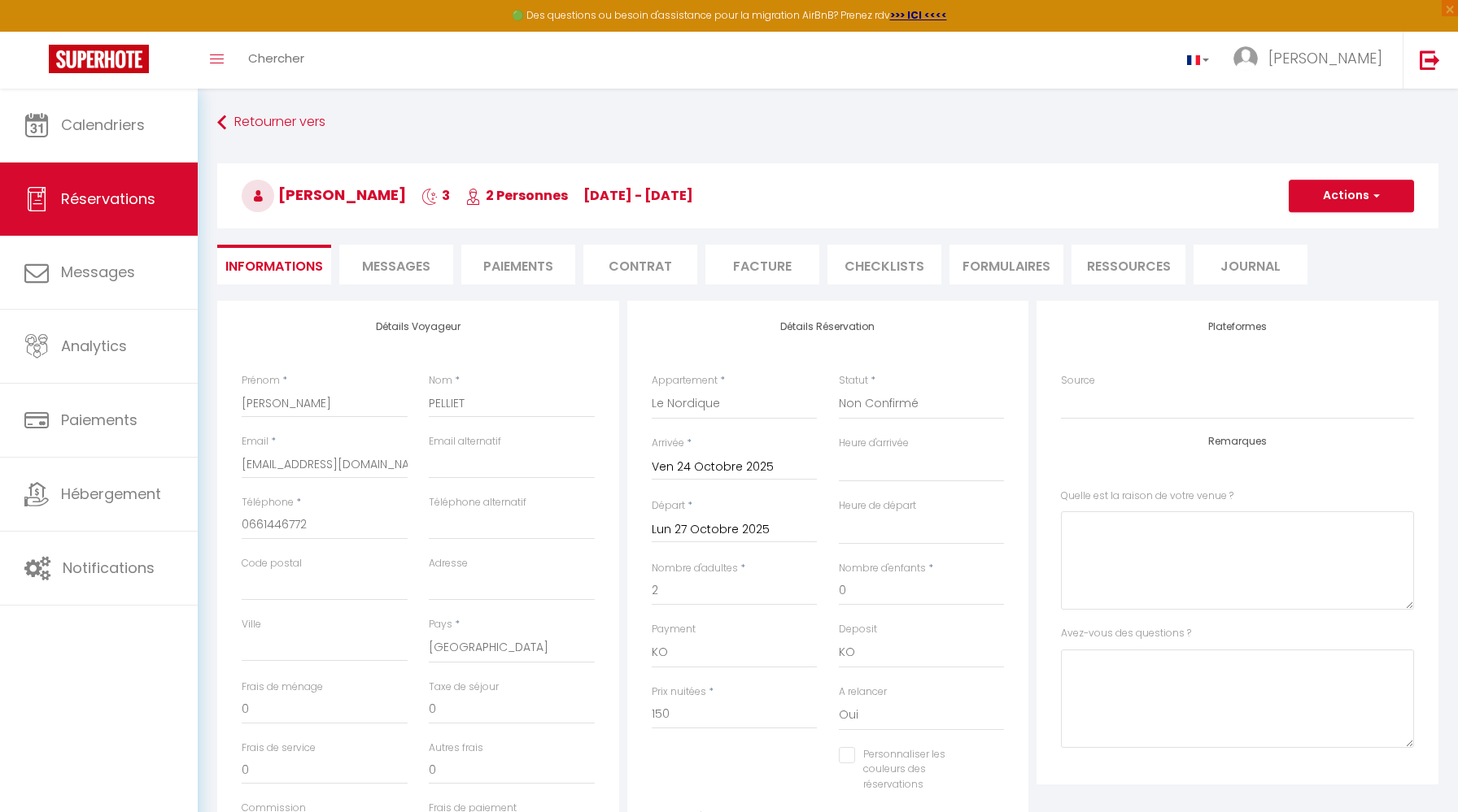
select select
checkbox input "false"
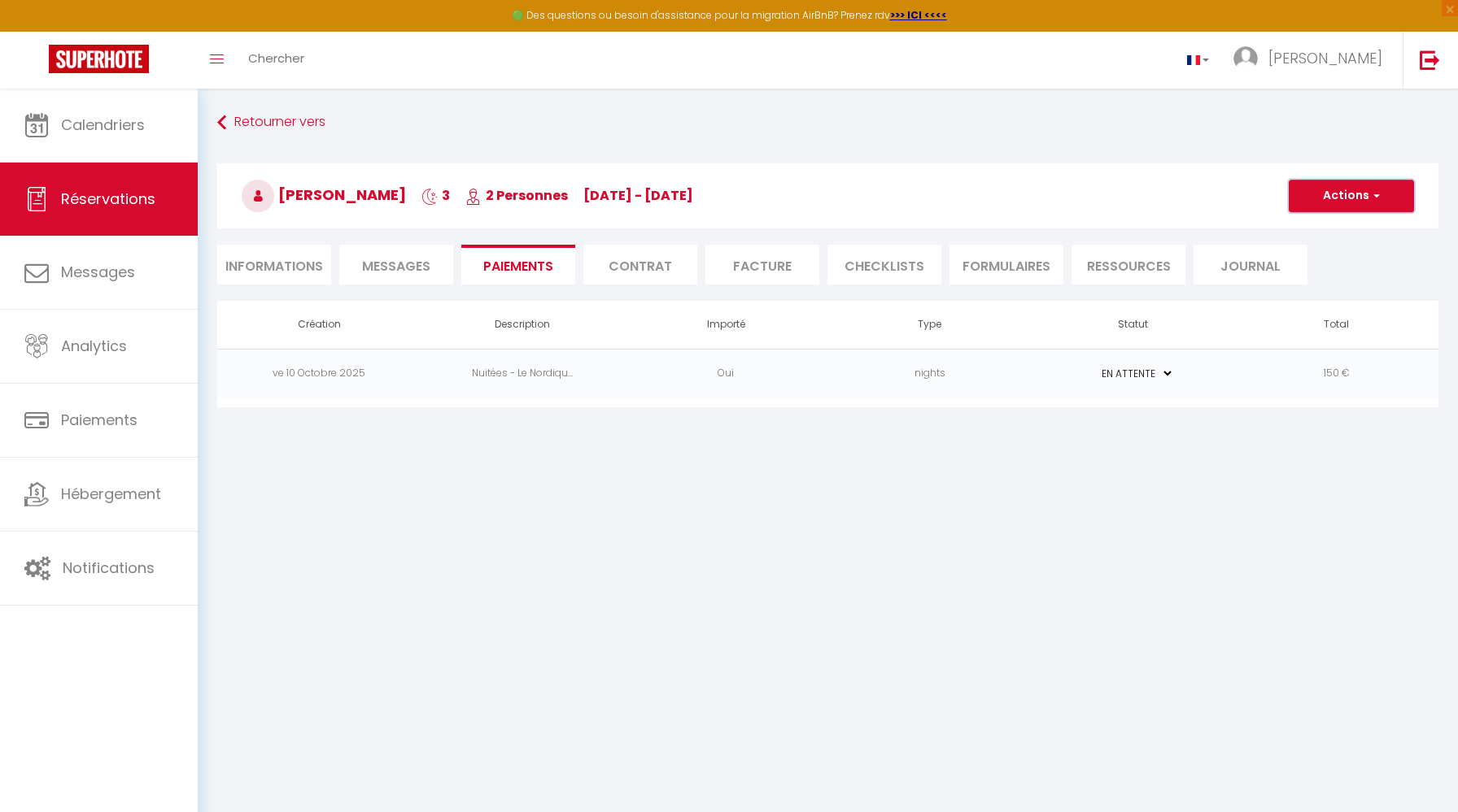
click at [1386, 194] on button "Actions" at bounding box center [1351, 196] width 125 height 33
click at [1211, 150] on div "YANN PELLIET 3 2 Personnes ve 24 Oct - lu 27 Oct Actions Enregistrer Dupliquer …" at bounding box center [827, 192] width 1242 height 87
click at [271, 285] on div "Retourner vers YANN PELLIET 3 2 Personnes ve 24 Oct - lu 27 Oct Actions Enregis…" at bounding box center [827, 204] width 1242 height 192
click at [269, 275] on li "Informations" at bounding box center [275, 265] width 114 height 40
select select
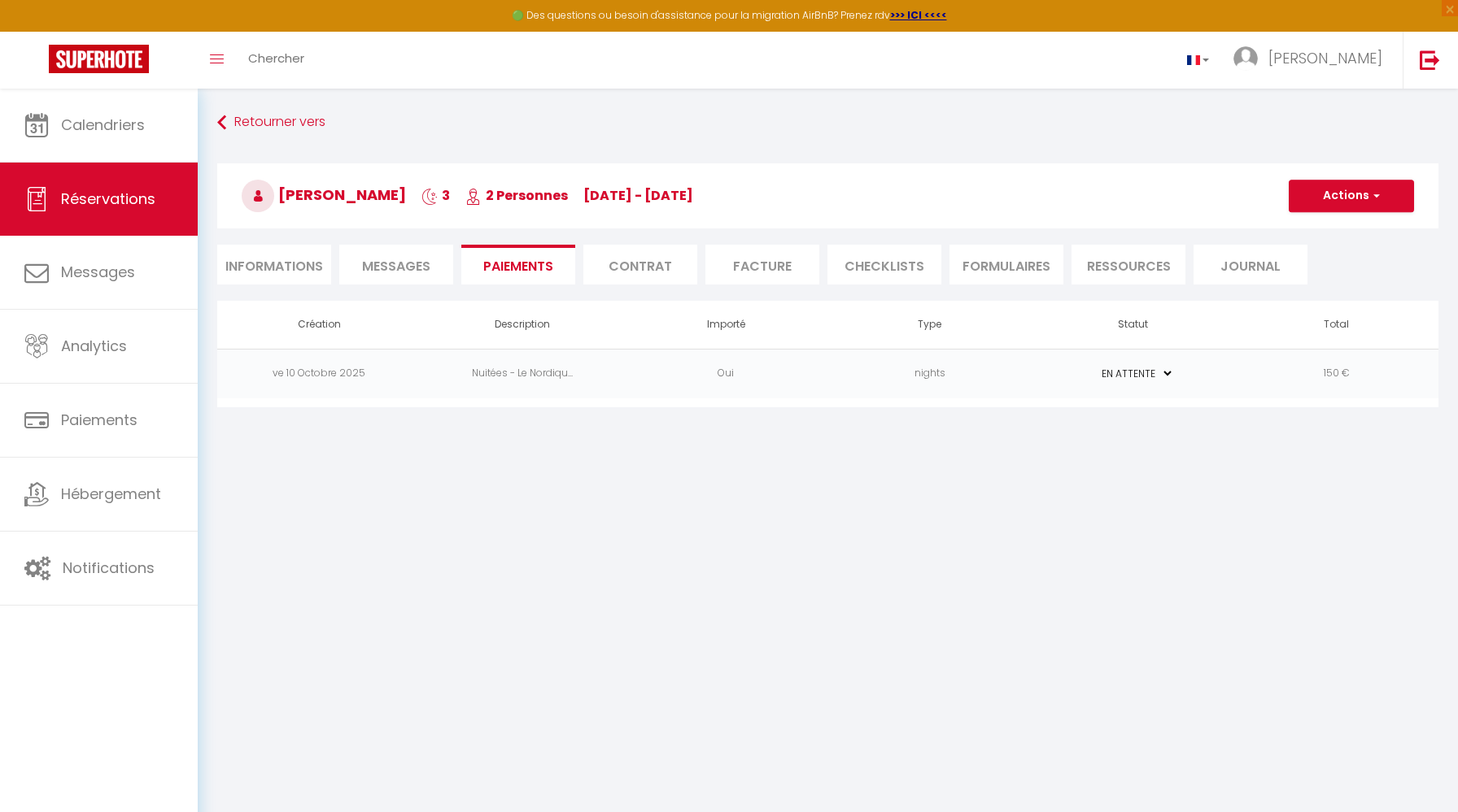
select select
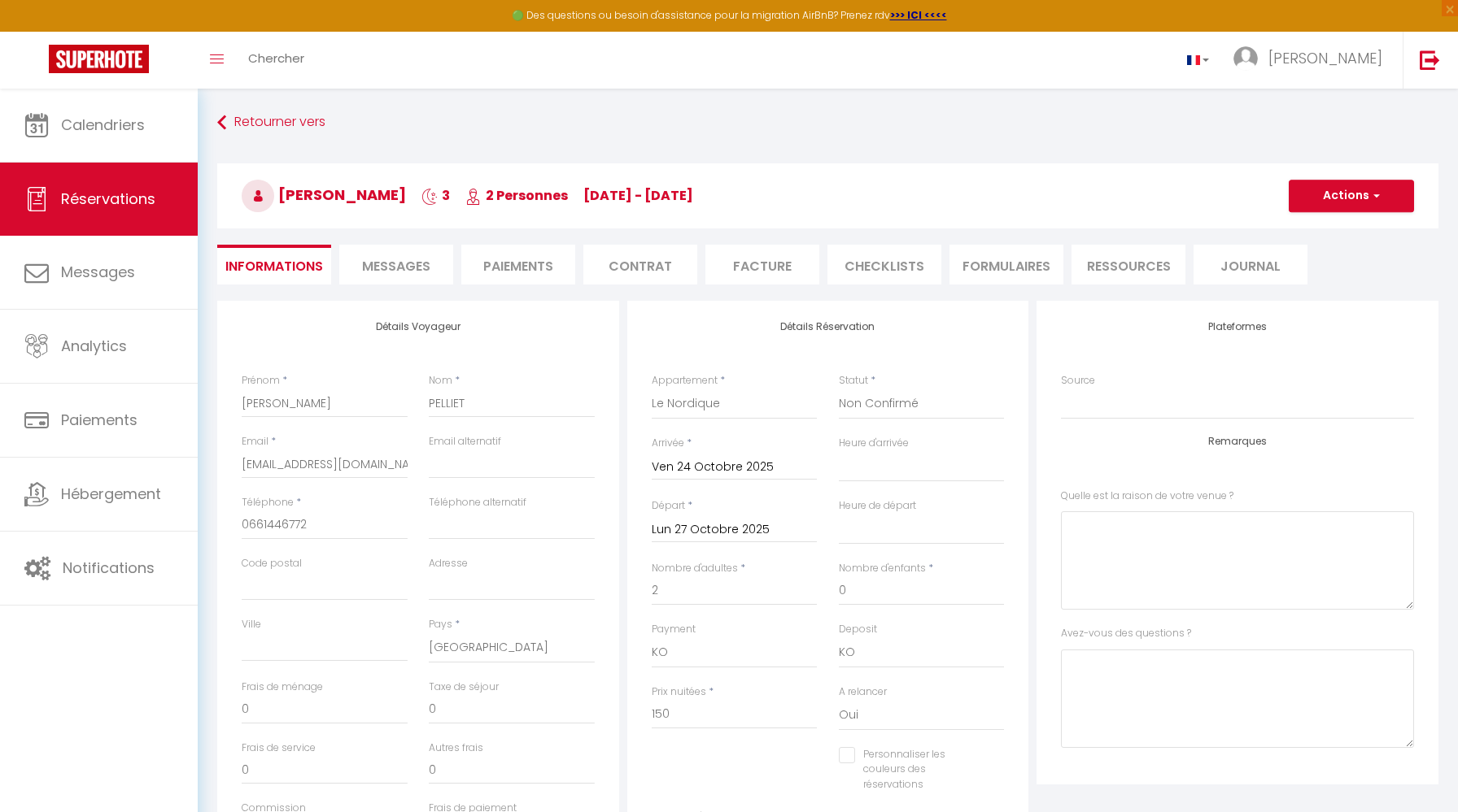
click at [402, 269] on span "Messages" at bounding box center [395, 267] width 68 height 19
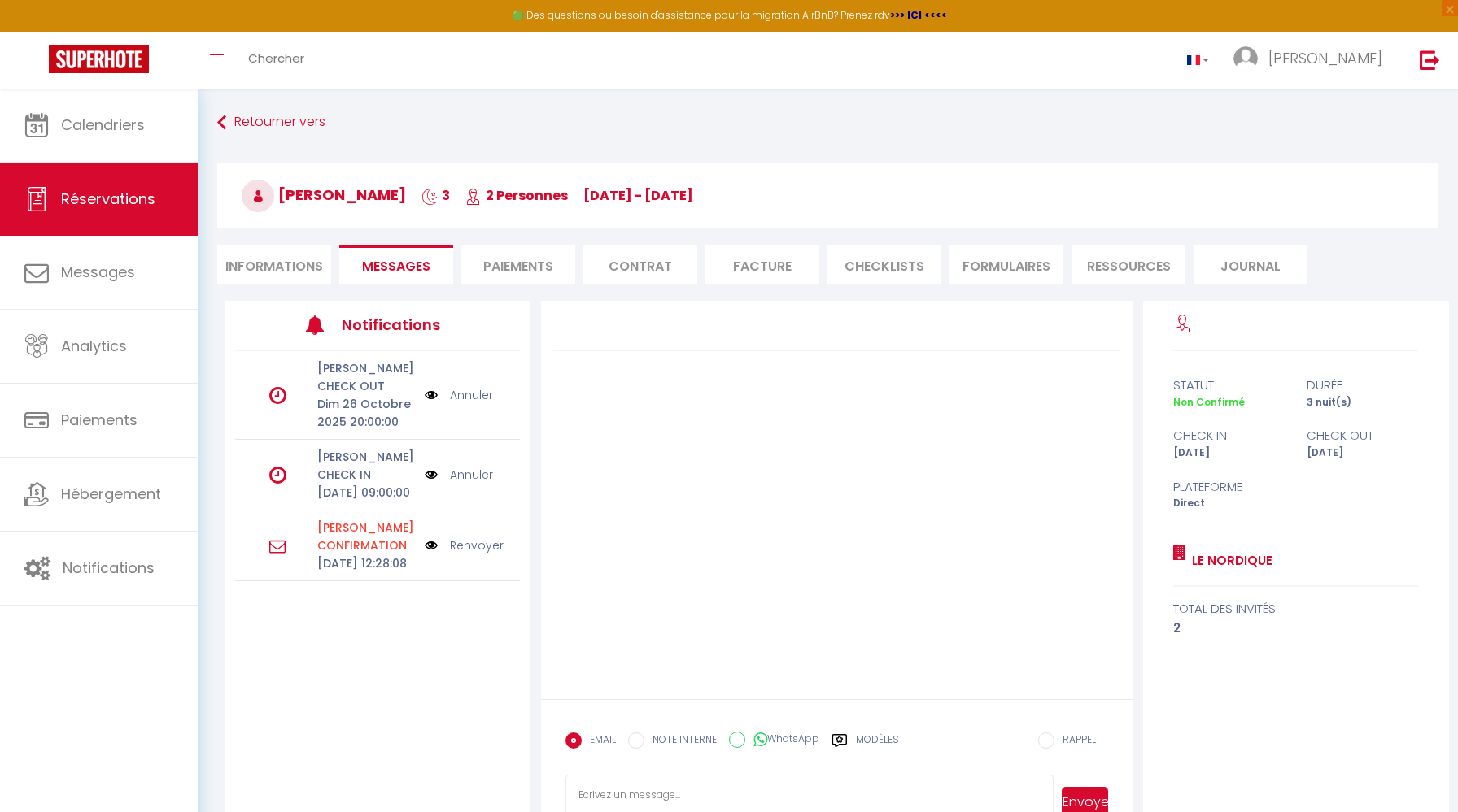
click at [525, 270] on li "Paiements" at bounding box center [518, 265] width 114 height 40
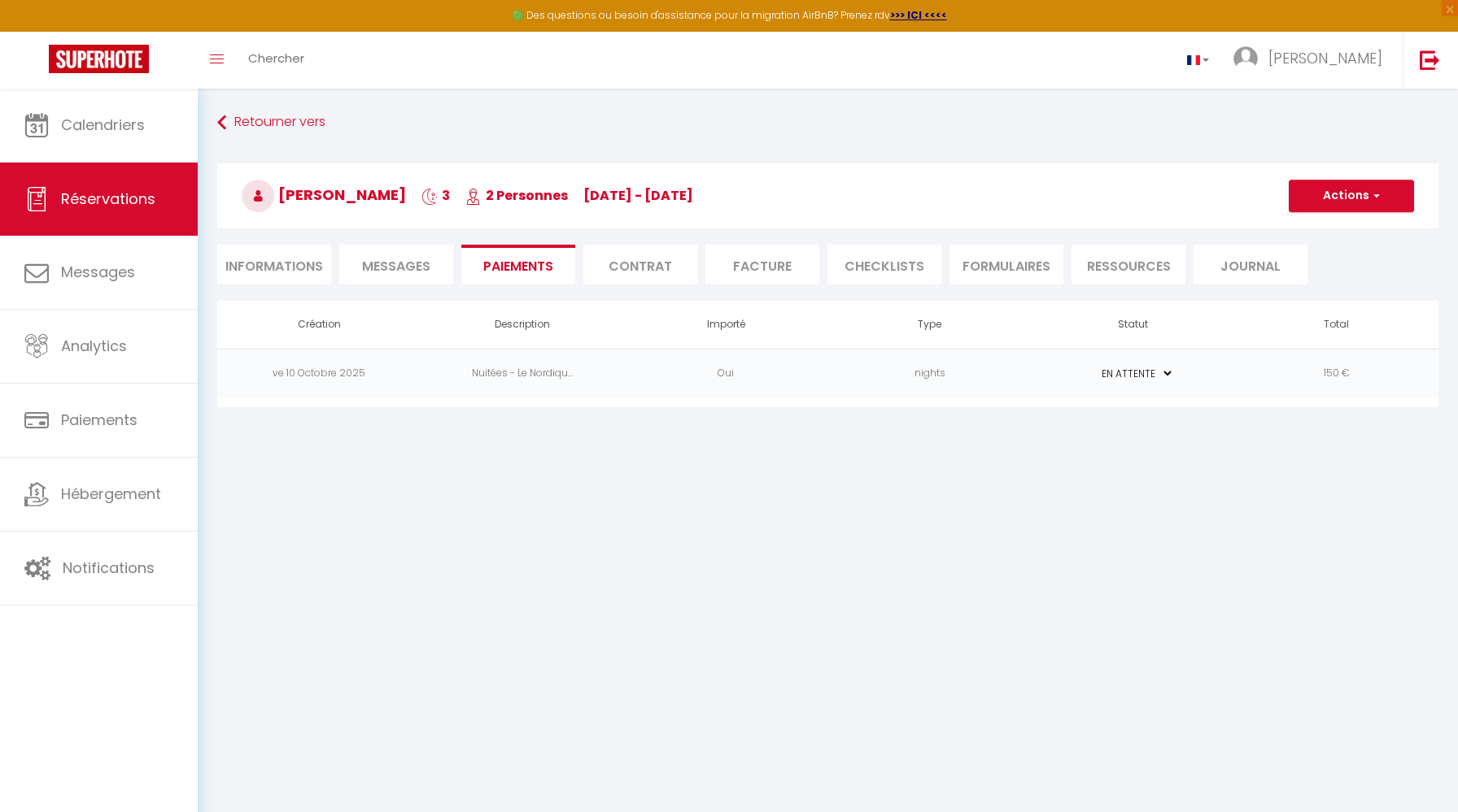
click at [427, 260] on span "Messages" at bounding box center [395, 267] width 68 height 19
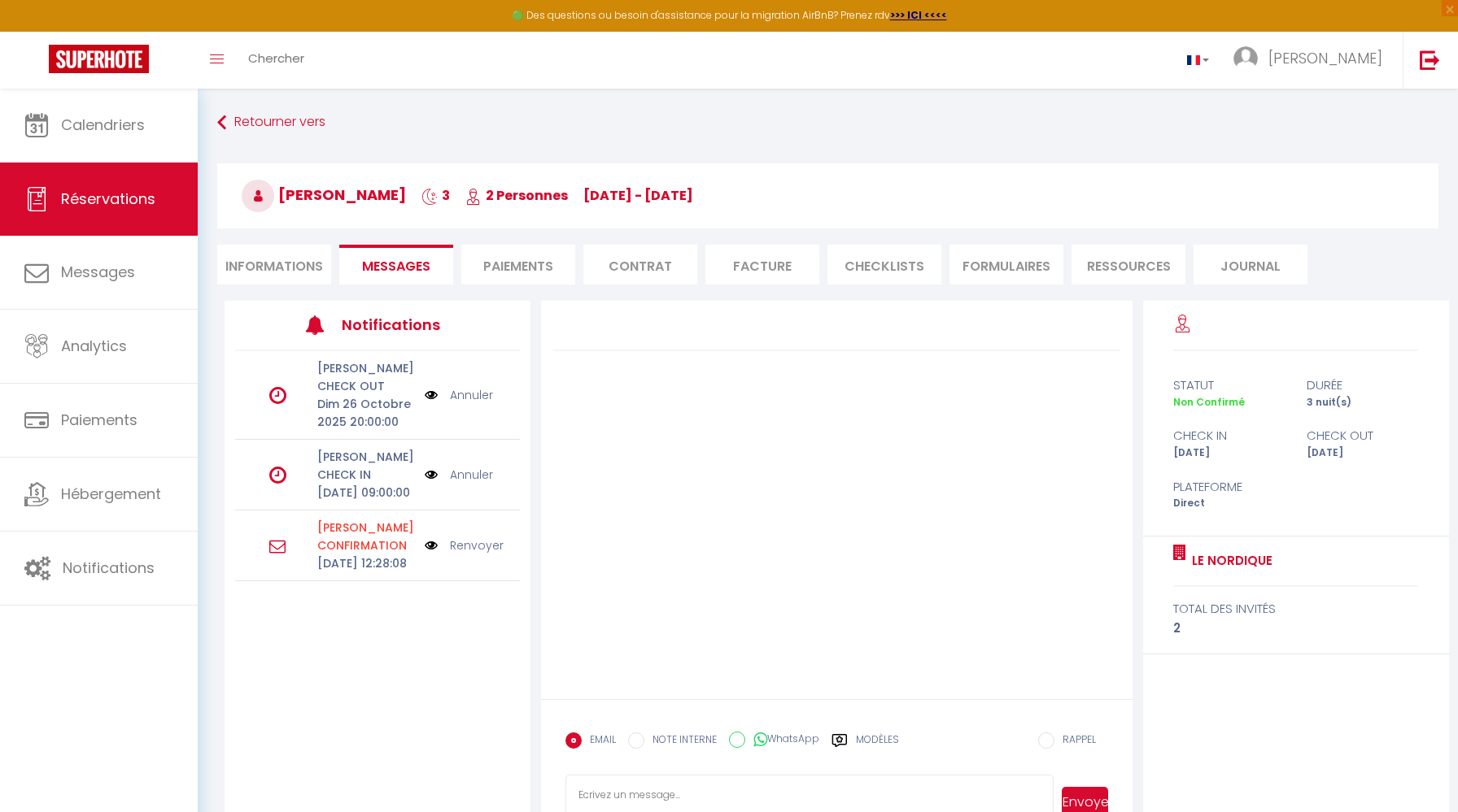
click at [656, 270] on li "Contrat" at bounding box center [641, 265] width 114 height 40
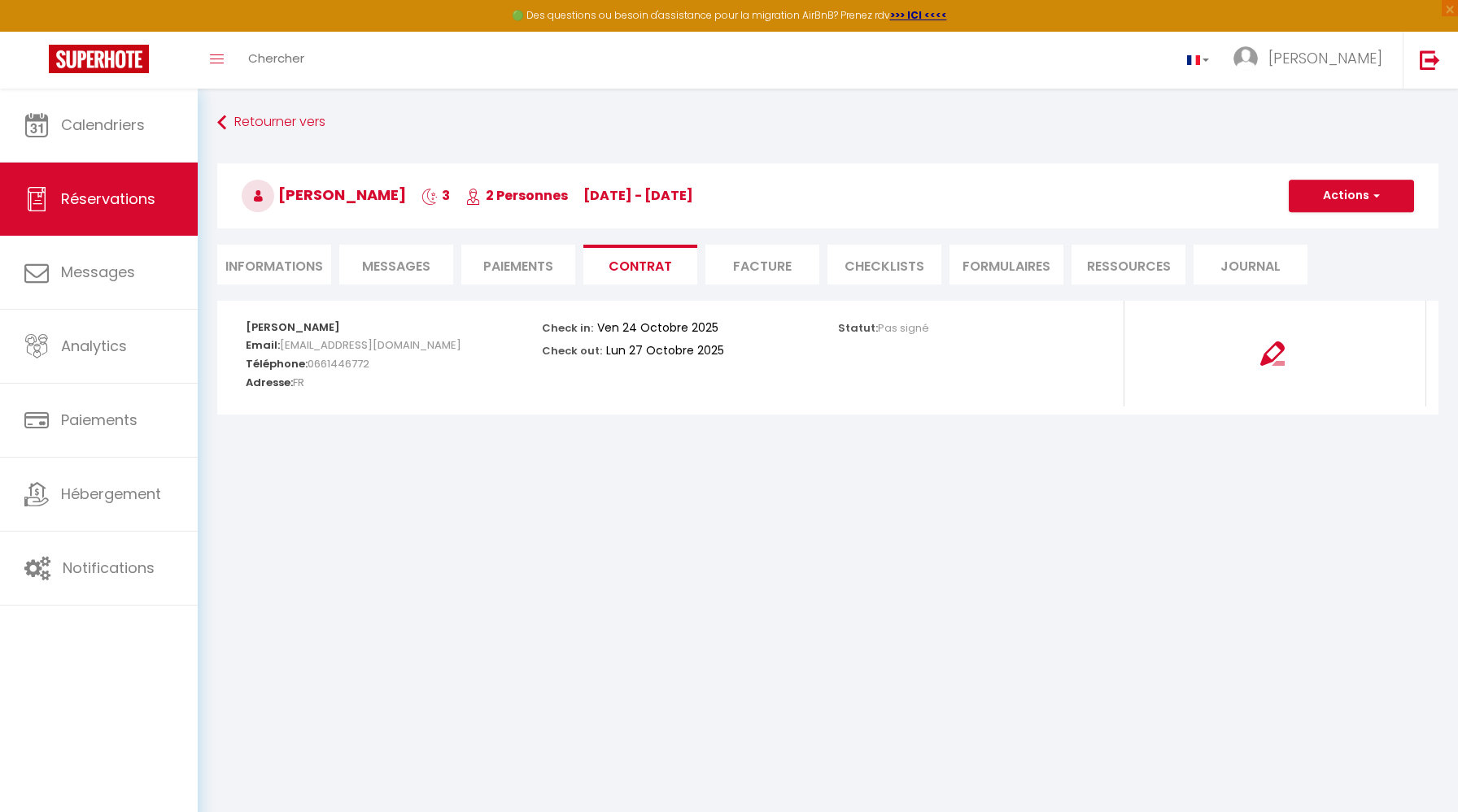
click at [737, 263] on li "Facture" at bounding box center [762, 265] width 114 height 40
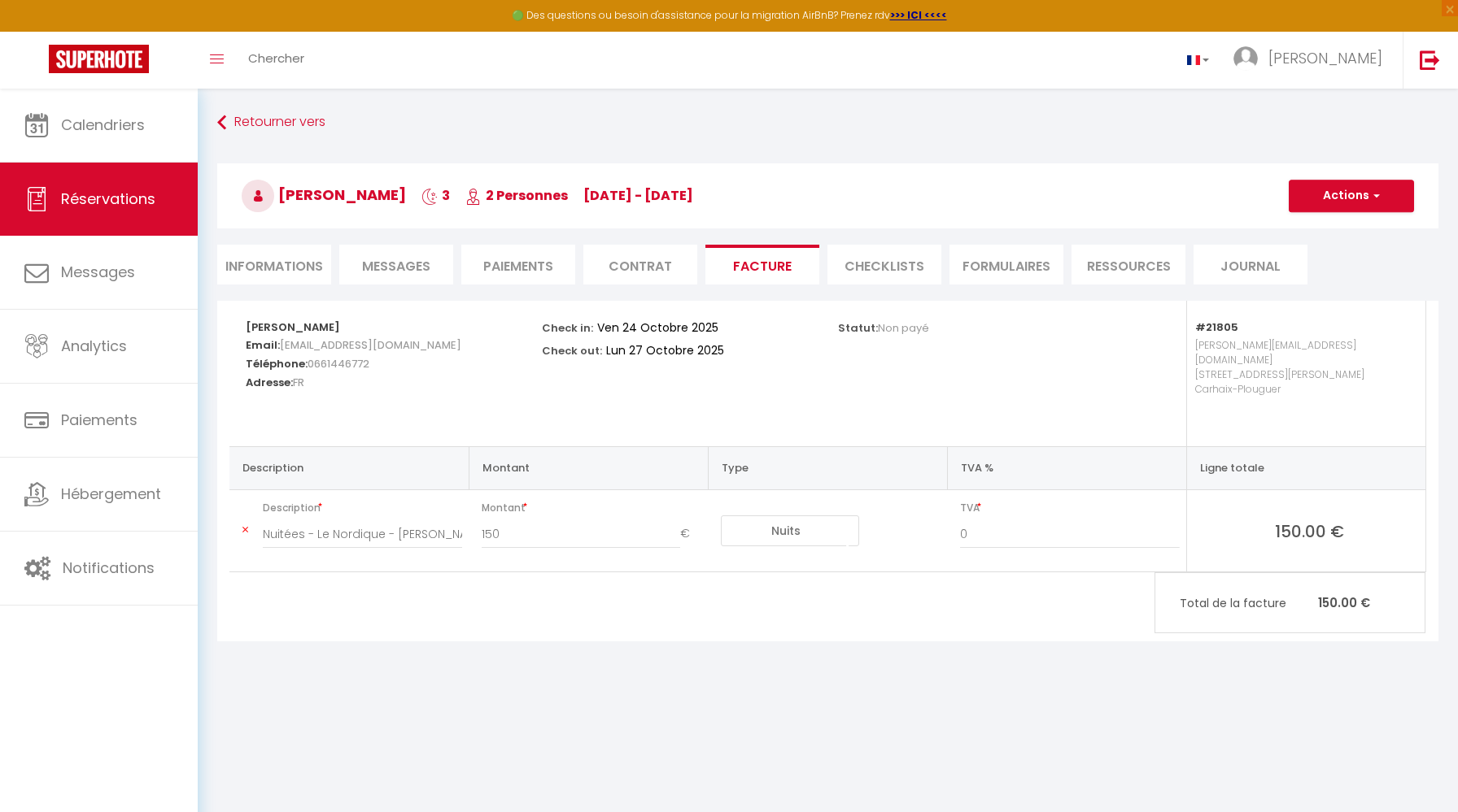
click at [866, 261] on li "CHECKLISTS" at bounding box center [884, 265] width 114 height 40
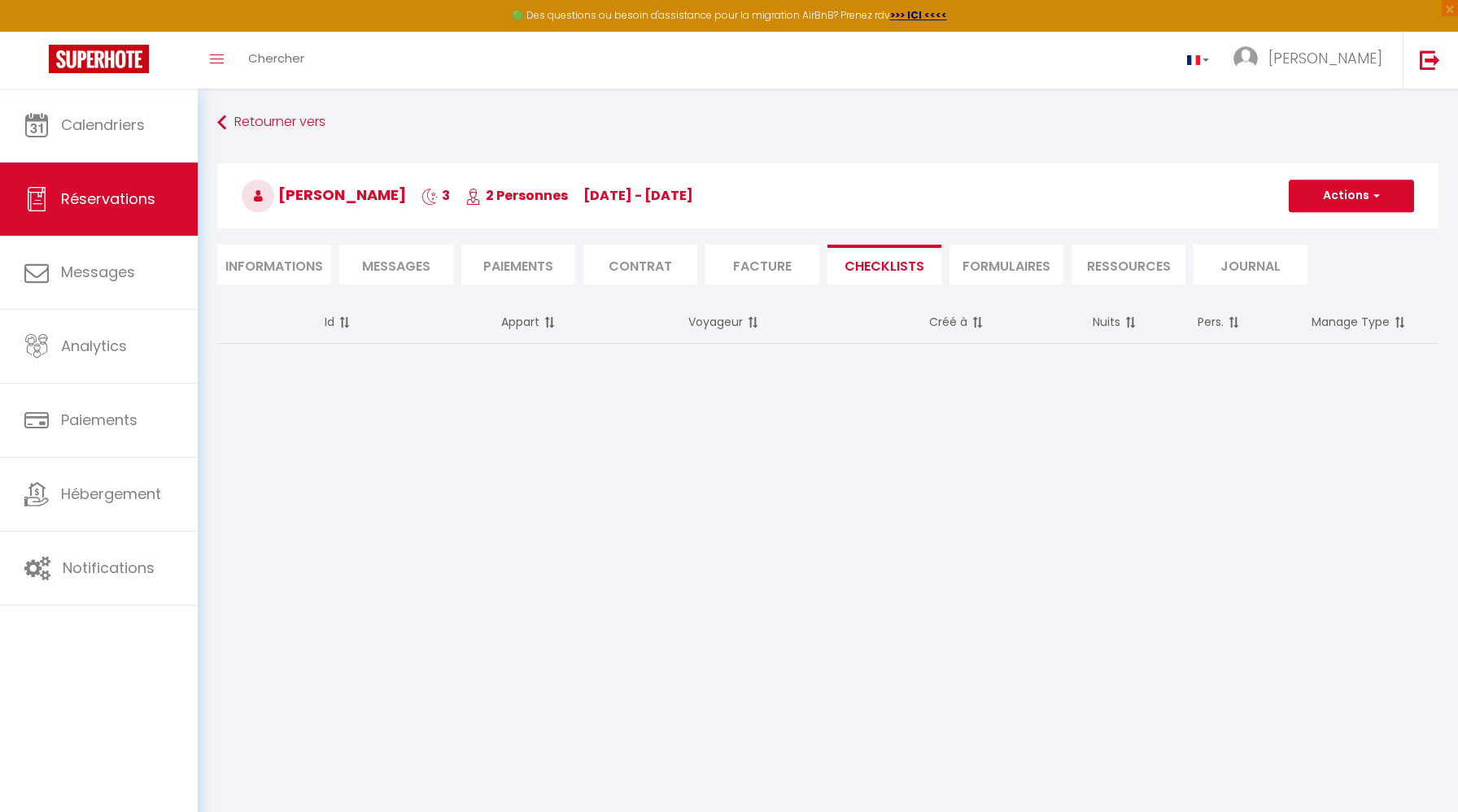
click at [759, 261] on li "Facture" at bounding box center [762, 265] width 114 height 40
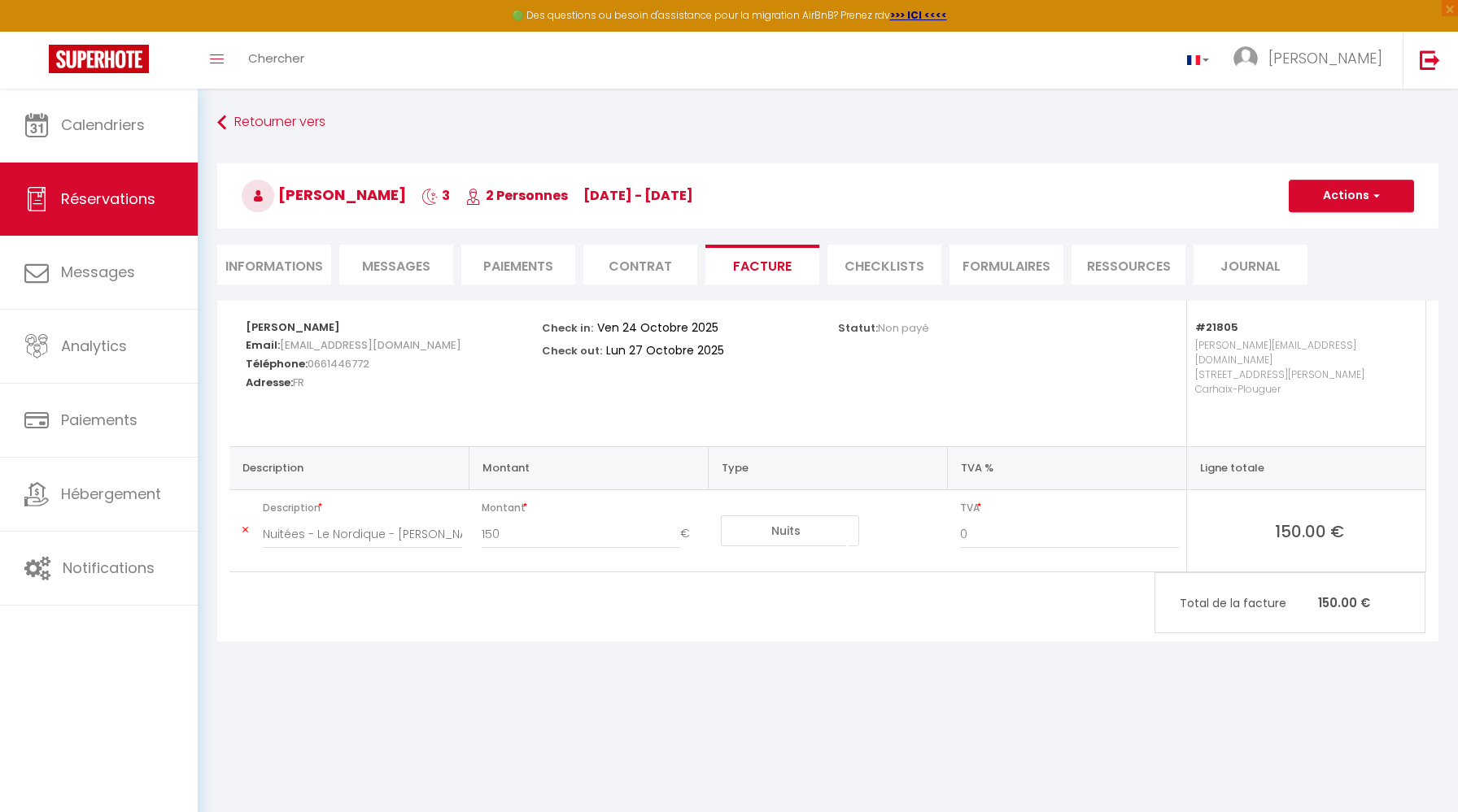
click at [896, 257] on li "CHECKLISTS" at bounding box center [884, 265] width 114 height 40
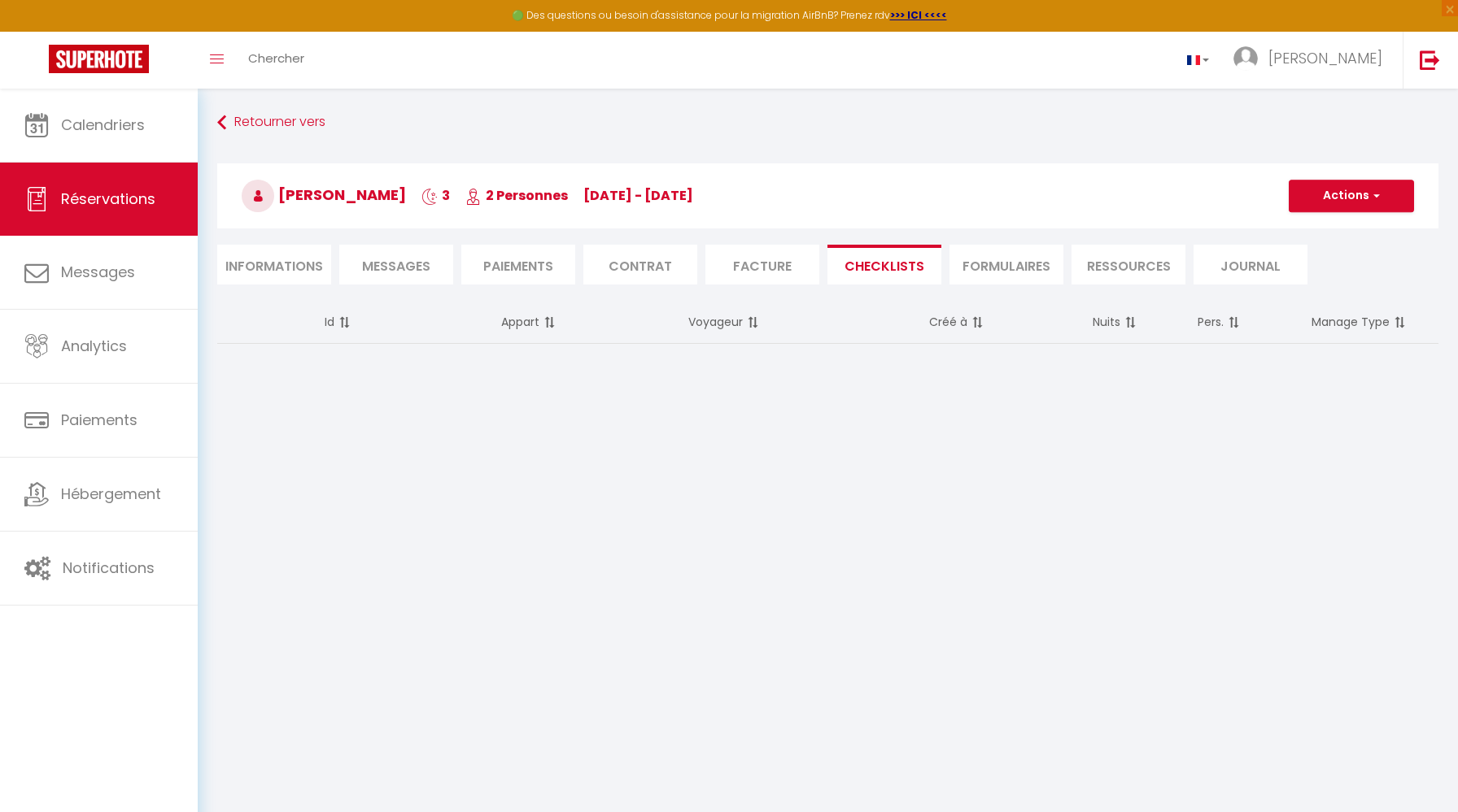
click at [1021, 257] on li "FORMULAIRES" at bounding box center [1007, 265] width 114 height 40
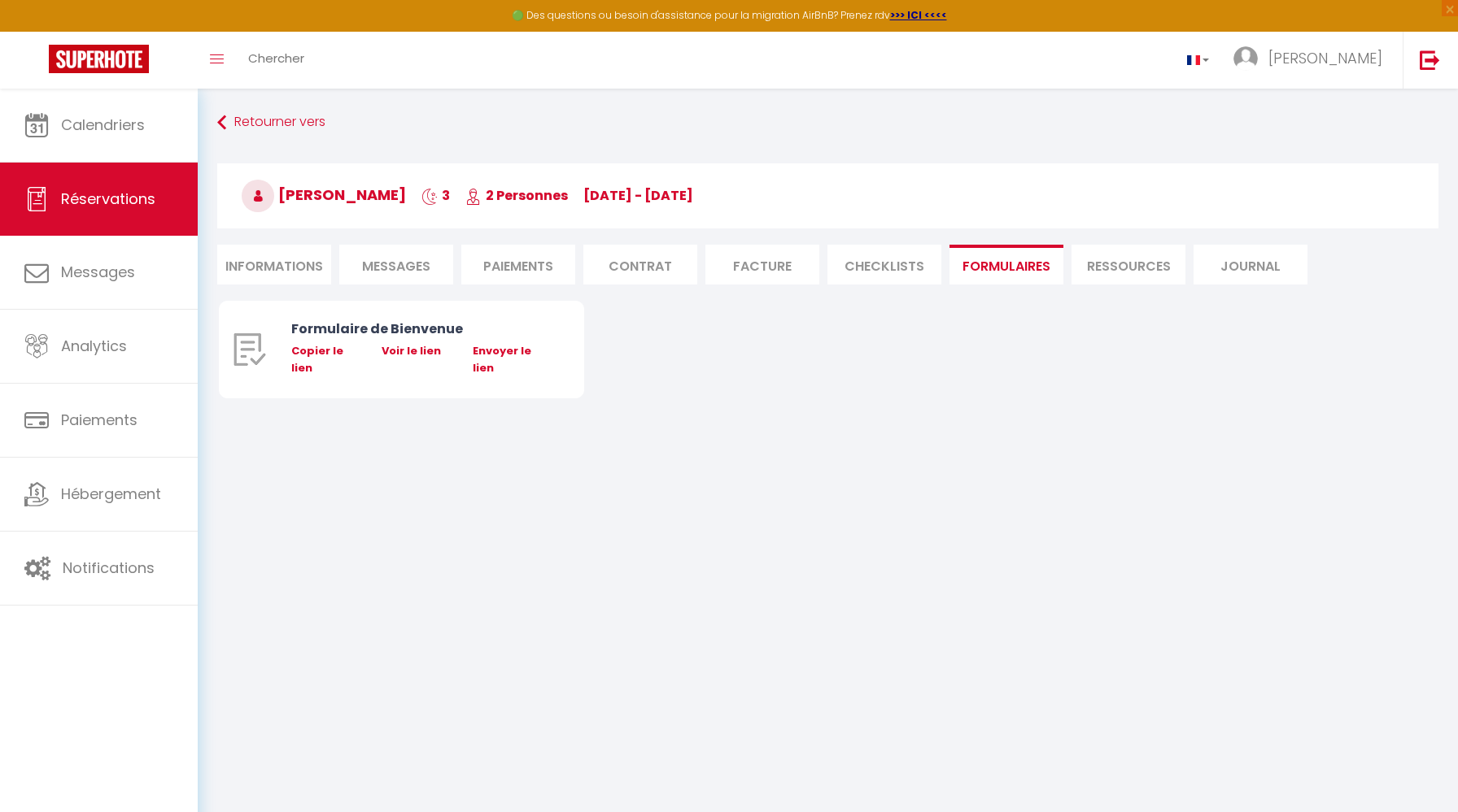
click at [1095, 265] on li "Ressources" at bounding box center [1128, 265] width 114 height 40
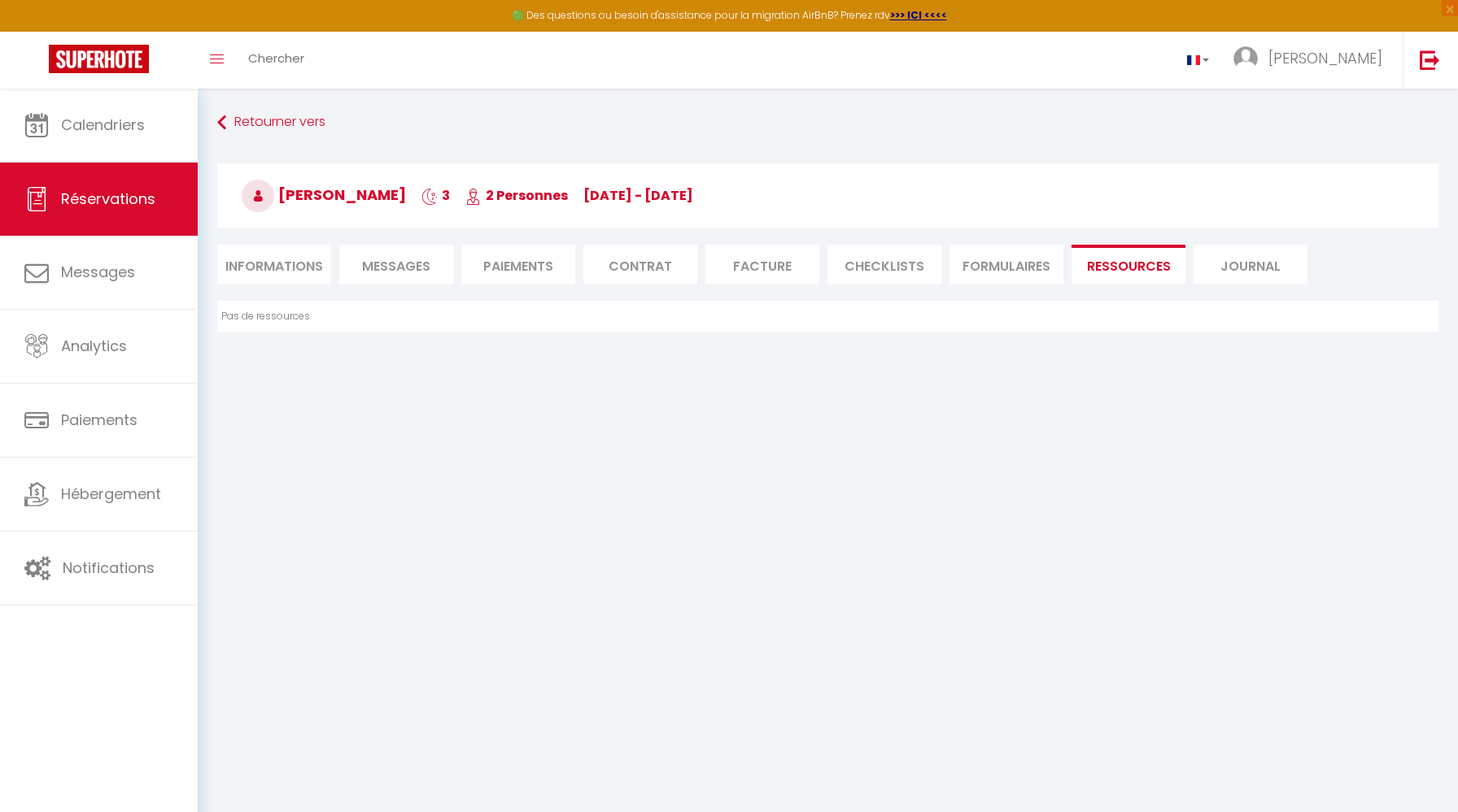
click at [1234, 249] on li "Journal" at bounding box center [1250, 265] width 114 height 40
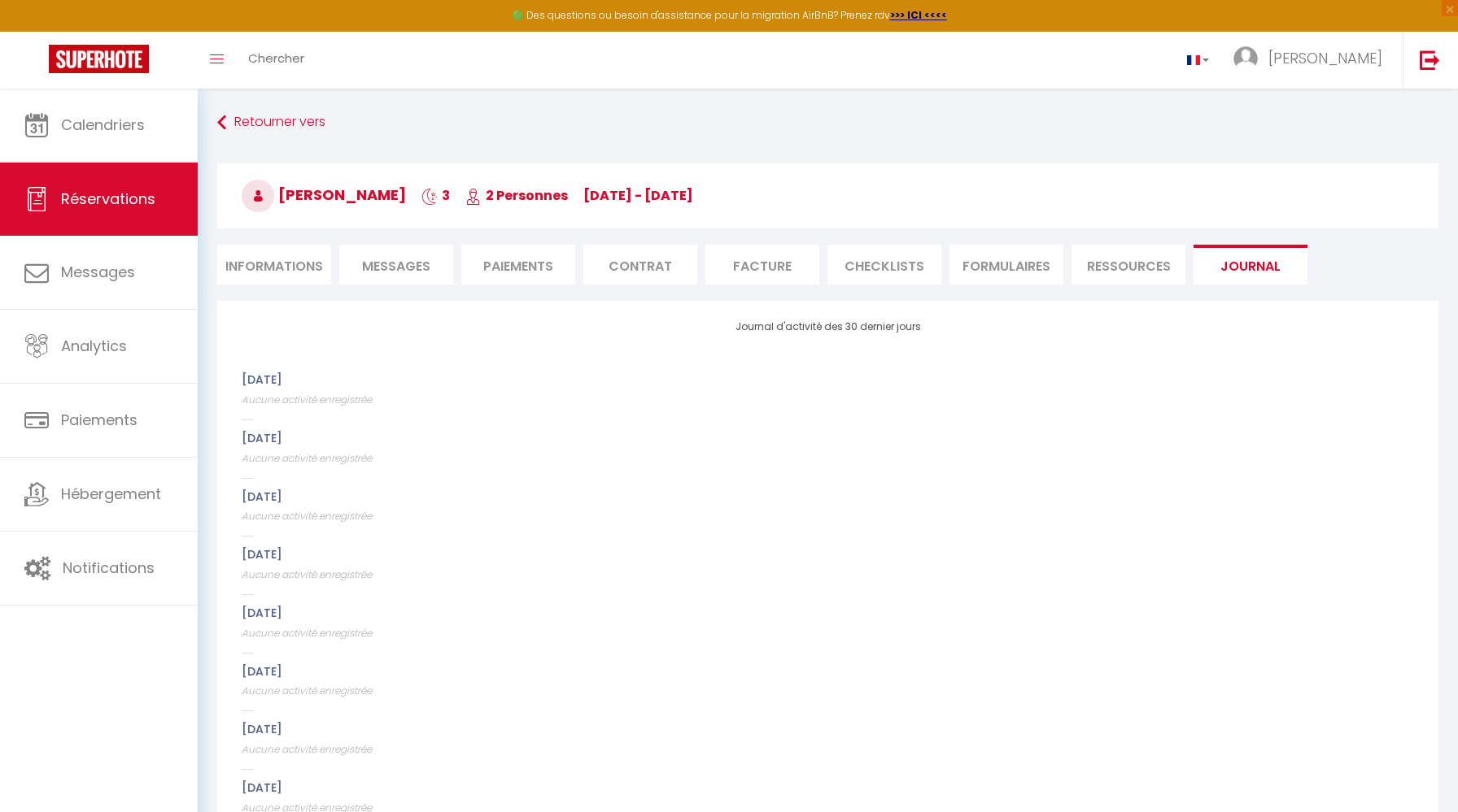
click at [1120, 249] on li "Ressources" at bounding box center [1128, 265] width 114 height 40
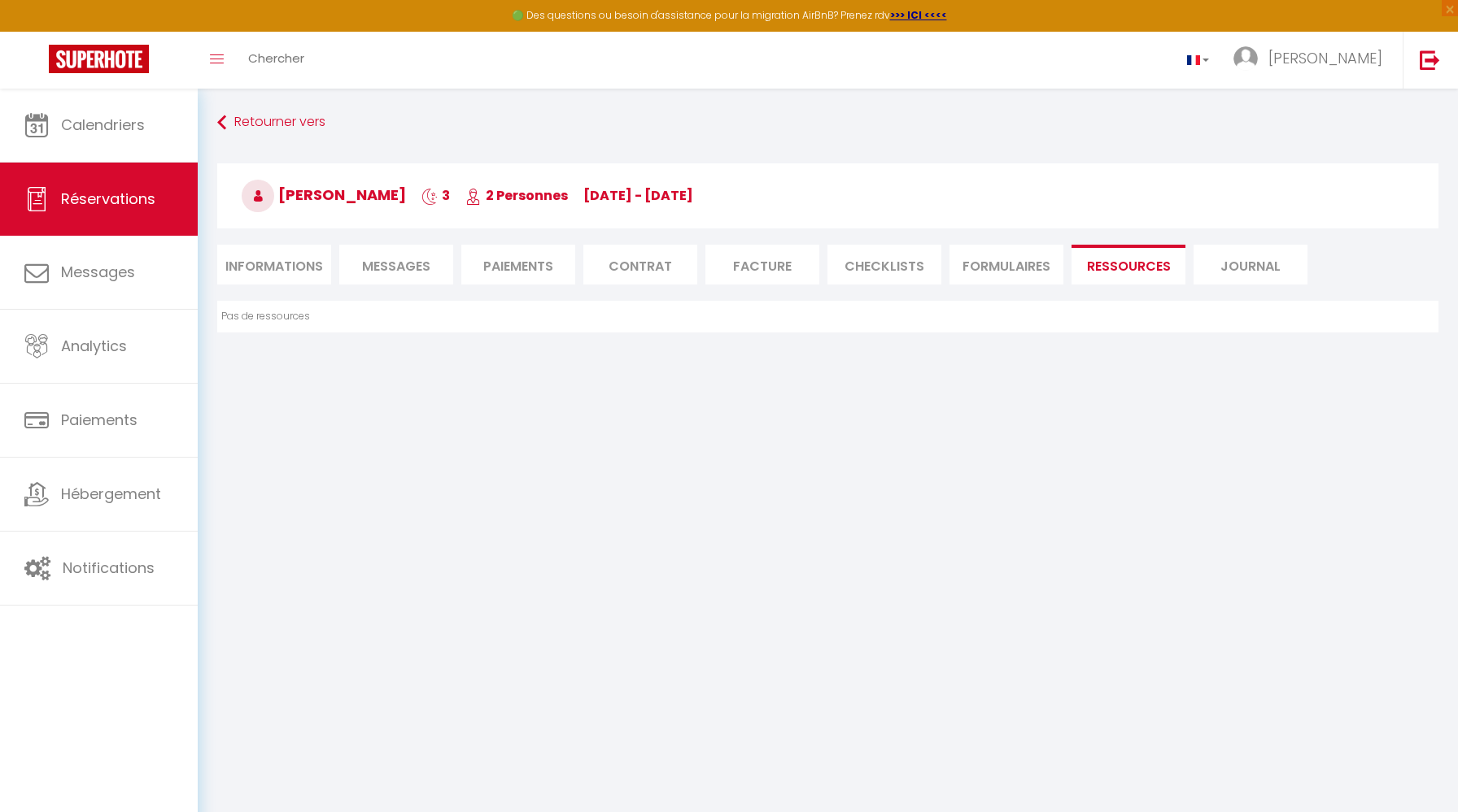
click at [1238, 255] on li "Journal" at bounding box center [1250, 265] width 114 height 40
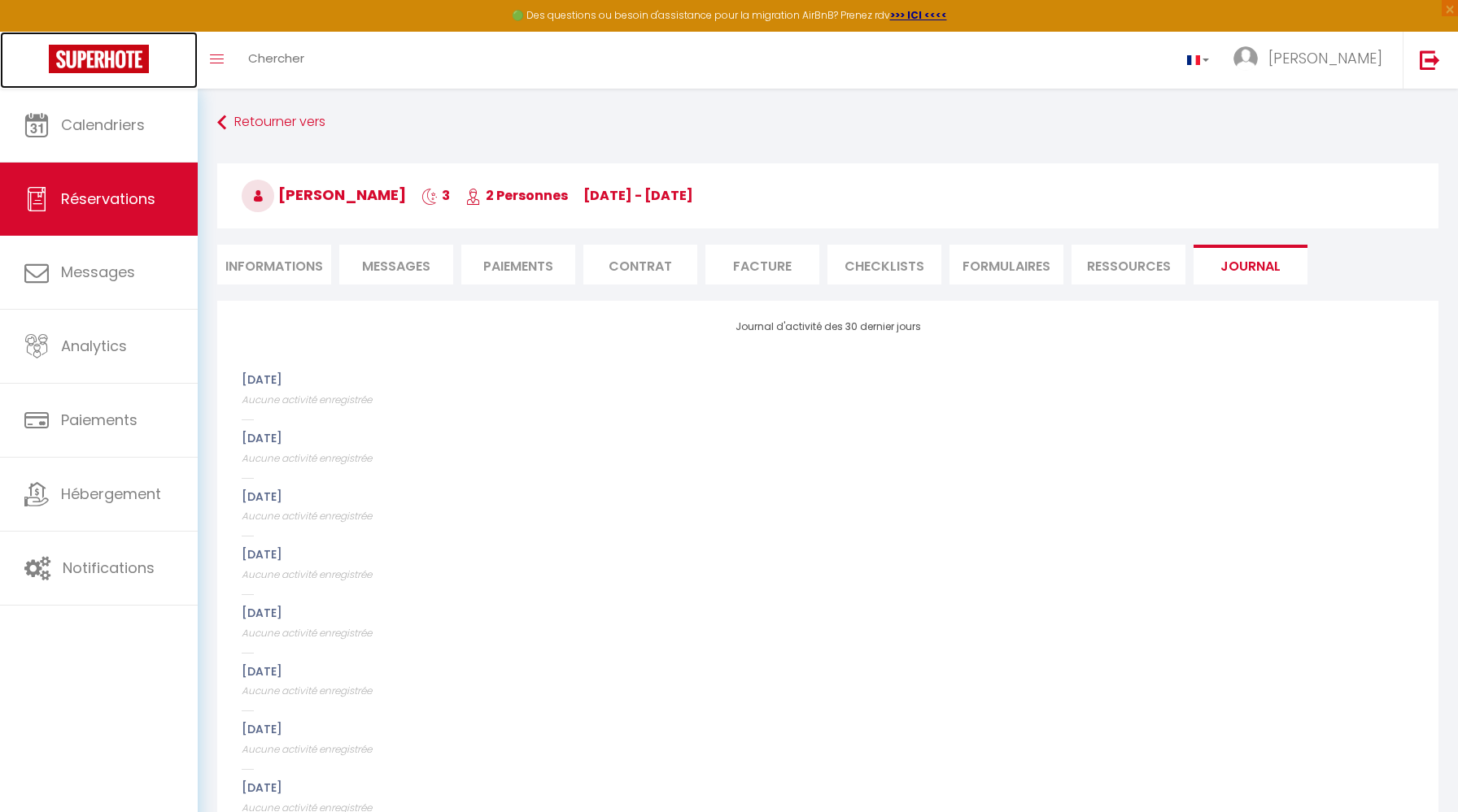
click at [96, 85] on link at bounding box center [98, 60] width 198 height 57
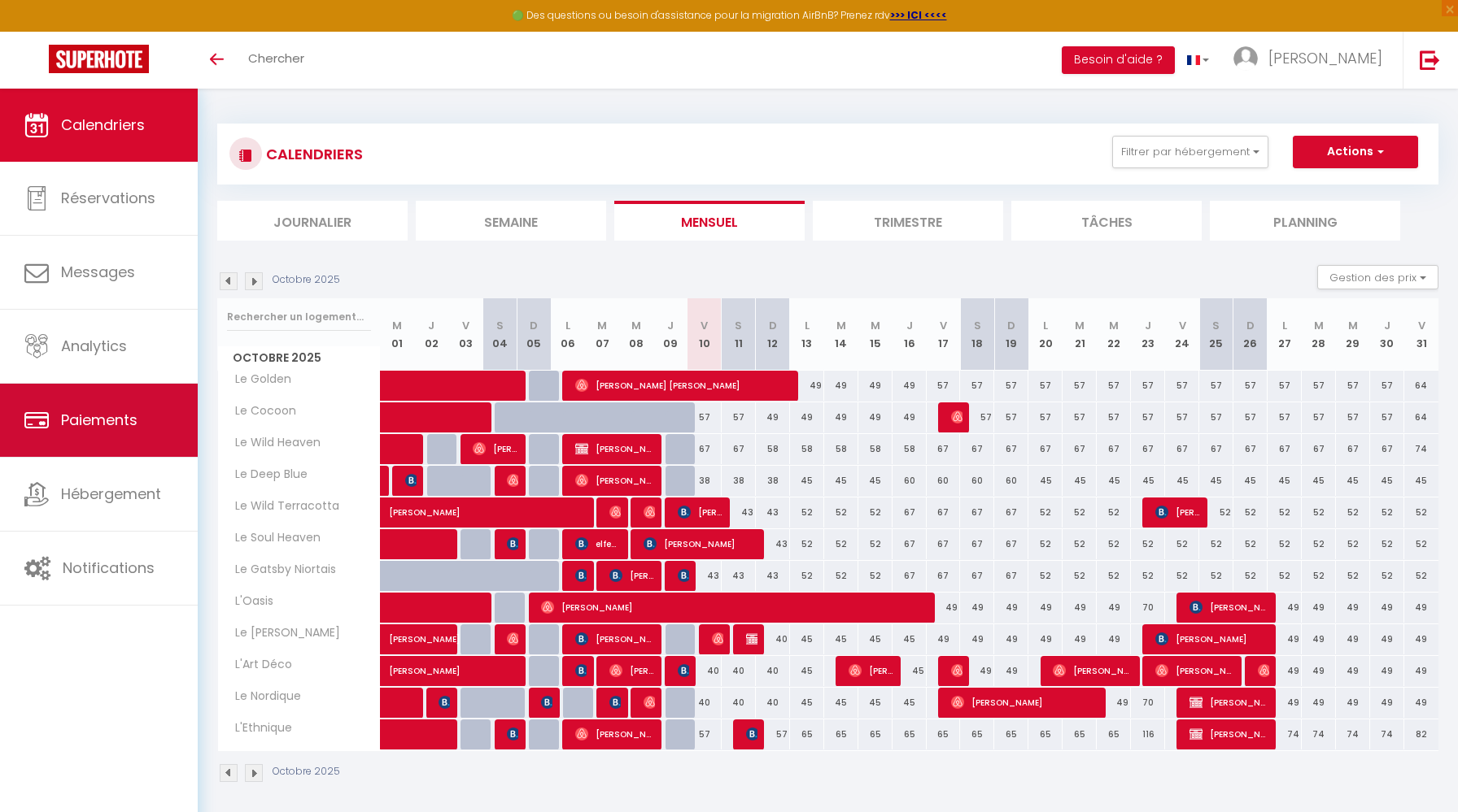
click at [93, 431] on link "Paiements" at bounding box center [98, 420] width 198 height 73
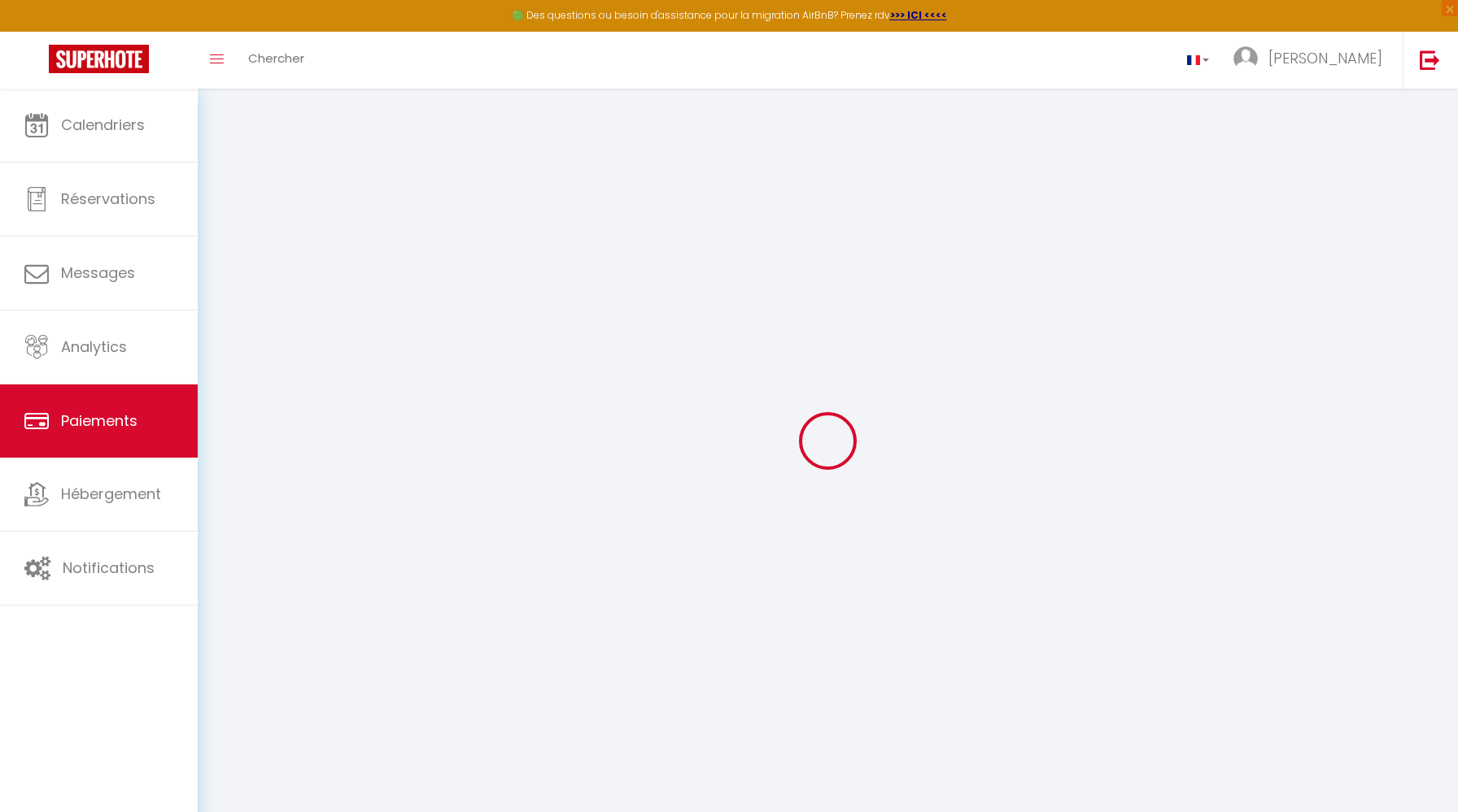
select select "2"
select select "0"
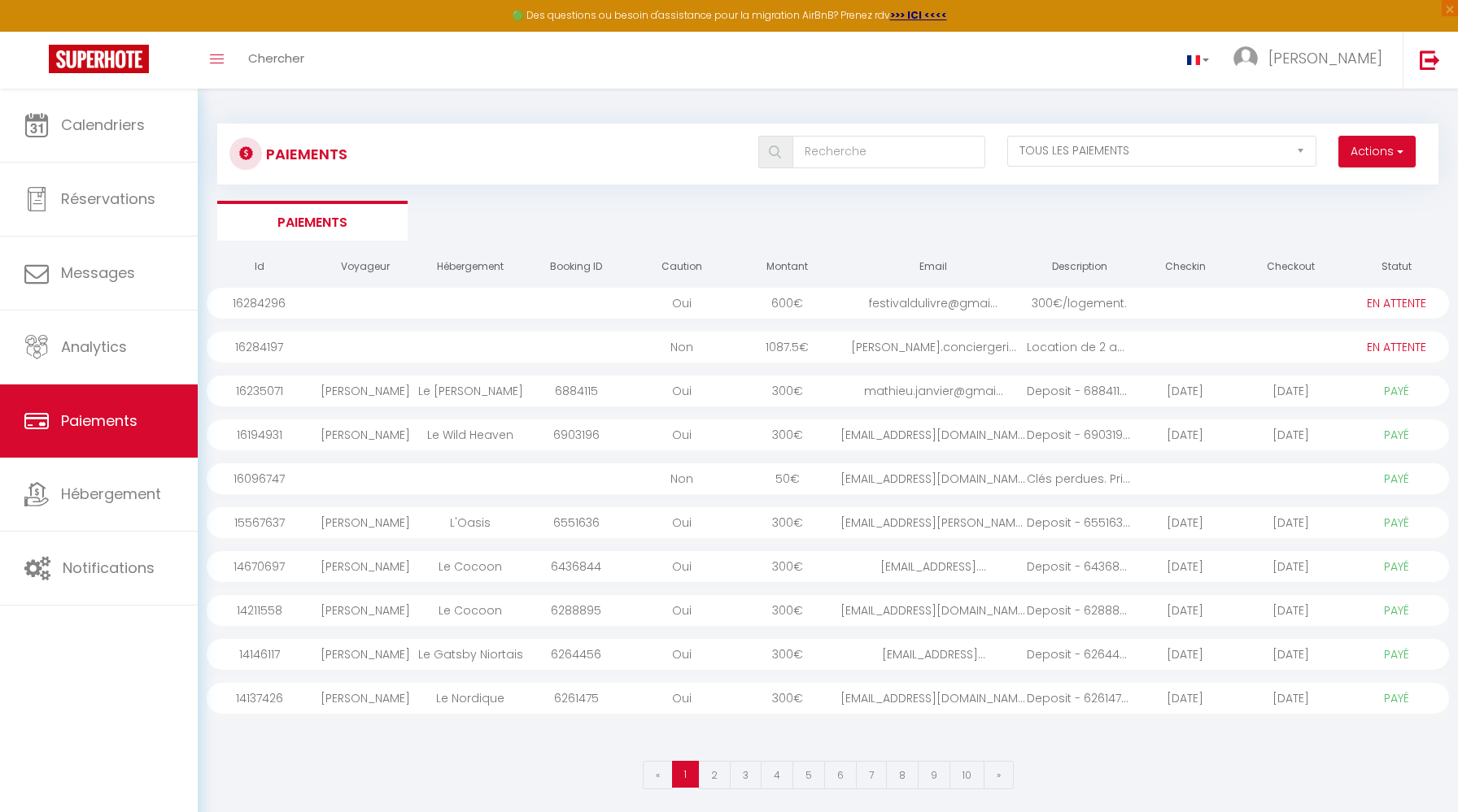
click at [1263, 286] on td at bounding box center [1290, 303] width 106 height 44
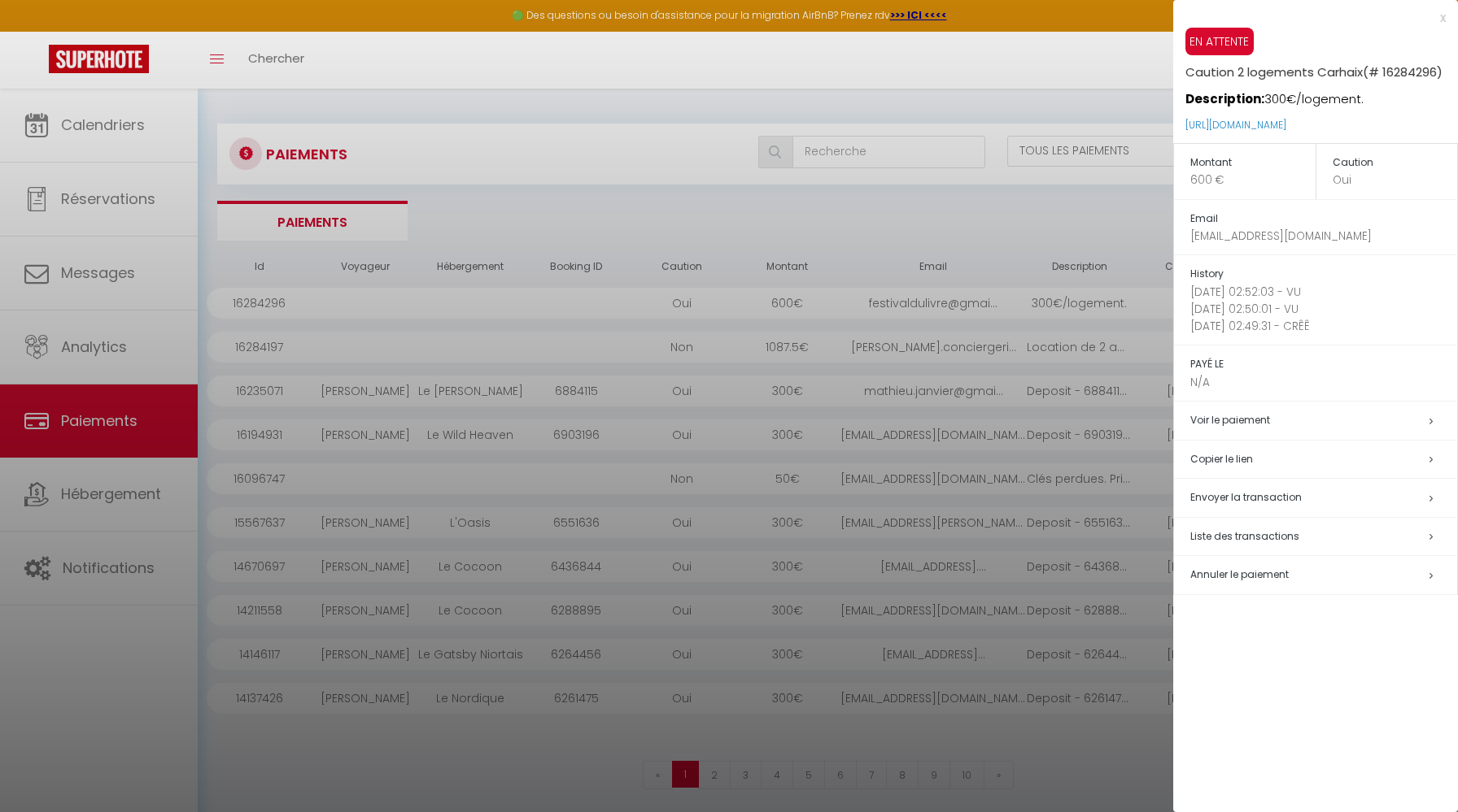
click at [1064, 216] on div at bounding box center [729, 406] width 1458 height 812
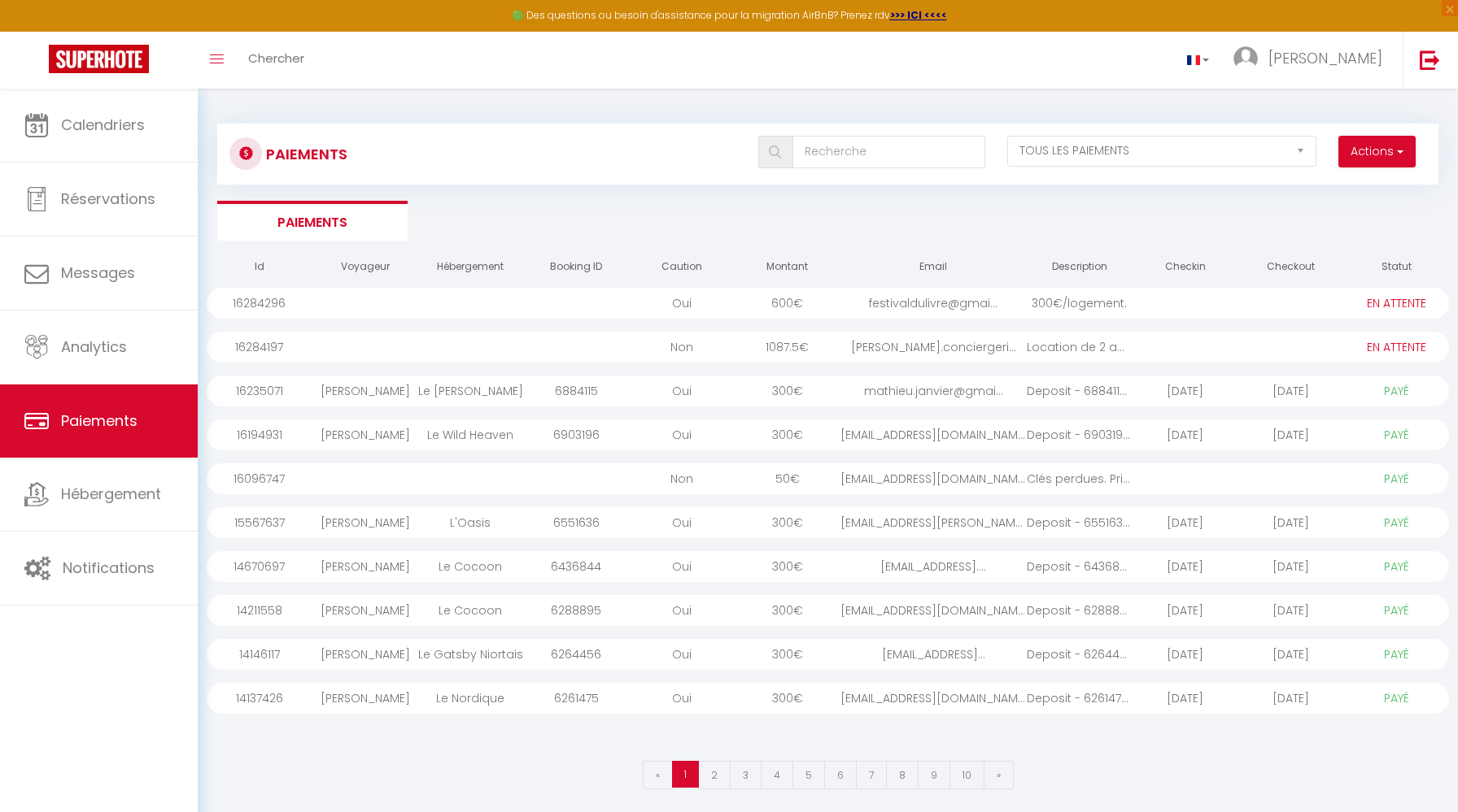
click at [1060, 354] on div "Location de 2 appart..." at bounding box center [1079, 347] width 106 height 31
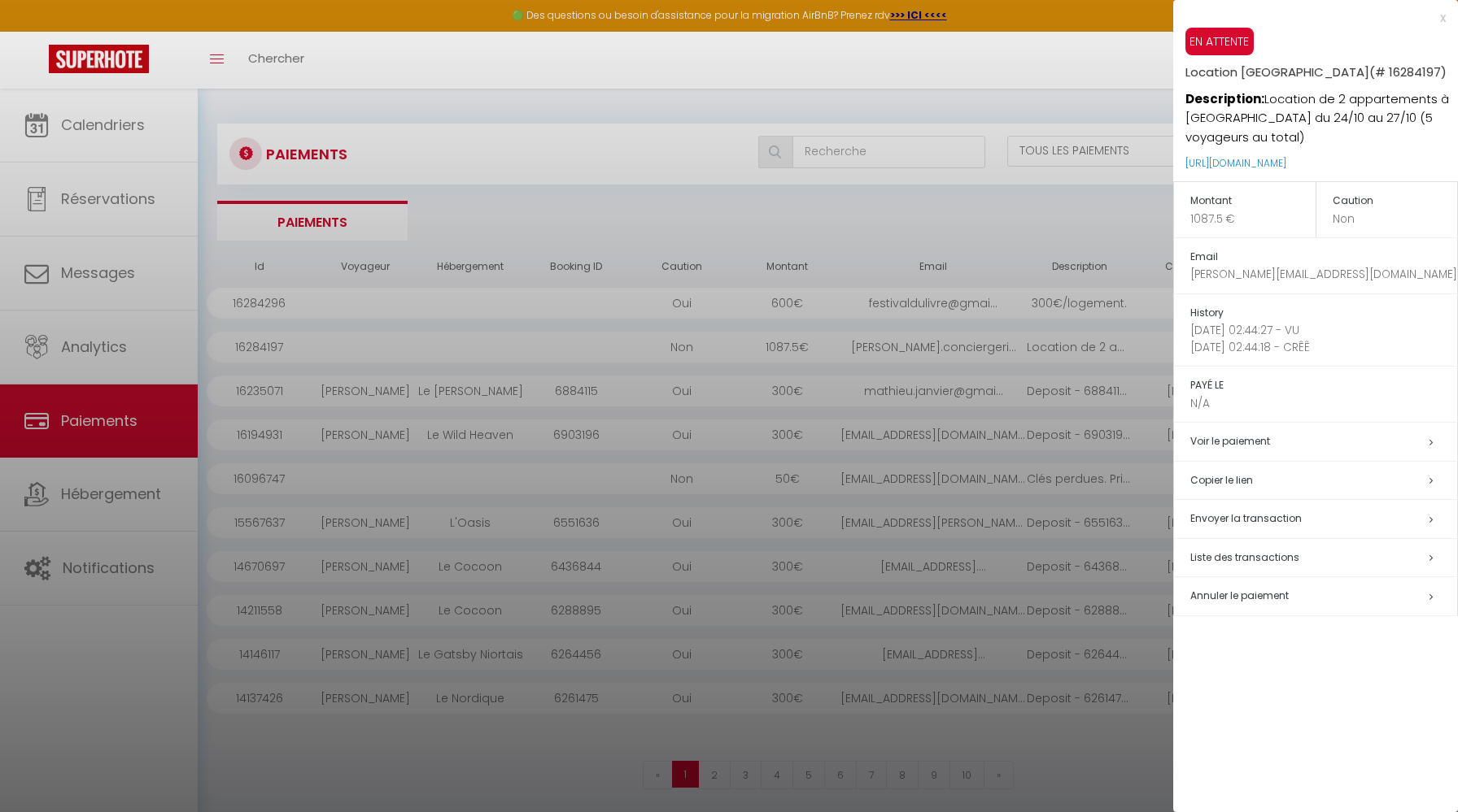
click at [1060, 142] on div at bounding box center [729, 406] width 1458 height 812
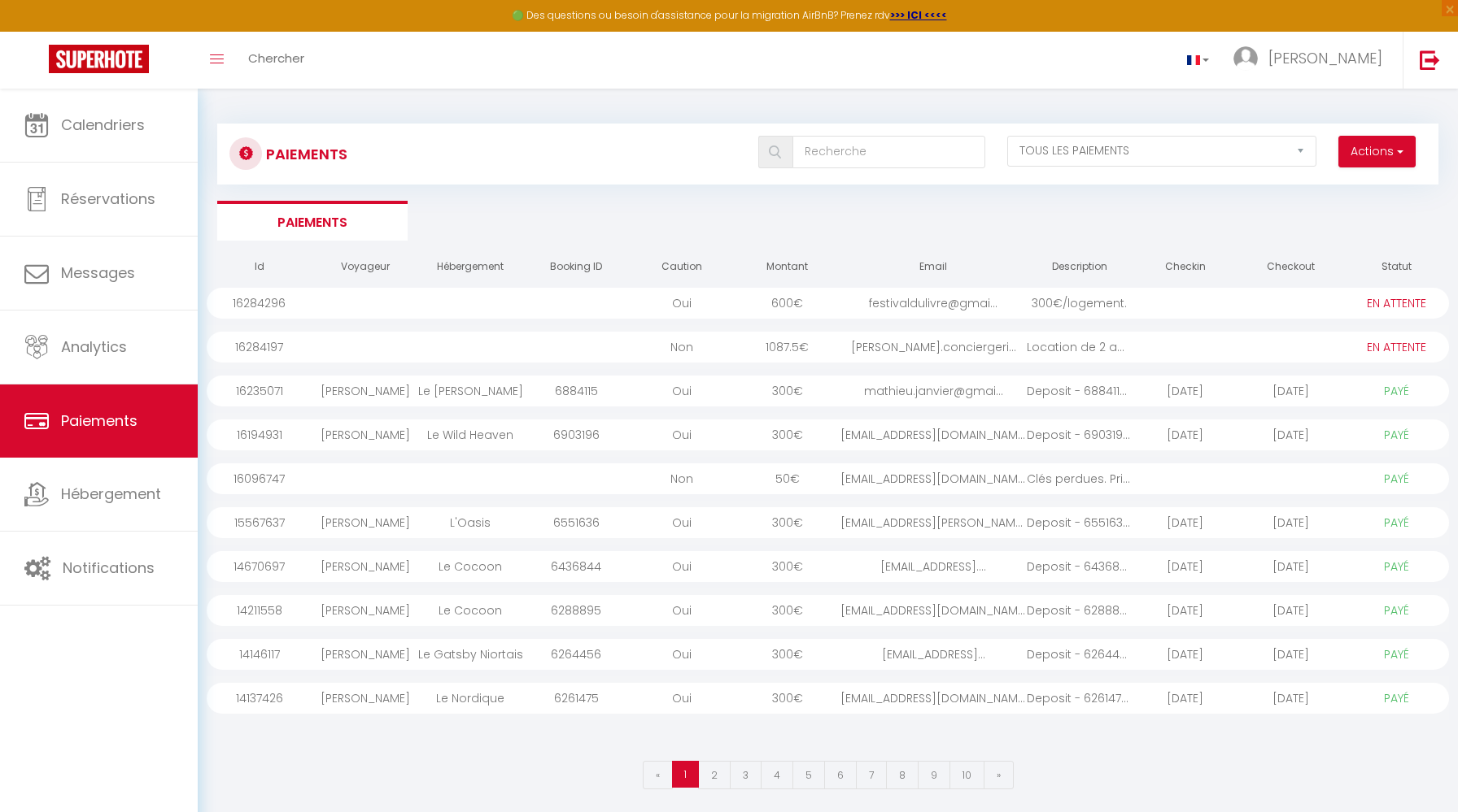
click at [967, 302] on div "festivaldulivre@gmai..." at bounding box center [933, 304] width 186 height 31
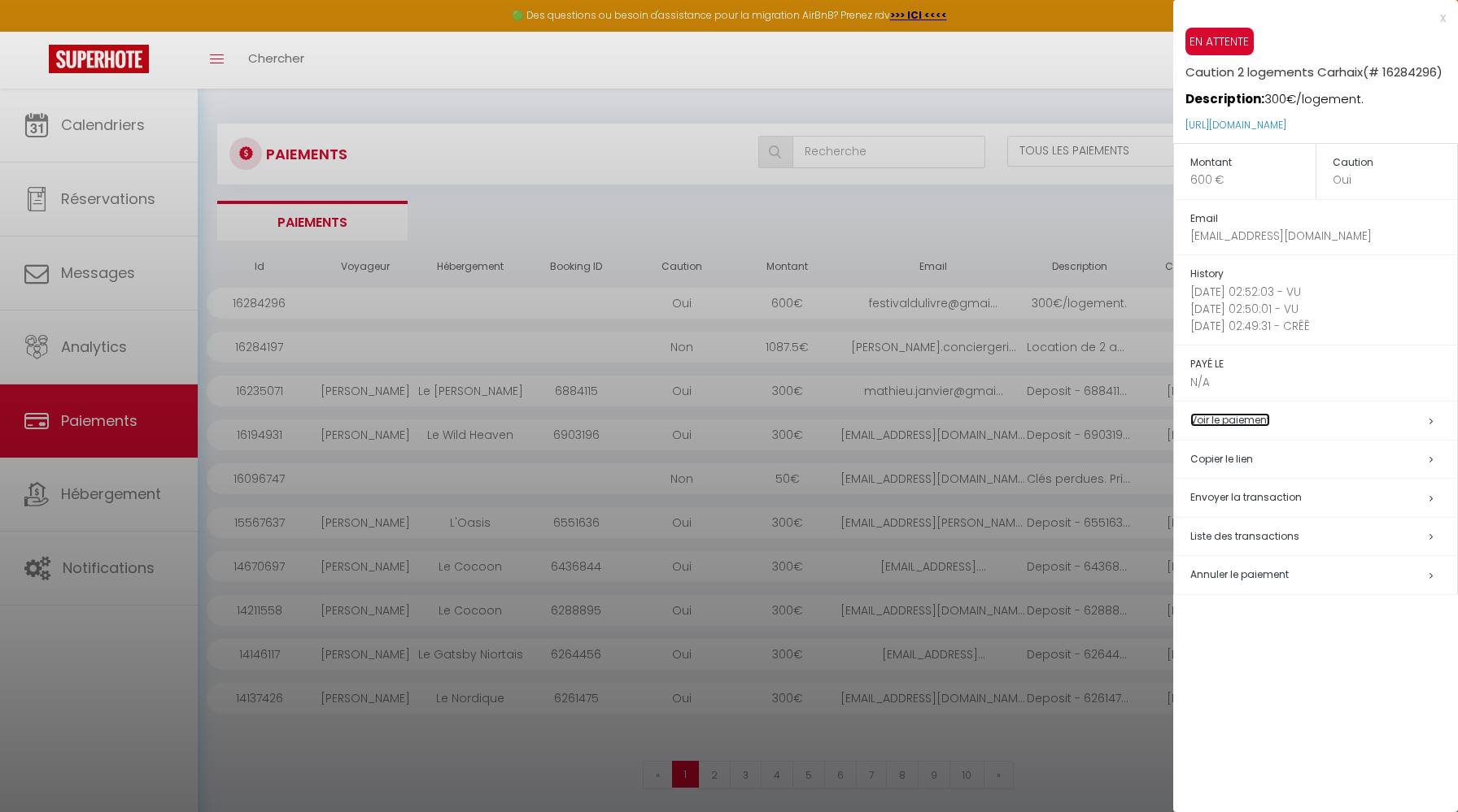
click at [1239, 421] on link "Voir le paiement" at bounding box center [1230, 420] width 79 height 14
click at [1268, 535] on span "Liste des transactions" at bounding box center [1245, 536] width 109 height 14
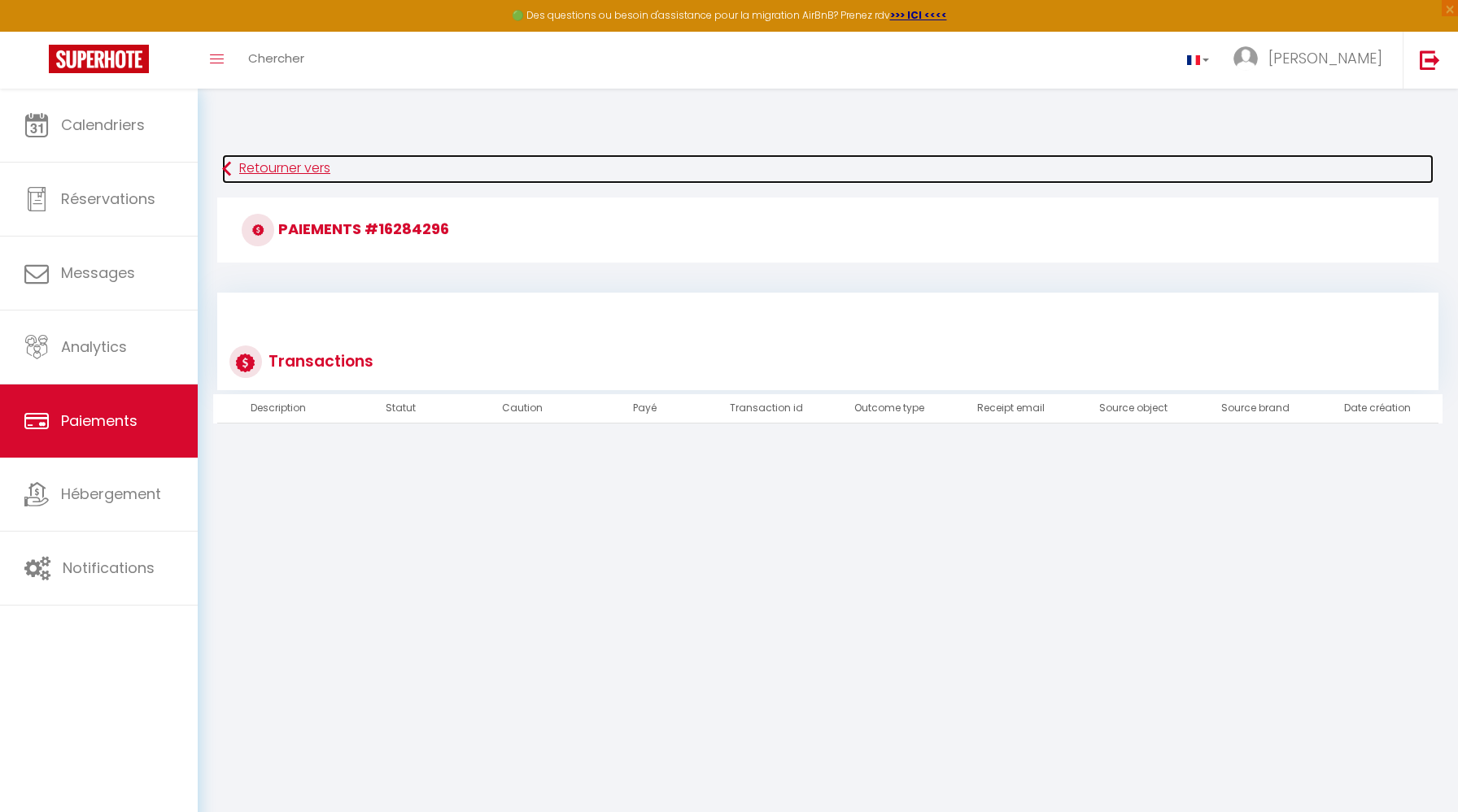
click at [282, 171] on link "Retourner vers" at bounding box center [827, 169] width 1211 height 29
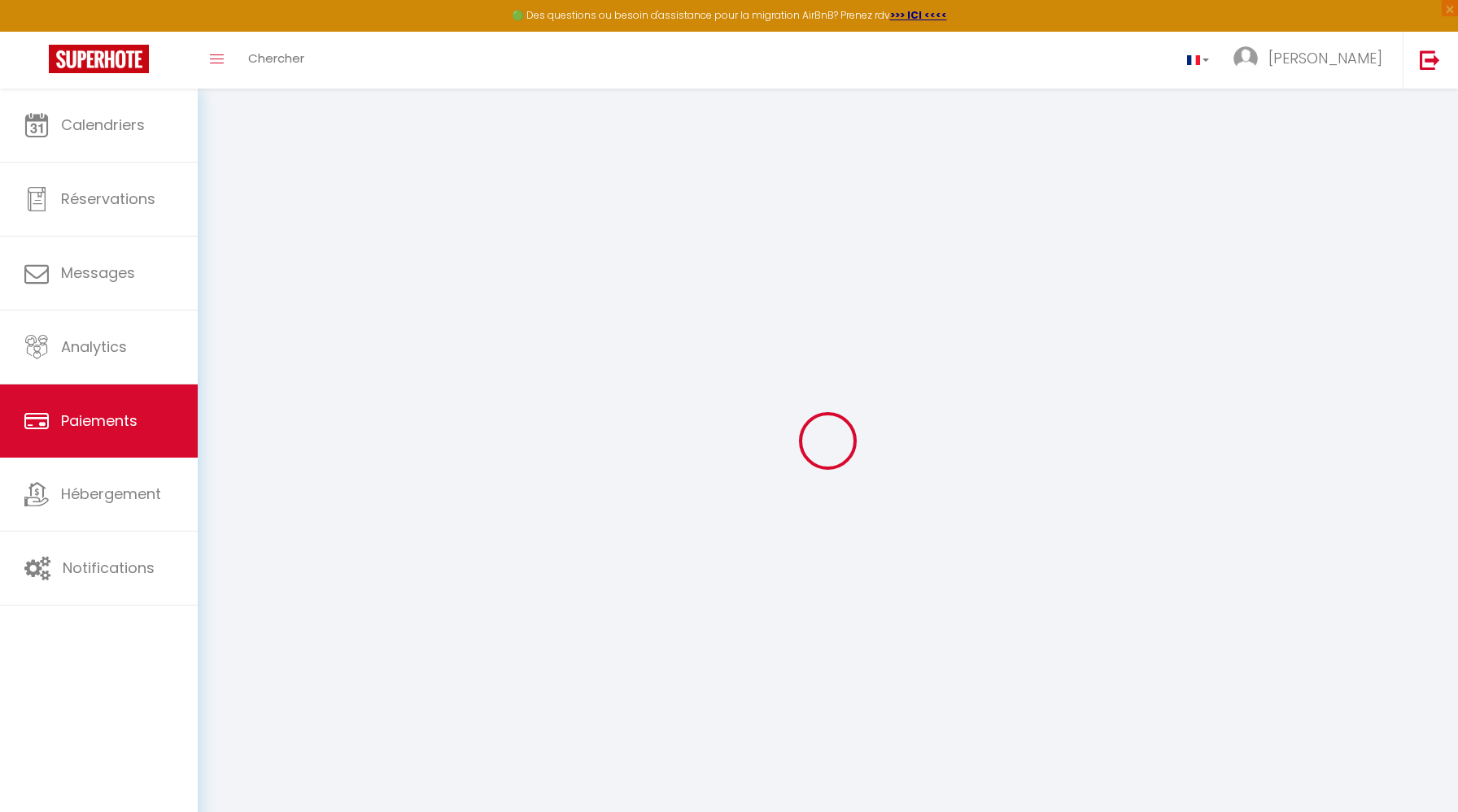
select select "2"
select select "0"
